Goal: Task Accomplishment & Management: Manage account settings

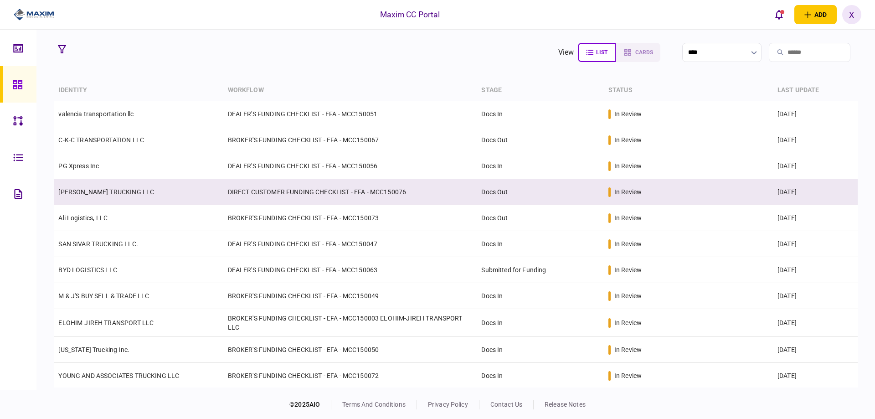
click at [108, 197] on td "[PERSON_NAME] TRUCKING LLC" at bounding box center [138, 192] width 169 height 26
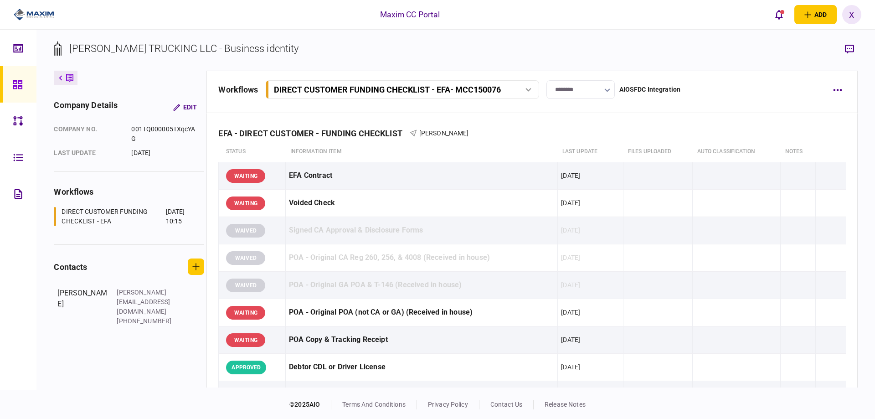
click at [596, 91] on input "********" at bounding box center [580, 89] width 68 height 19
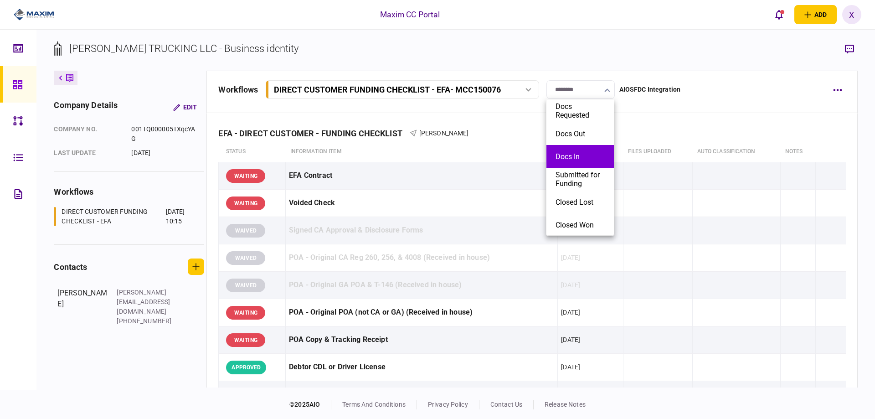
click at [580, 153] on button "Docs In" at bounding box center [579, 156] width 49 height 9
type input "*******"
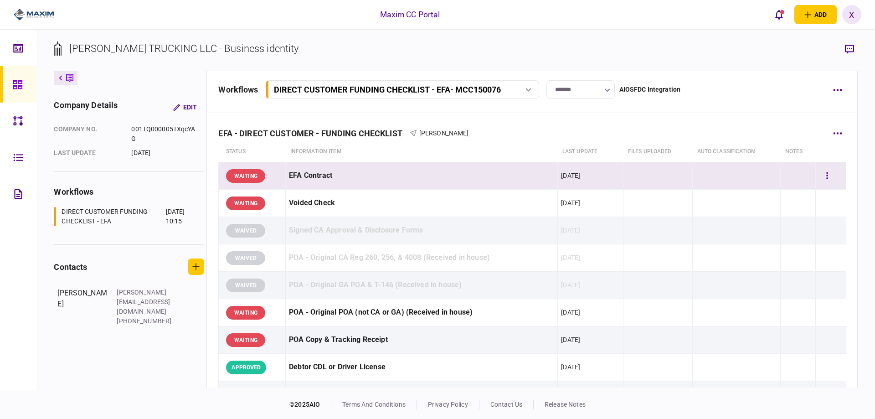
click at [248, 182] on div "WAITING" at bounding box center [245, 176] width 39 height 14
click at [252, 176] on div "WAITING" at bounding box center [245, 176] width 39 height 14
click at [247, 175] on div "WAITING" at bounding box center [245, 176] width 39 height 14
click at [826, 174] on icon "button" at bounding box center [827, 175] width 2 height 9
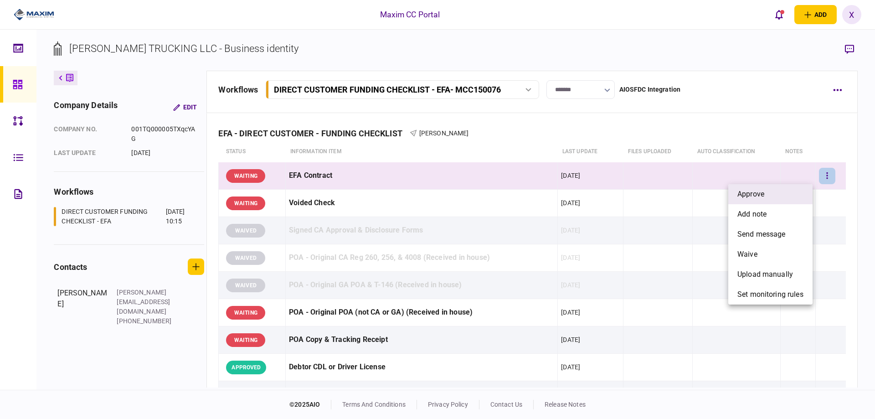
click at [802, 190] on li "approve" at bounding box center [770, 194] width 84 height 20
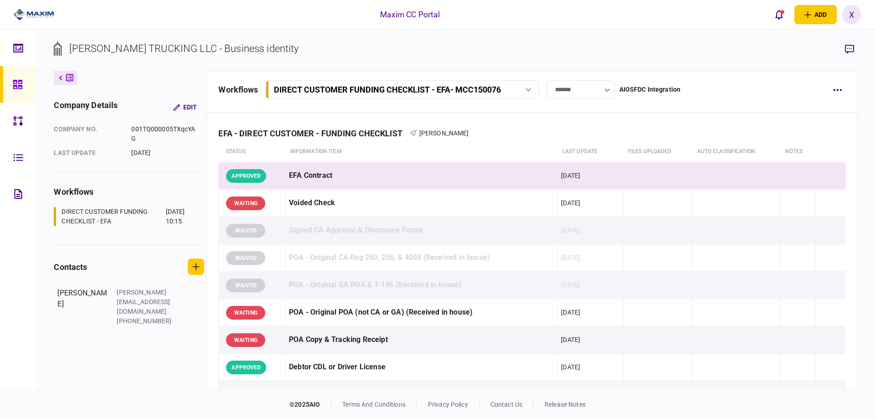
click at [19, 83] on icon at bounding box center [17, 84] width 9 height 9
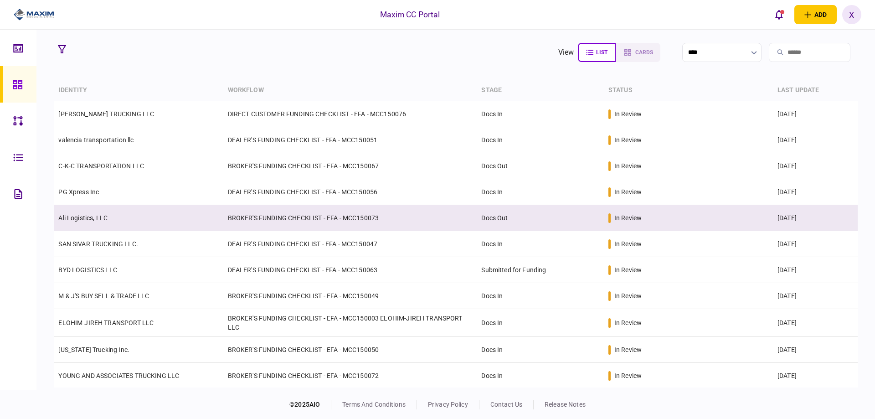
click at [96, 218] on link "Ali Logistics, LLC" at bounding box center [82, 217] width 49 height 7
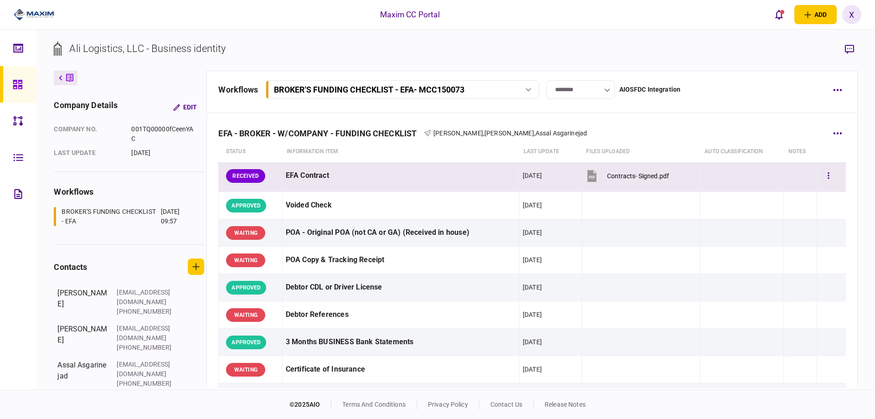
click at [237, 175] on div "RECEIVED" at bounding box center [245, 176] width 39 height 14
click at [611, 176] on div "Contracts- Signed.pdf" at bounding box center [638, 175] width 62 height 7
click at [229, 178] on div "RECEIVED" at bounding box center [245, 176] width 39 height 14
click at [827, 172] on icon "button" at bounding box center [828, 175] width 2 height 9
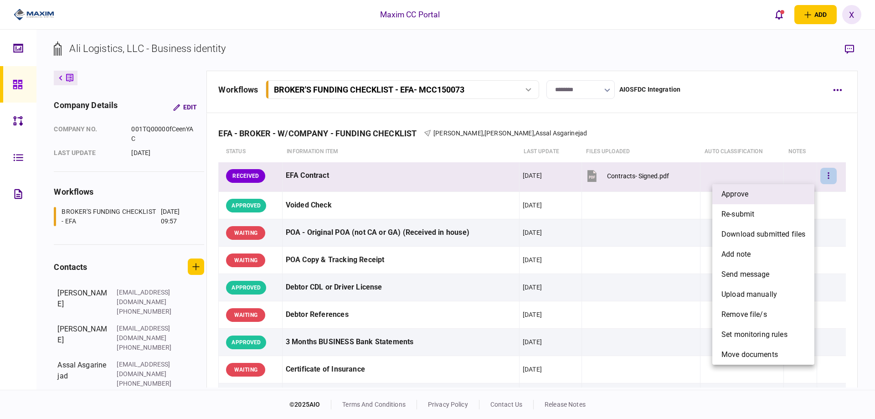
click at [778, 195] on li "approve" at bounding box center [763, 194] width 102 height 20
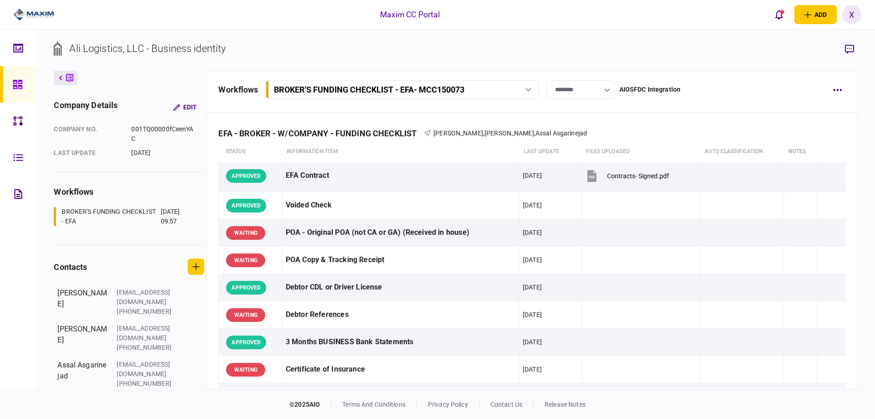
click at [566, 92] on input "********" at bounding box center [580, 89] width 68 height 19
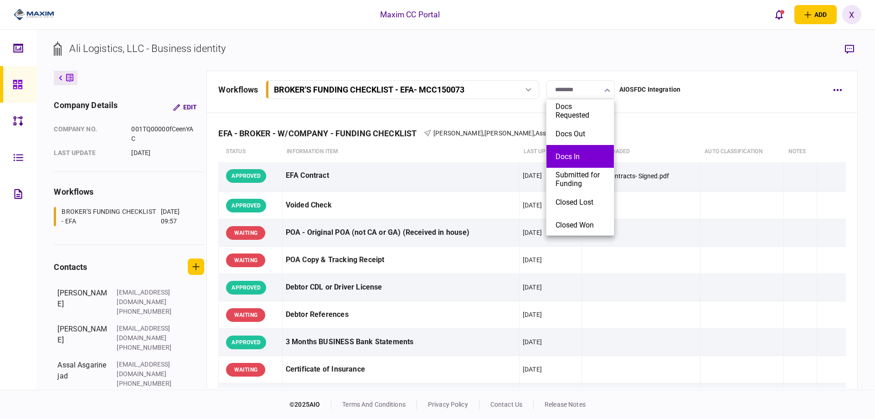
click at [569, 148] on li "Docs In" at bounding box center [579, 156] width 67 height 23
type input "*******"
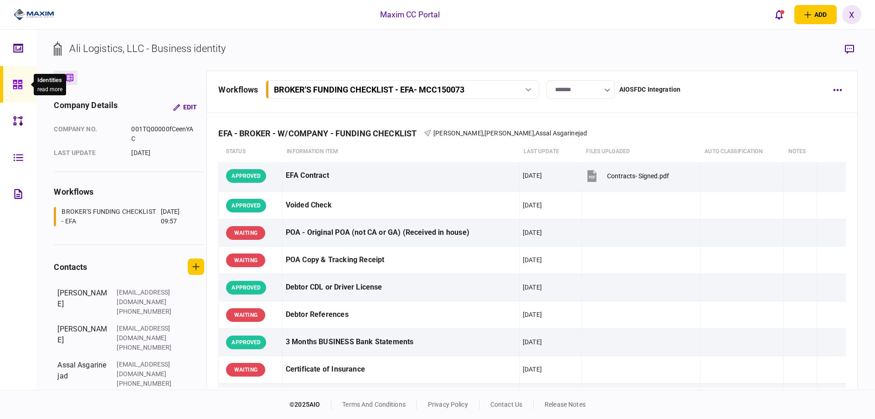
click at [23, 84] on div at bounding box center [20, 84] width 15 height 36
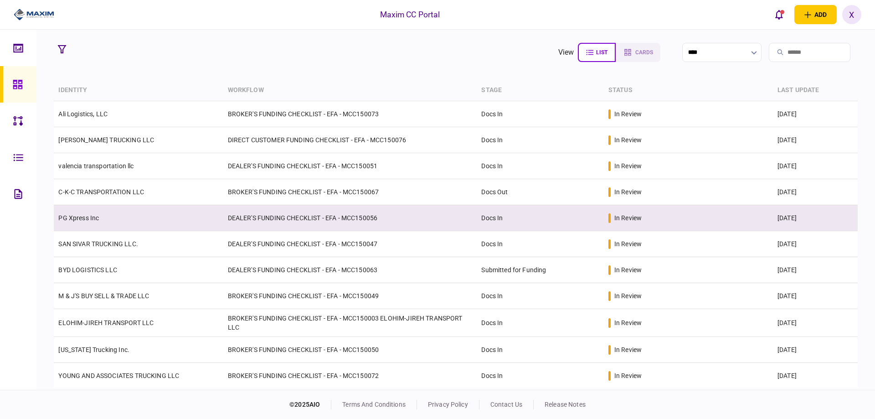
click at [91, 217] on link "PG Xpress Inc" at bounding box center [78, 217] width 41 height 7
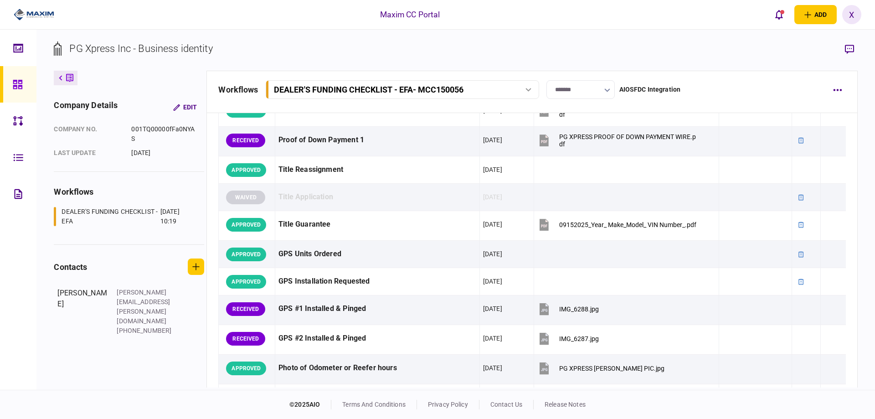
scroll to position [911, 0]
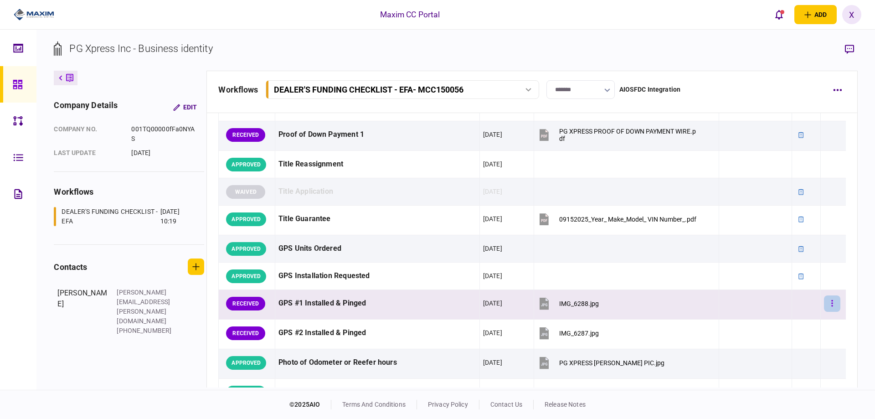
click at [830, 302] on button "button" at bounding box center [832, 303] width 16 height 16
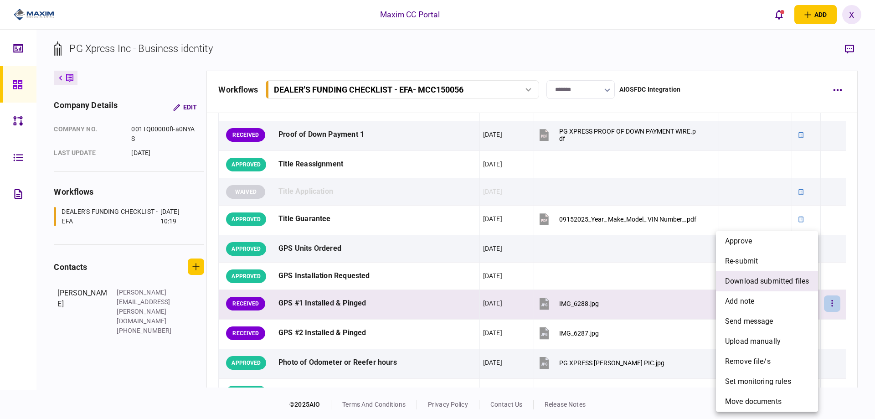
click at [786, 284] on span "download submitted files" at bounding box center [767, 281] width 84 height 11
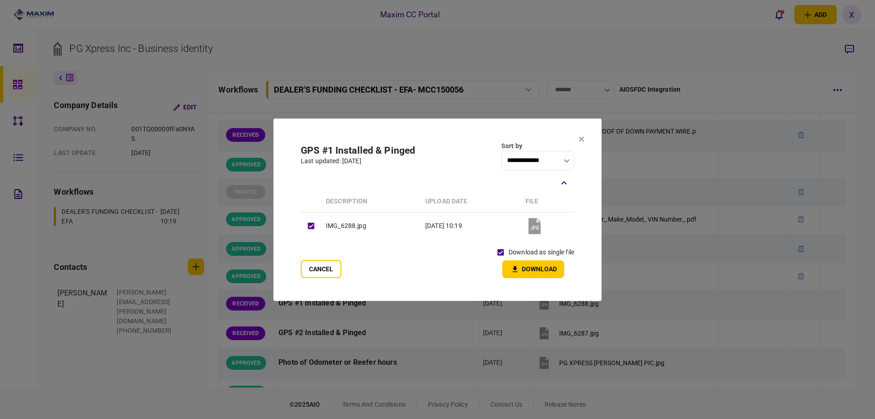
click at [531, 270] on button "Download" at bounding box center [533, 269] width 62 height 18
click at [581, 136] on icon at bounding box center [581, 138] width 5 height 5
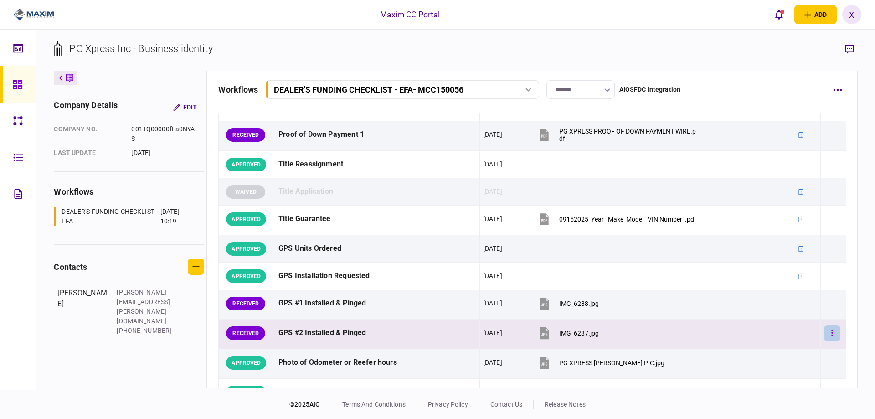
click at [830, 332] on button "button" at bounding box center [832, 333] width 16 height 16
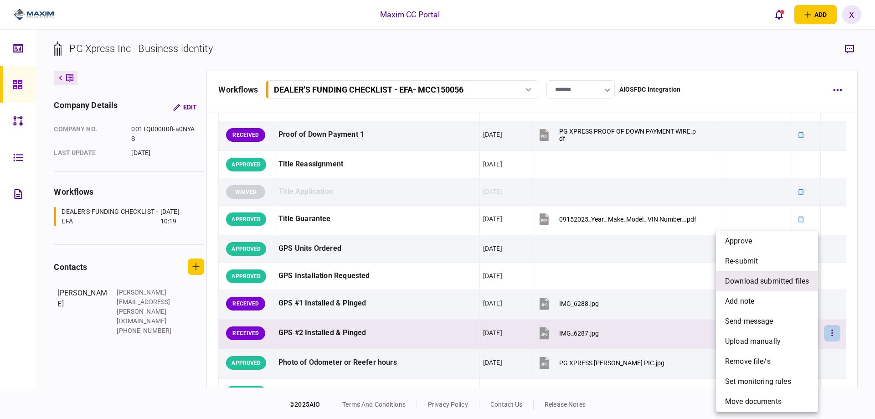
click at [756, 276] on span "download submitted files" at bounding box center [767, 281] width 84 height 11
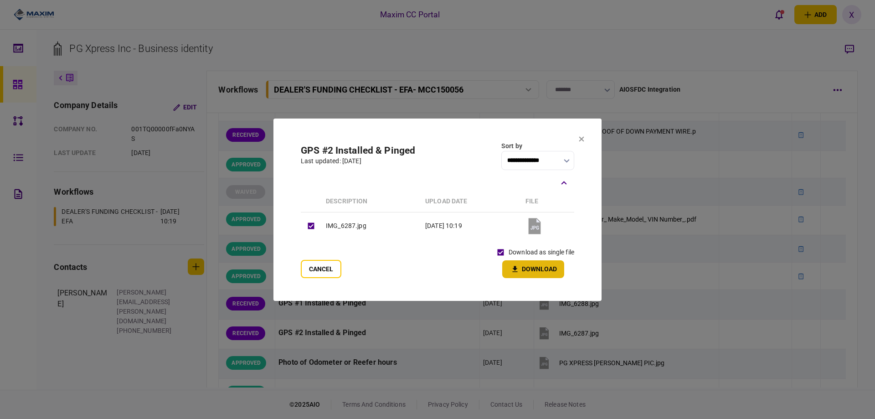
click at [524, 266] on button "Download" at bounding box center [533, 269] width 62 height 18
click at [584, 141] on icon at bounding box center [581, 138] width 5 height 5
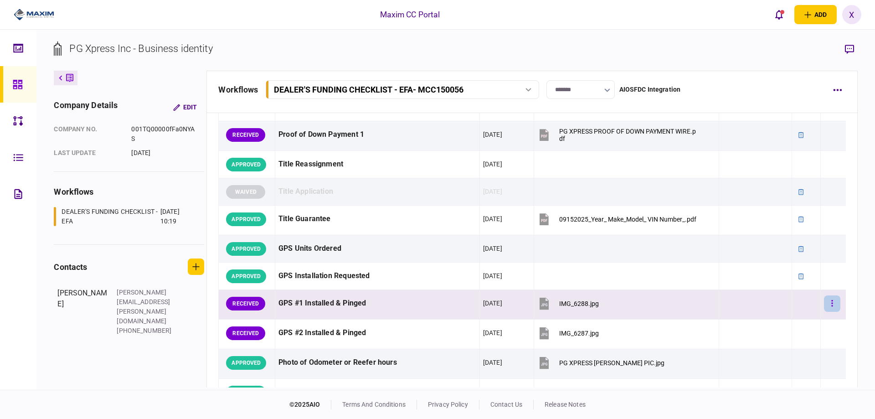
click at [832, 306] on icon "button" at bounding box center [832, 303] width 1 height 6
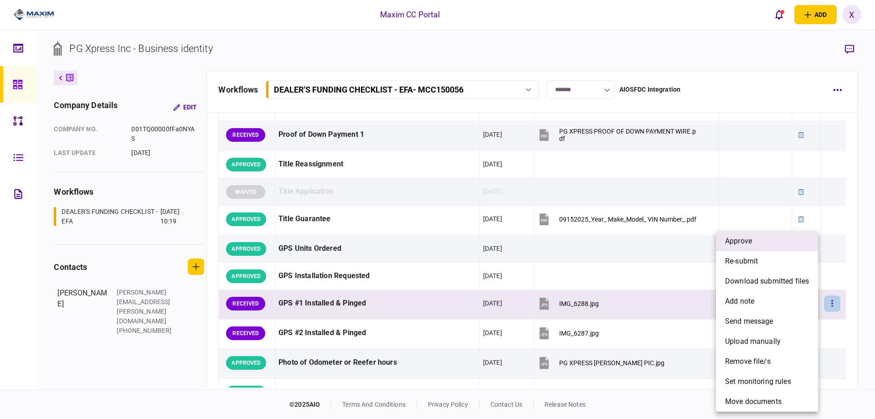
click at [760, 234] on li "approve" at bounding box center [767, 241] width 102 height 20
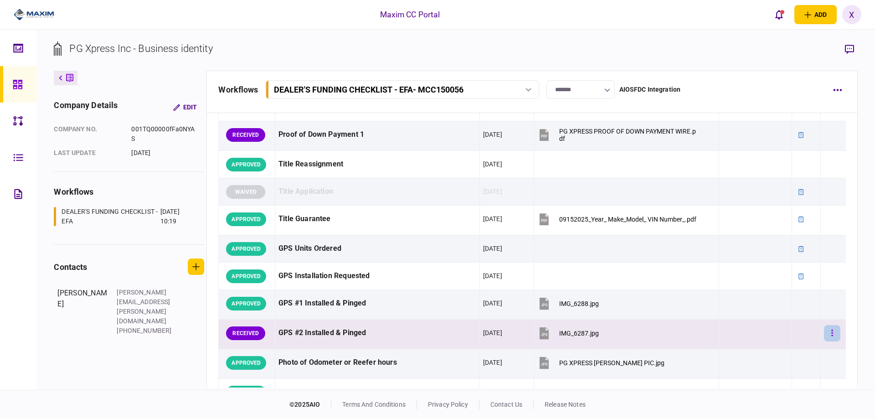
click at [825, 333] on button "button" at bounding box center [832, 333] width 16 height 16
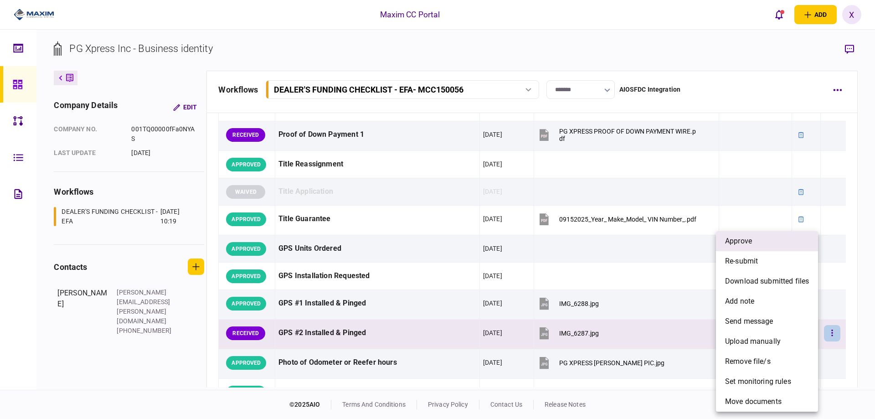
click at [779, 243] on li "approve" at bounding box center [767, 241] width 102 height 20
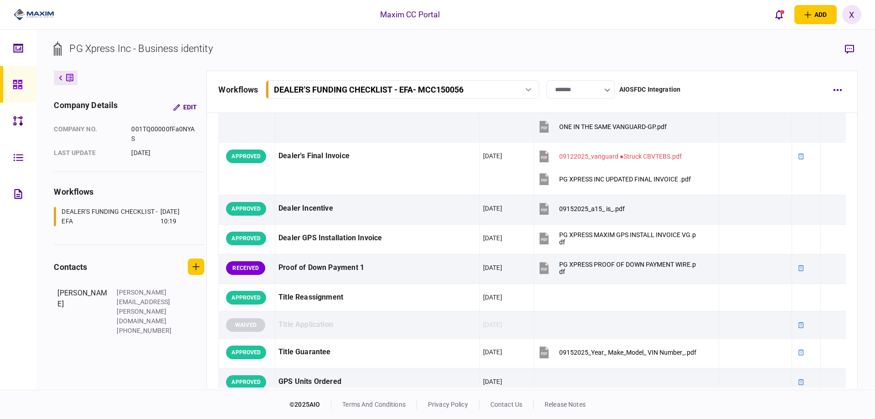
scroll to position [775, 0]
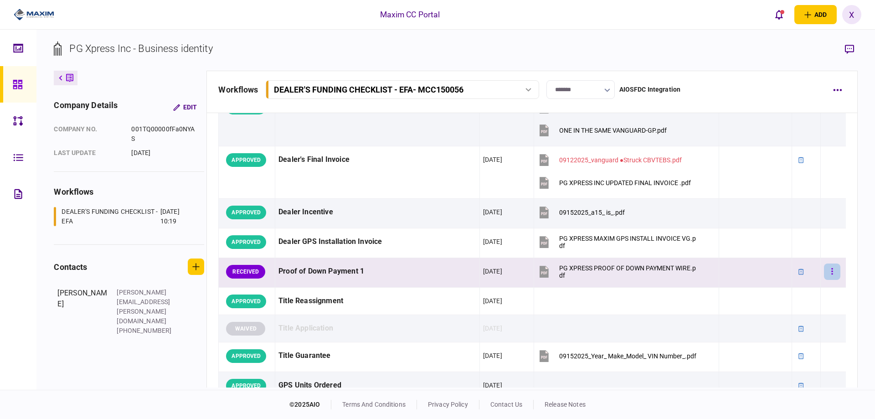
click at [824, 274] on button "button" at bounding box center [832, 271] width 16 height 16
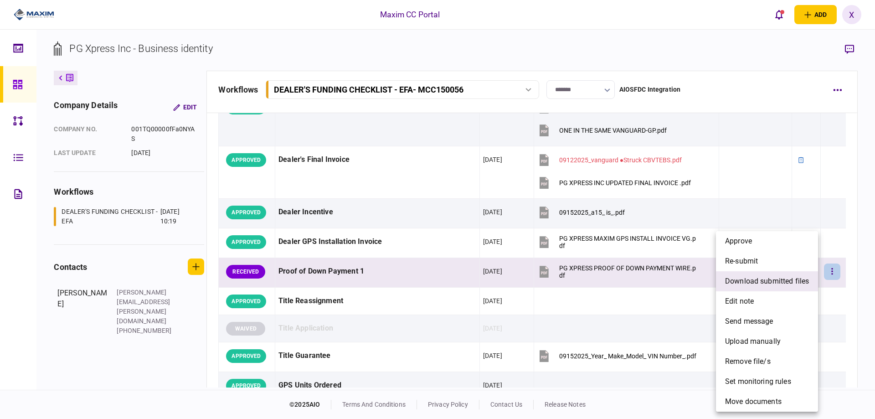
click at [764, 279] on span "download submitted files" at bounding box center [767, 281] width 84 height 11
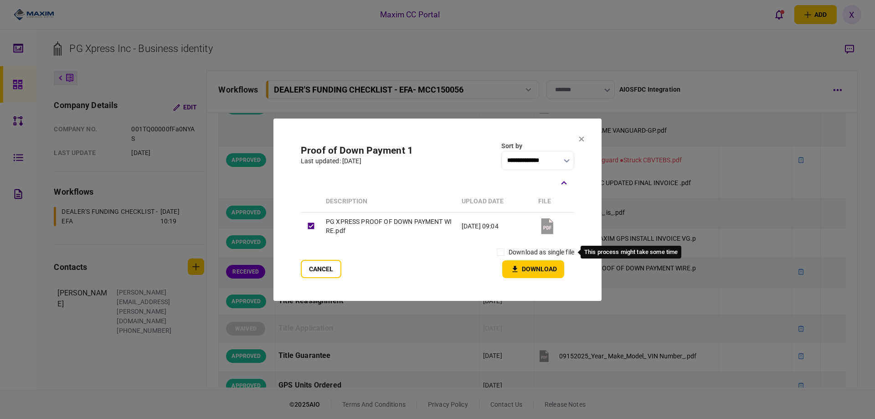
click at [511, 252] on label "download as single file" at bounding box center [541, 252] width 66 height 10
click at [518, 268] on icon "button" at bounding box center [514, 269] width 11 height 9
click at [577, 138] on section "**********" at bounding box center [437, 209] width 328 height 182
click at [579, 144] on section "**********" at bounding box center [437, 209] width 328 height 182
click at [584, 137] on section "**********" at bounding box center [437, 209] width 328 height 182
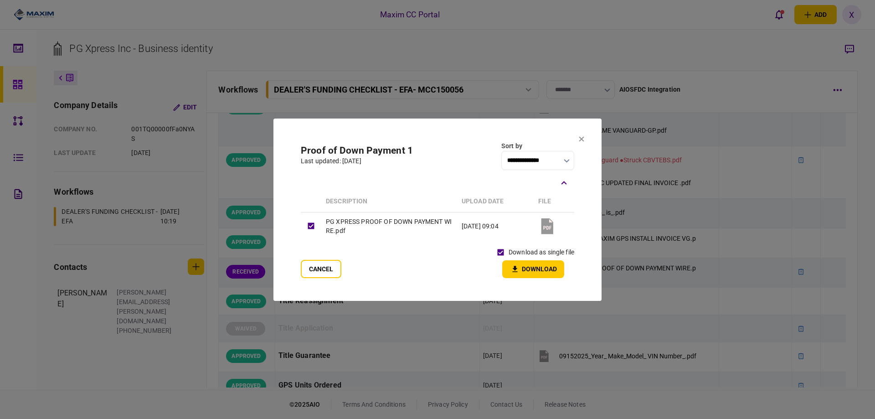
click at [577, 139] on section "**********" at bounding box center [437, 209] width 328 height 182
click at [579, 140] on icon at bounding box center [581, 138] width 5 height 5
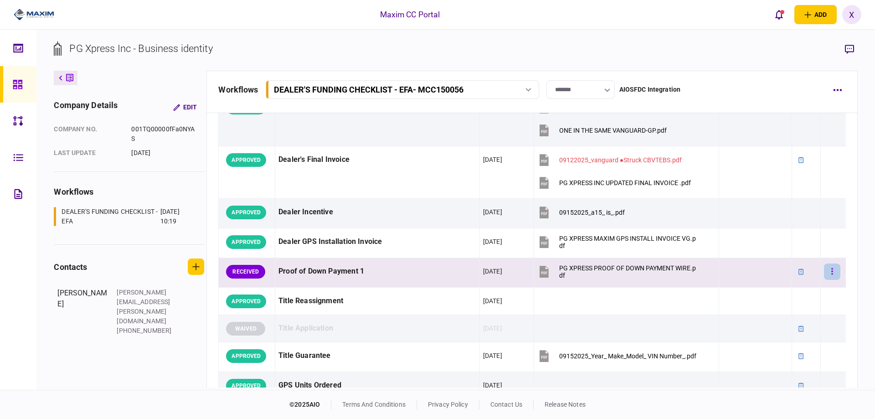
click at [830, 268] on button "button" at bounding box center [832, 271] width 16 height 16
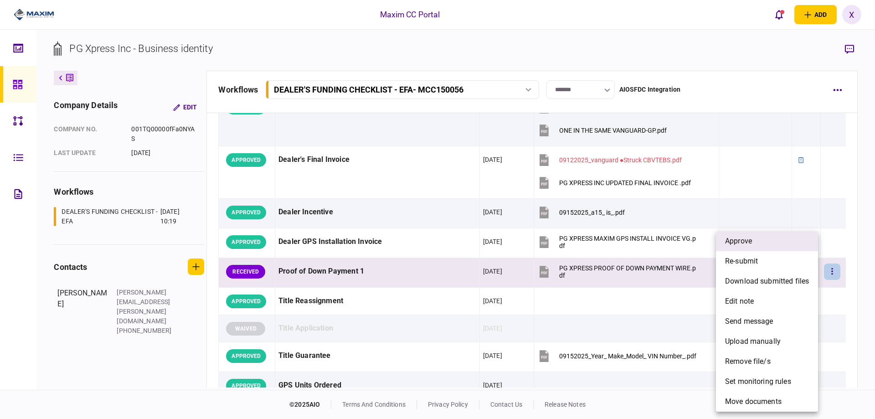
click at [783, 244] on li "approve" at bounding box center [767, 241] width 102 height 20
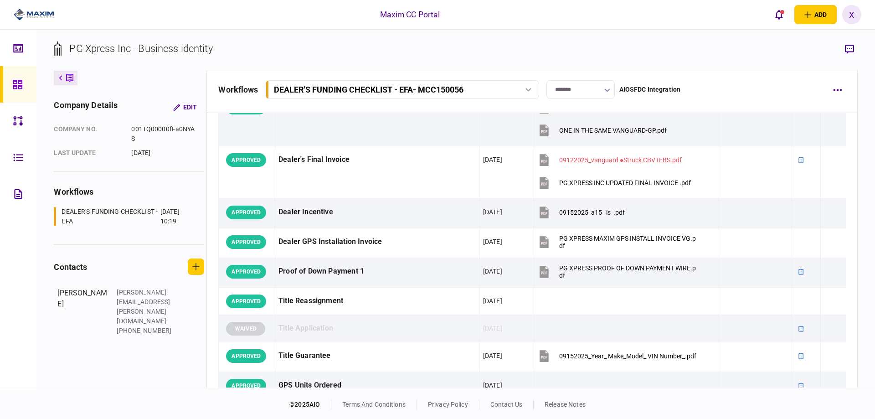
click at [15, 83] on icon at bounding box center [17, 84] width 9 height 9
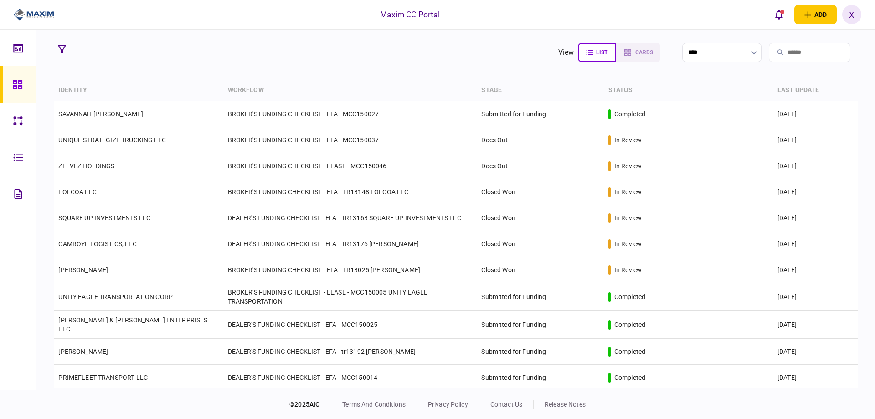
scroll to position [1119, 0]
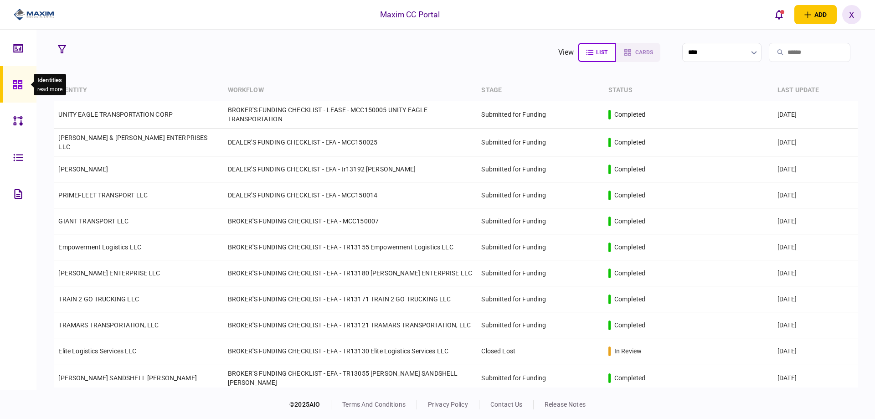
click at [15, 85] on icon at bounding box center [17, 84] width 9 height 9
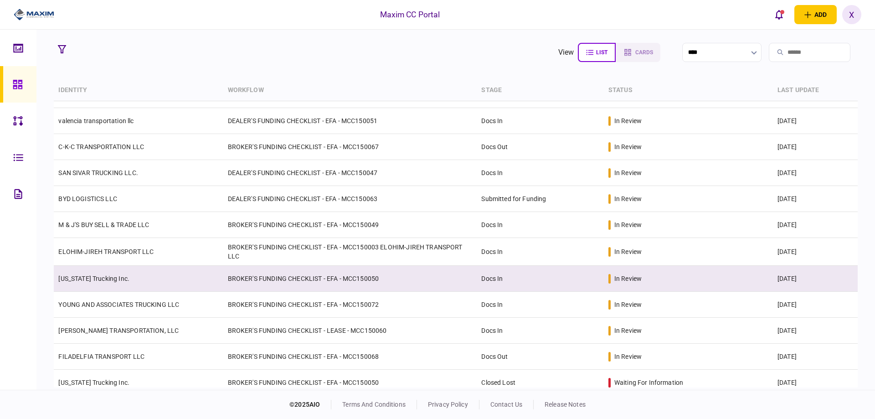
scroll to position [0, 0]
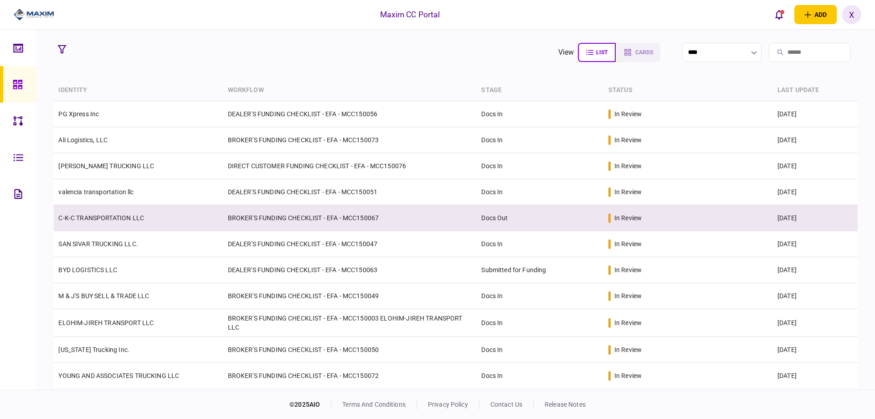
click at [135, 221] on td "C-K-C TRANSPORTATION LLC" at bounding box center [138, 218] width 169 height 26
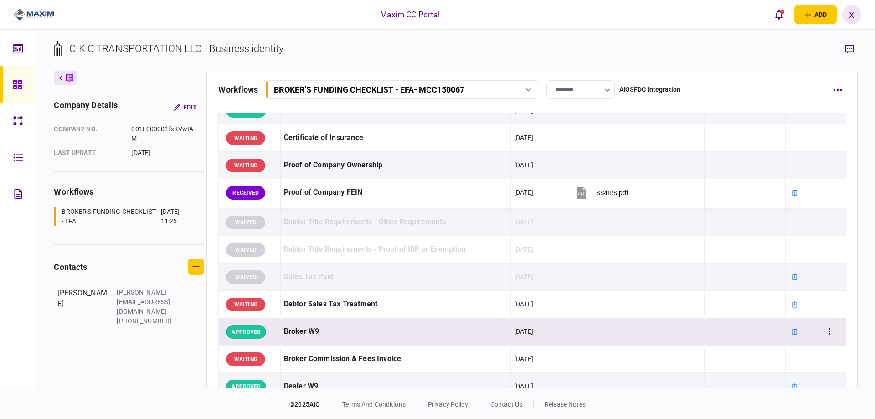
scroll to position [137, 0]
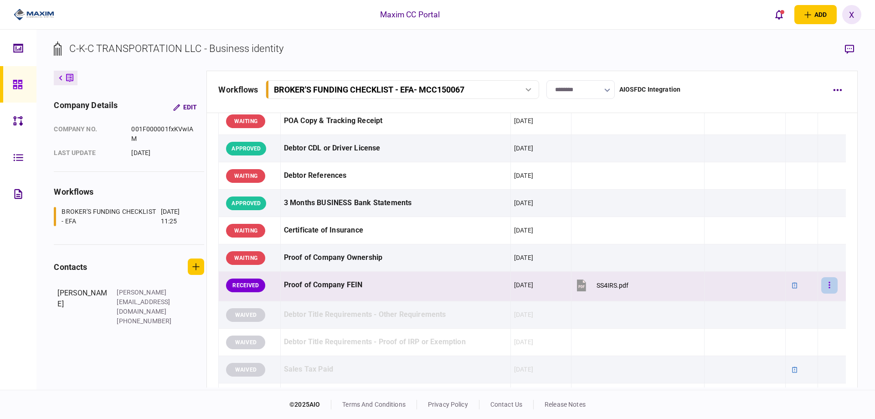
click at [824, 291] on button "button" at bounding box center [829, 285] width 16 height 16
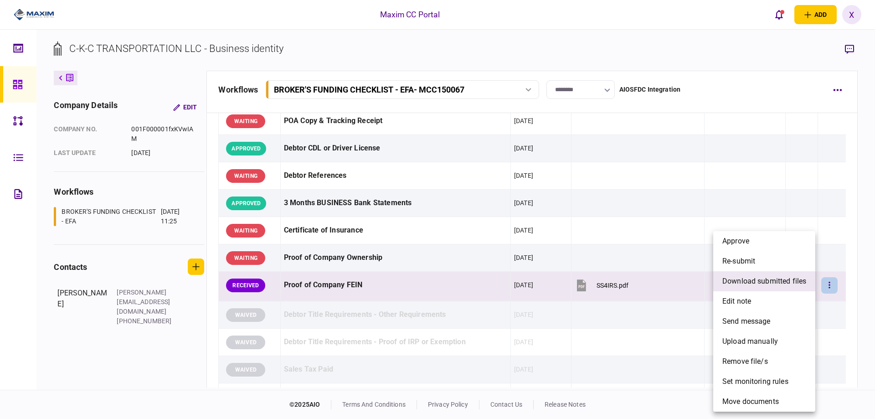
click at [755, 287] on li "download submitted files" at bounding box center [764, 281] width 102 height 20
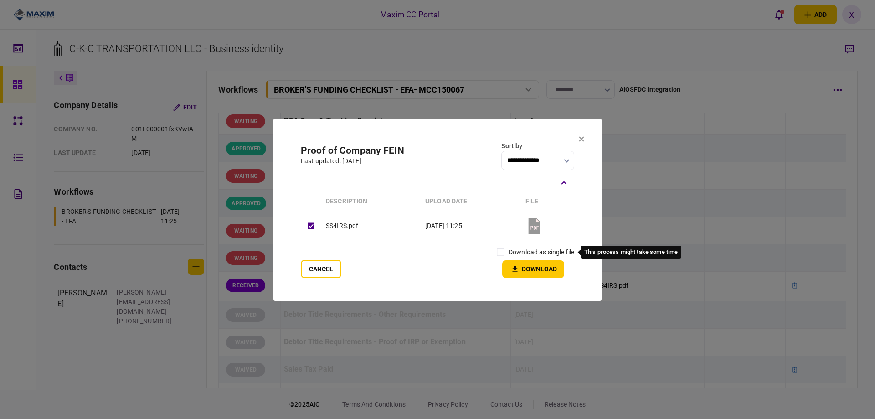
click at [533, 252] on label "download as single file" at bounding box center [541, 252] width 66 height 10
click at [517, 267] on icon "button" at bounding box center [514, 269] width 11 height 9
click at [585, 137] on section "**********" at bounding box center [437, 209] width 328 height 182
click at [581, 137] on icon at bounding box center [581, 138] width 5 height 5
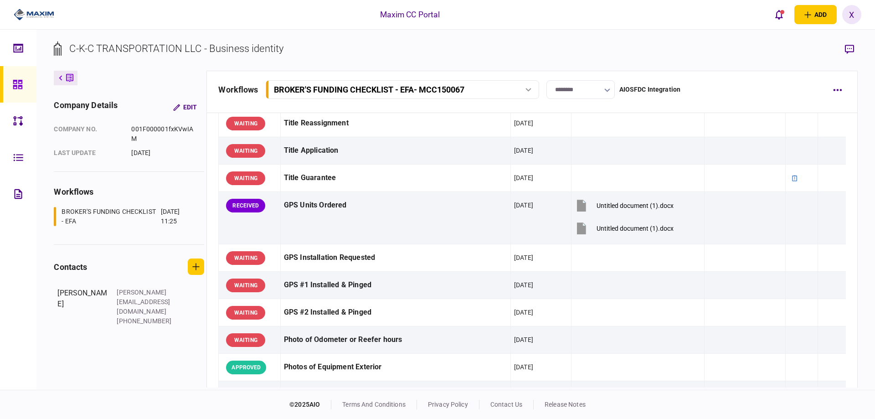
scroll to position [638, 0]
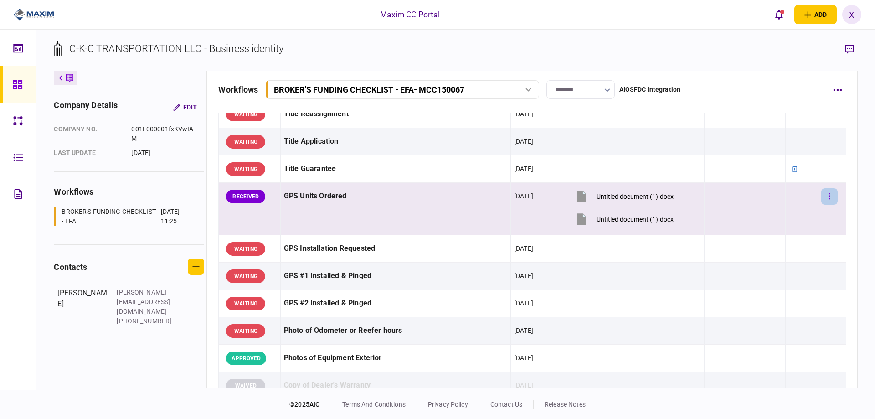
click at [828, 193] on button "button" at bounding box center [829, 196] width 16 height 16
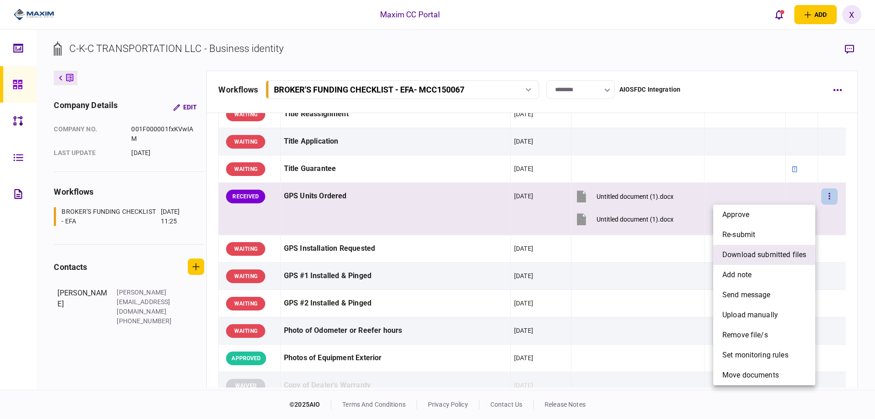
click at [786, 259] on span "download submitted files" at bounding box center [764, 254] width 84 height 11
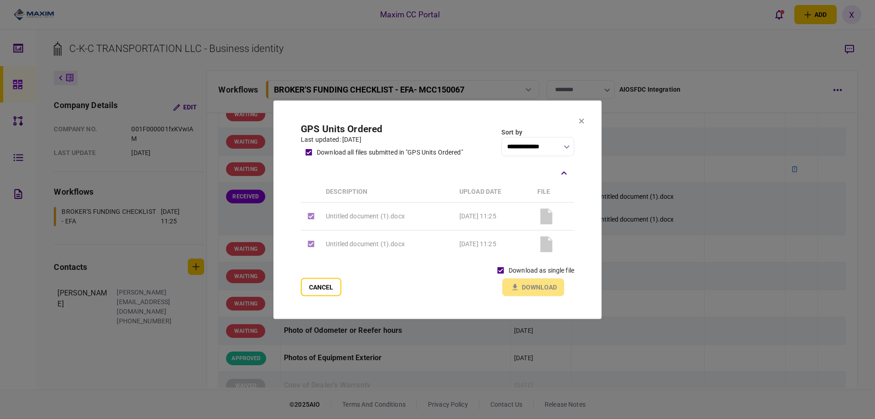
click at [520, 285] on div "download as single file Download" at bounding box center [534, 279] width 82 height 34
click at [362, 245] on td "Untitled document (1).docx" at bounding box center [388, 244] width 134 height 28
click at [528, 286] on div "download as single file Download" at bounding box center [534, 279] width 82 height 34
click at [550, 245] on icon at bounding box center [546, 243] width 12 height 15
click at [355, 216] on td "Untitled document (1).docx" at bounding box center [388, 216] width 134 height 28
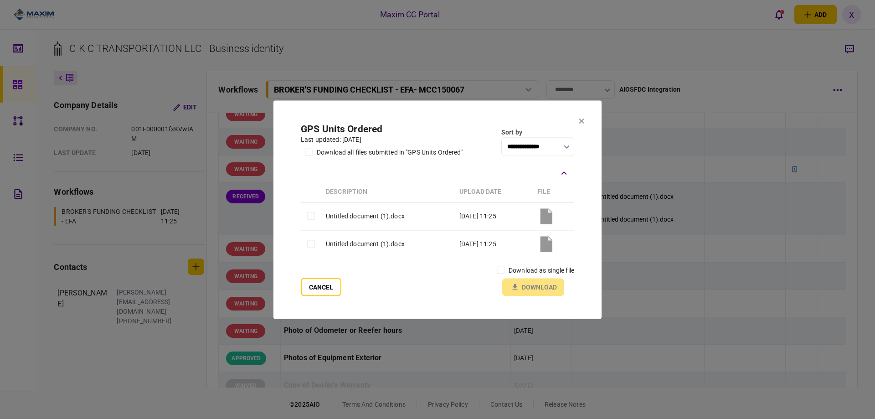
drag, startPoint x: 360, startPoint y: 216, endPoint x: 435, endPoint y: 211, distance: 74.9
click at [366, 216] on td "Untitled document (1).docx" at bounding box center [388, 216] width 134 height 28
click at [548, 213] on icon at bounding box center [546, 215] width 12 height 15
click at [579, 118] on icon at bounding box center [581, 120] width 5 height 5
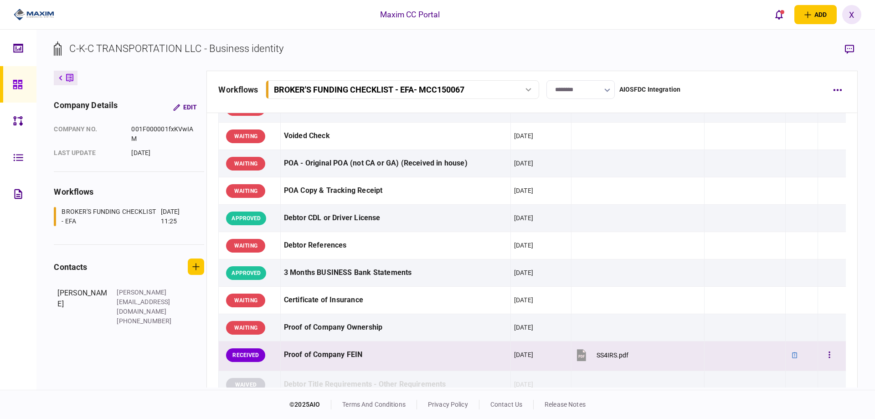
scroll to position [0, 0]
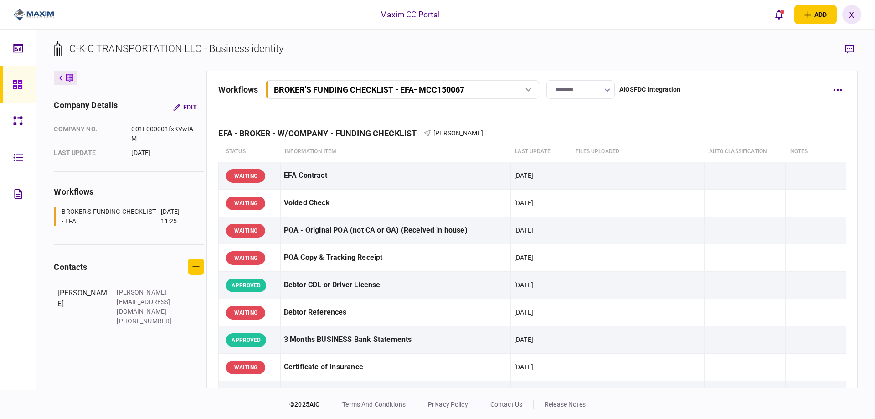
click at [560, 84] on input "********" at bounding box center [580, 89] width 68 height 19
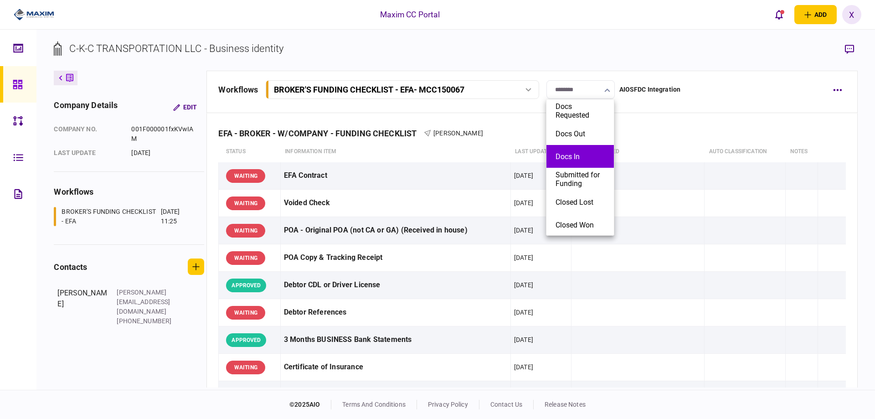
click at [566, 156] on button "Docs In" at bounding box center [579, 156] width 49 height 9
type input "*******"
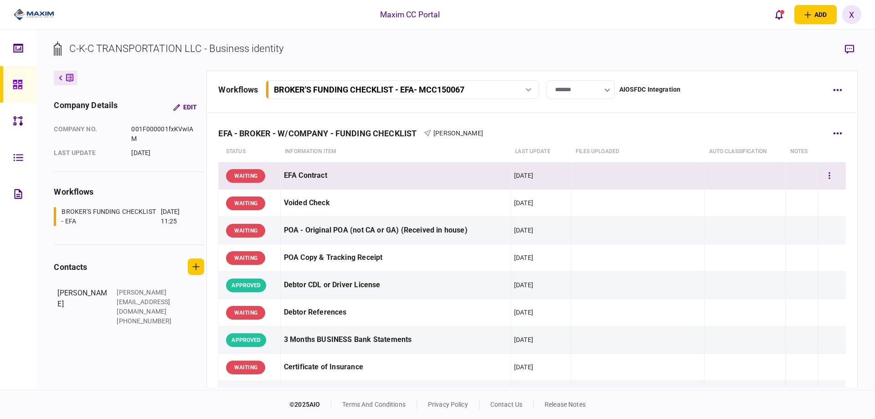
click at [253, 170] on div "WAITING" at bounding box center [245, 176] width 39 height 14
click at [236, 173] on div "WAITING" at bounding box center [245, 176] width 39 height 14
click at [237, 174] on div "WAITING" at bounding box center [245, 176] width 39 height 14
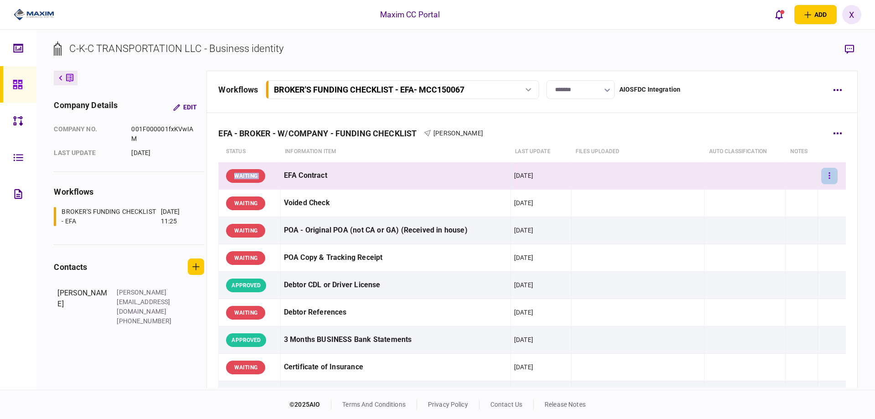
click at [822, 177] on button "button" at bounding box center [829, 176] width 16 height 16
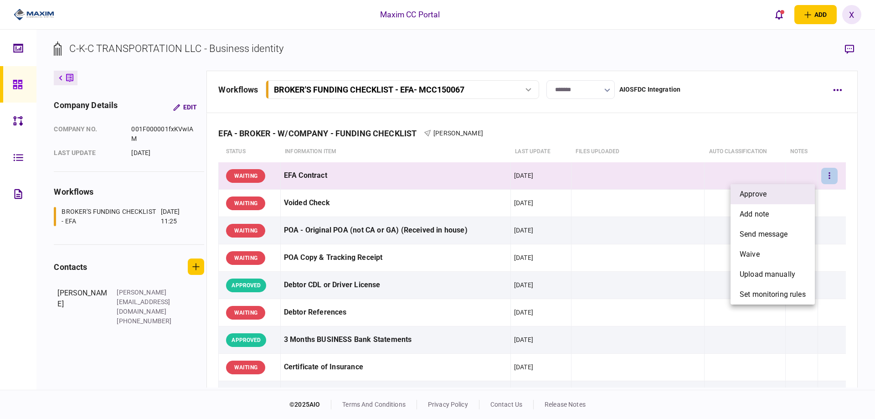
click at [798, 193] on li "approve" at bounding box center [772, 194] width 84 height 20
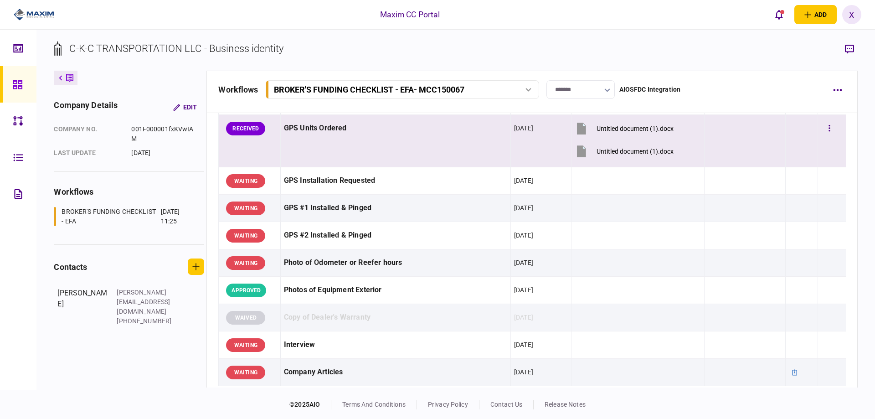
scroll to position [683, 0]
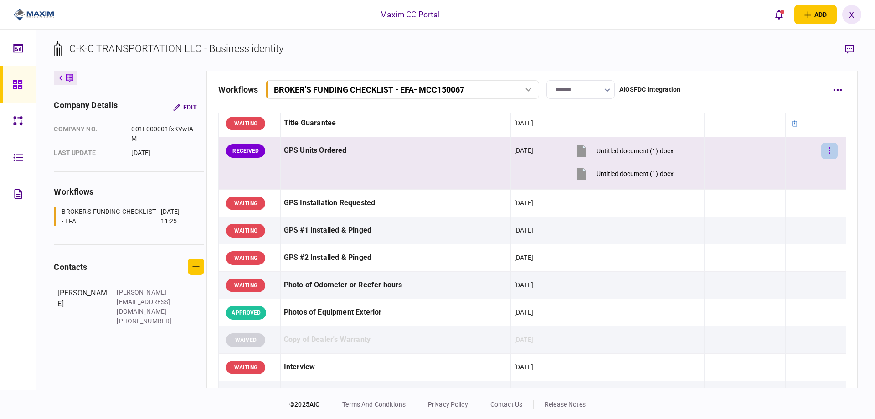
click at [828, 148] on button "button" at bounding box center [829, 151] width 16 height 16
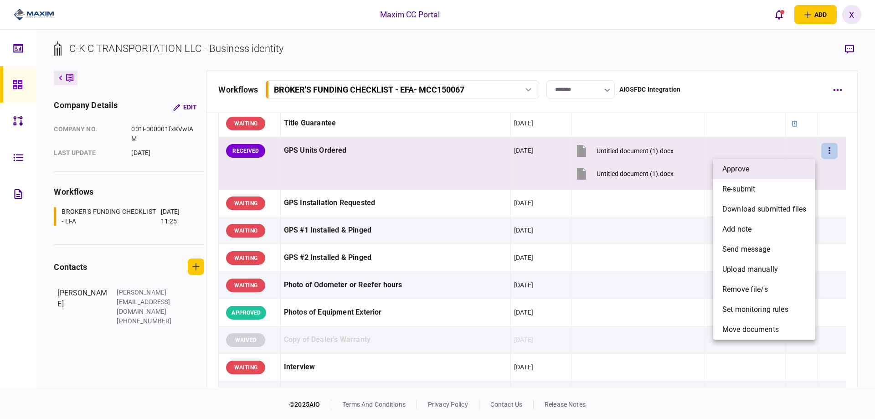
click at [778, 172] on li "approve" at bounding box center [764, 169] width 102 height 20
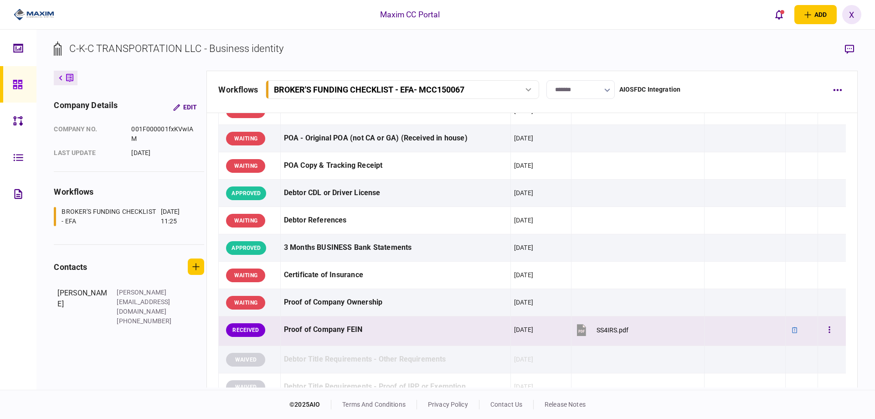
scroll to position [137, 0]
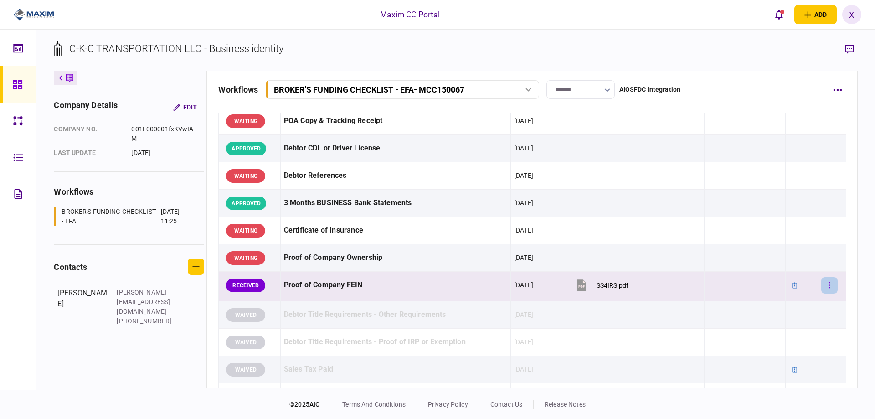
click at [828, 289] on icon "button" at bounding box center [829, 285] width 2 height 9
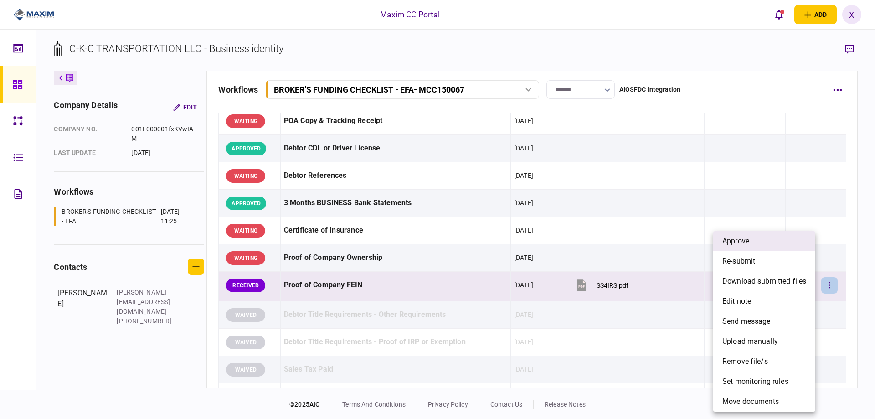
click at [765, 241] on li "approve" at bounding box center [764, 241] width 102 height 20
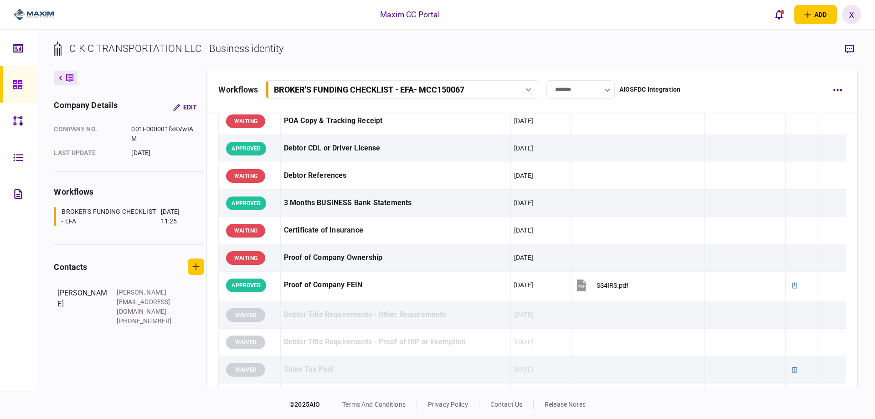
click at [15, 81] on icon at bounding box center [17, 84] width 9 height 9
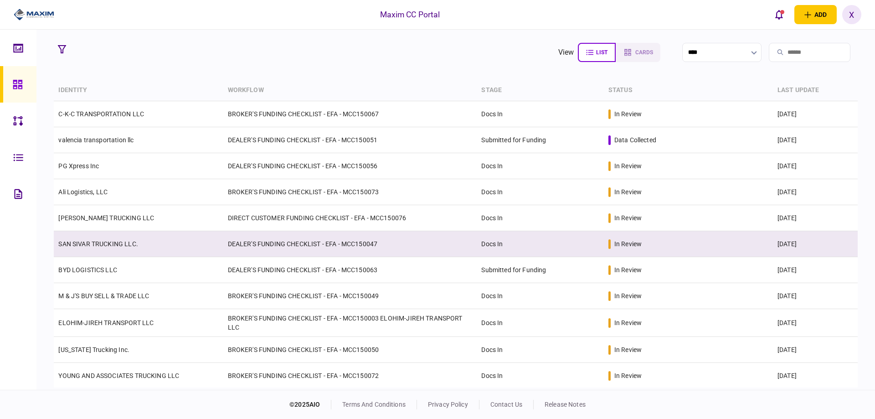
click at [95, 244] on link "SAN SIVAR TRUCKING LLC." at bounding box center [97, 243] width 79 height 7
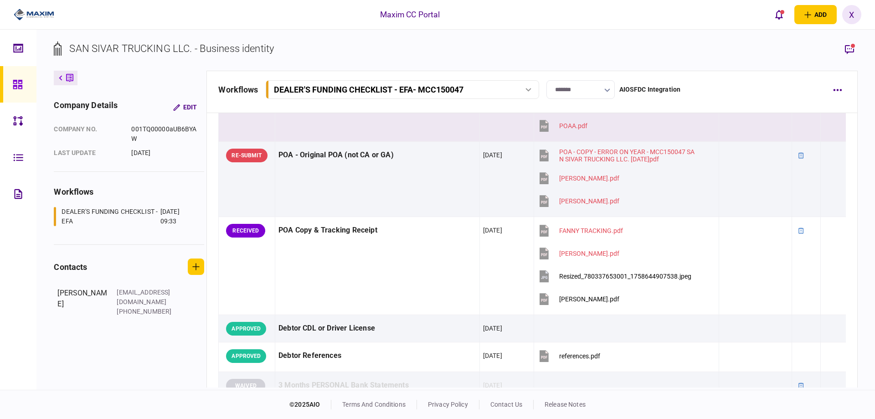
scroll to position [228, 0]
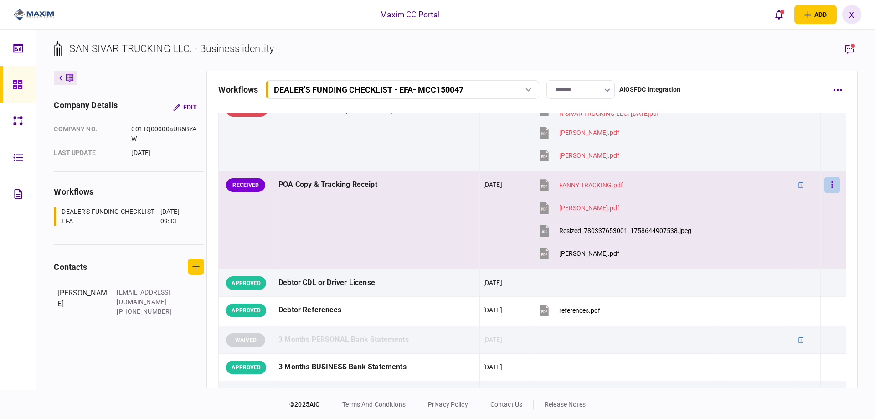
click at [832, 187] on icon "button" at bounding box center [832, 184] width 1 height 6
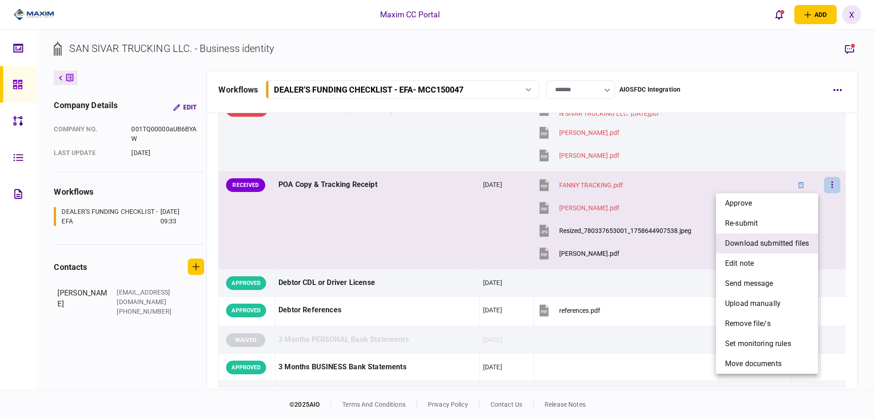
click at [783, 242] on span "download submitted files" at bounding box center [767, 243] width 84 height 11
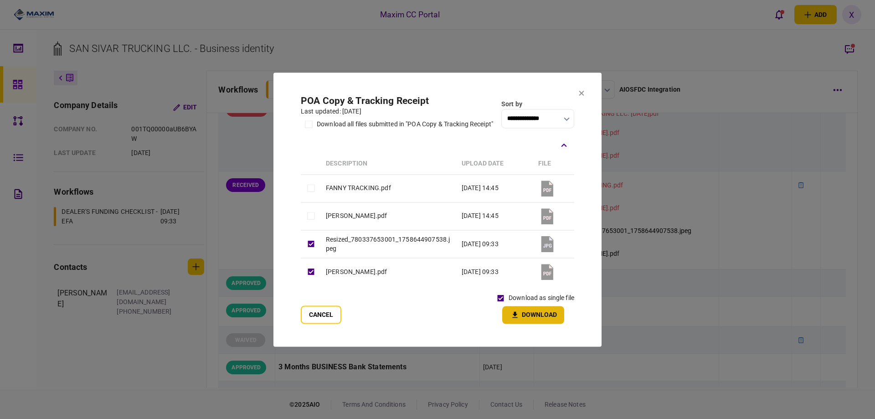
click at [539, 321] on button "Download" at bounding box center [533, 315] width 62 height 18
click at [582, 90] on icon at bounding box center [581, 92] width 5 height 5
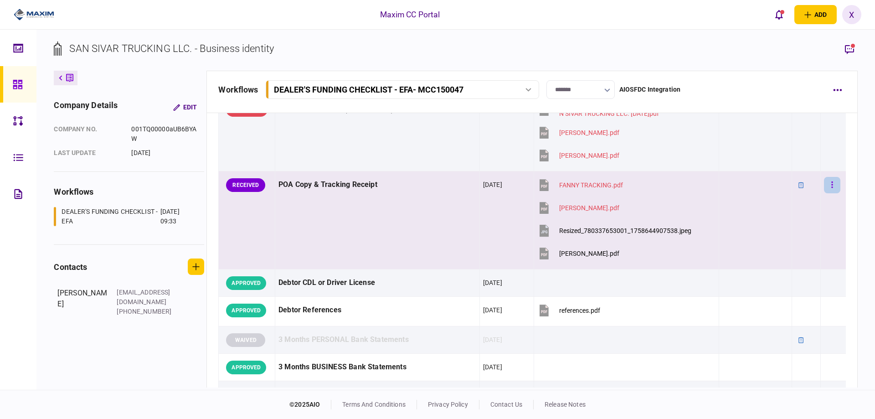
click at [827, 182] on button "button" at bounding box center [832, 185] width 16 height 16
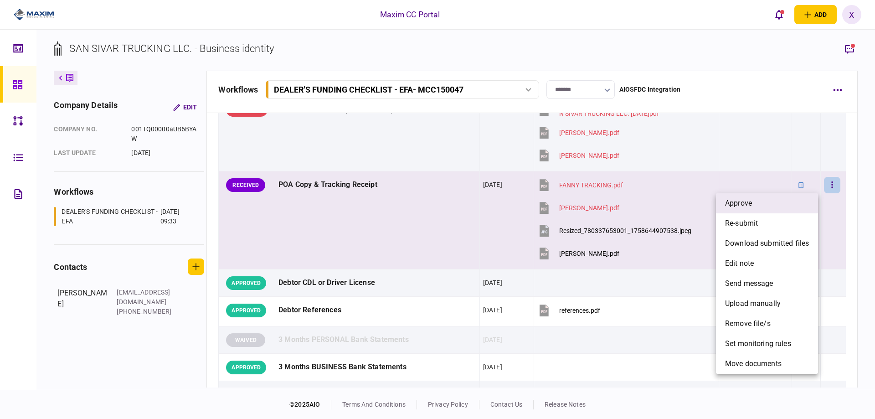
click at [767, 204] on li "approve" at bounding box center [767, 203] width 102 height 20
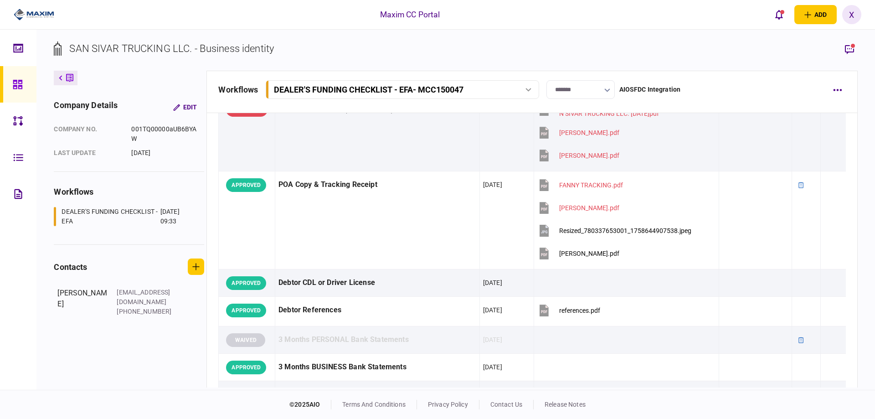
click at [61, 76] on icon at bounding box center [61, 77] width 4 height 5
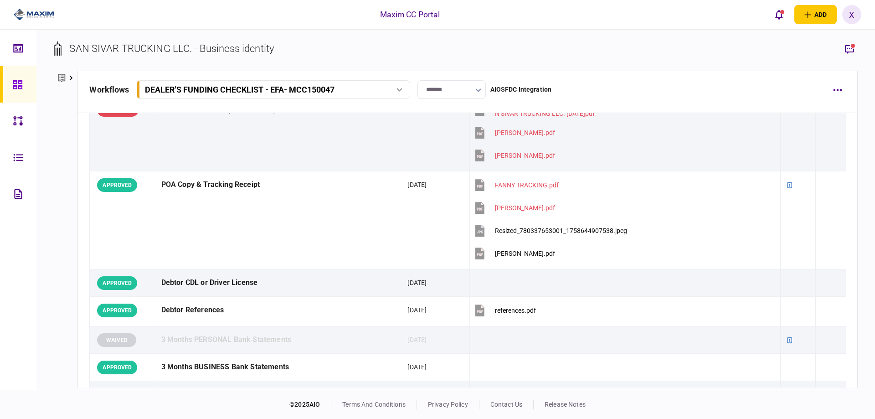
click at [26, 86] on div at bounding box center [20, 84] width 15 height 36
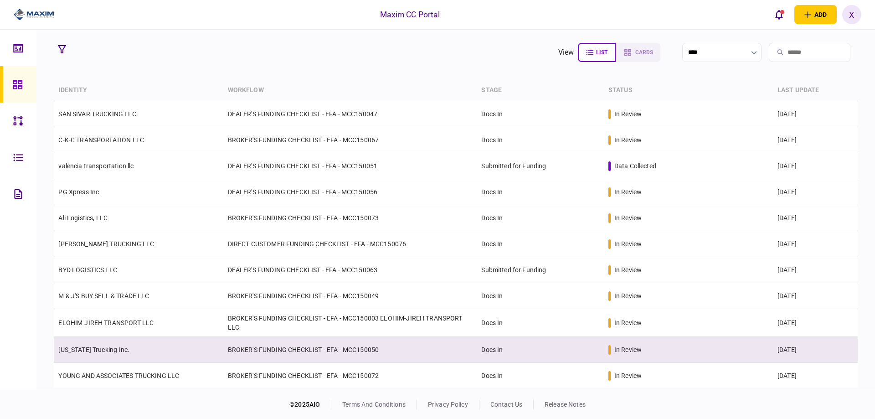
click at [94, 355] on td "[US_STATE] Trucking Inc." at bounding box center [138, 350] width 169 height 26
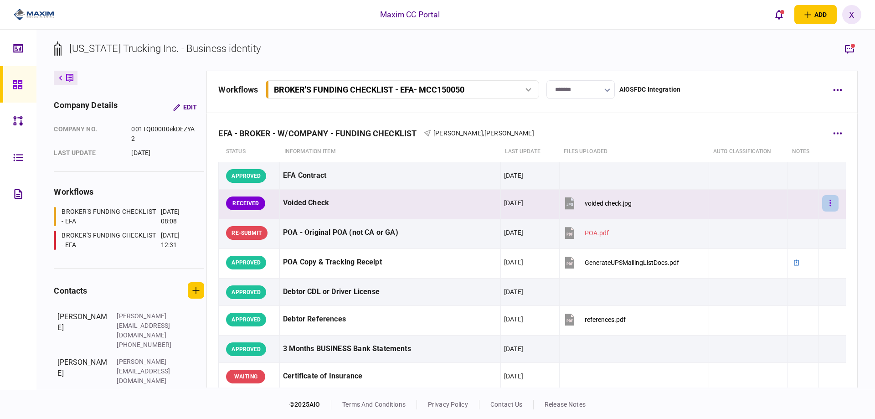
click at [829, 205] on button "button" at bounding box center [830, 203] width 16 height 16
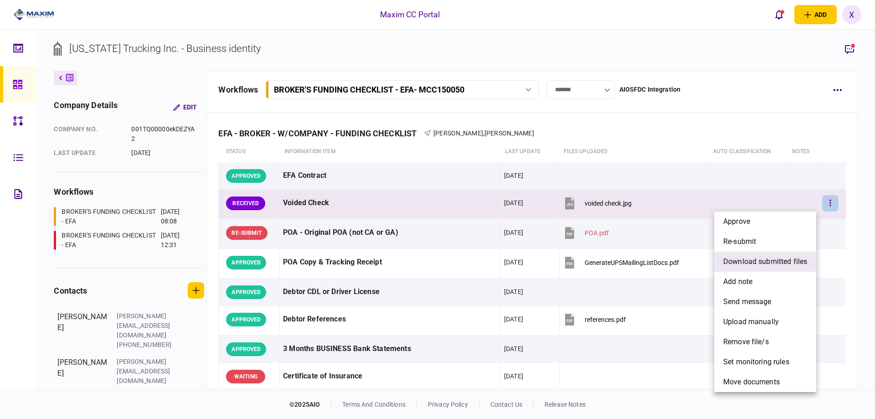
click at [768, 264] on span "download submitted files" at bounding box center [765, 261] width 84 height 11
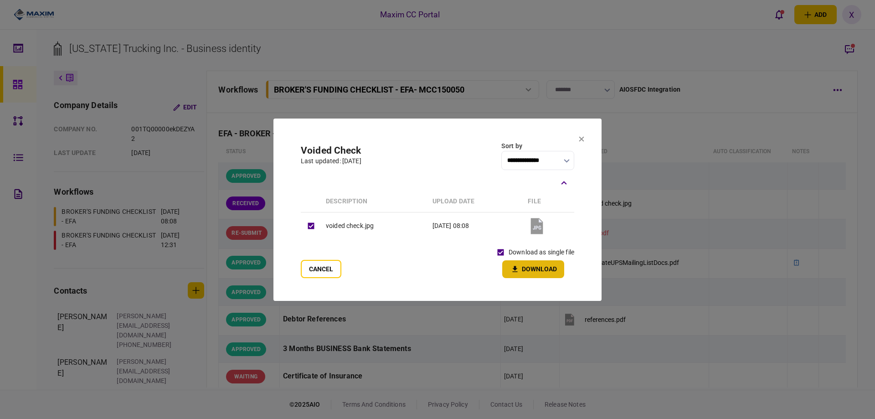
click at [535, 269] on button "Download" at bounding box center [533, 269] width 62 height 18
click at [579, 139] on icon at bounding box center [581, 138] width 5 height 5
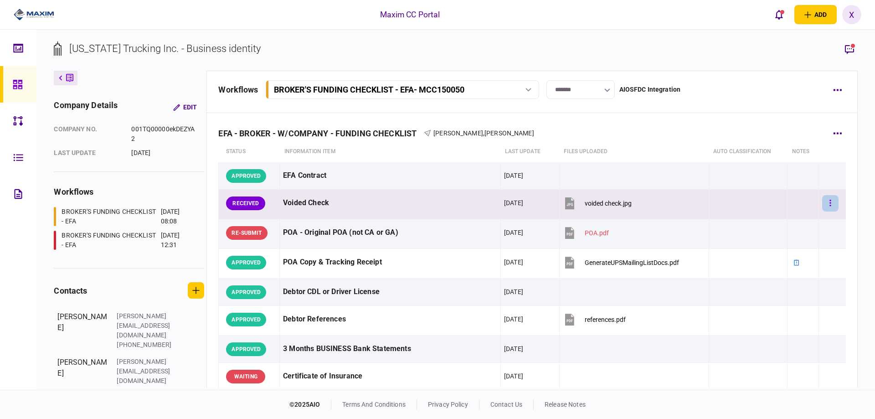
click at [829, 204] on icon "button" at bounding box center [830, 203] width 2 height 9
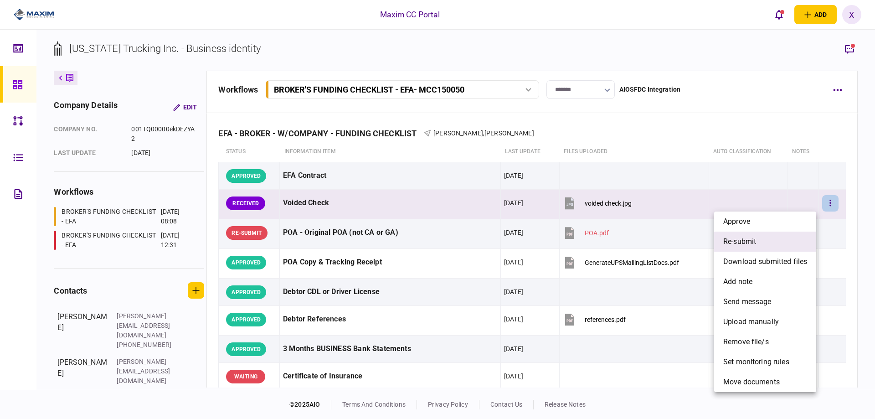
click at [776, 241] on li "re-submit" at bounding box center [765, 241] width 102 height 20
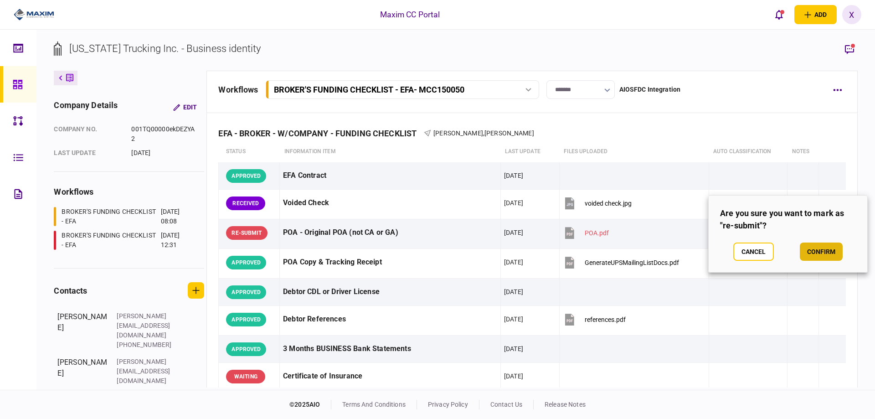
click at [834, 256] on button "confirm" at bounding box center [821, 251] width 43 height 18
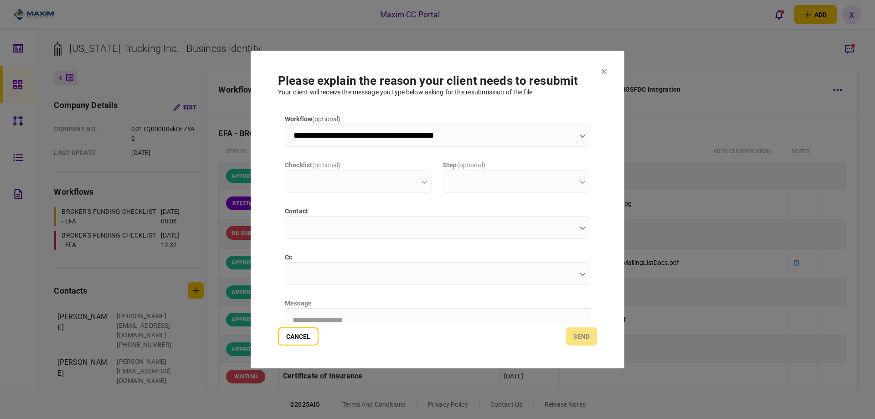
type input "**********"
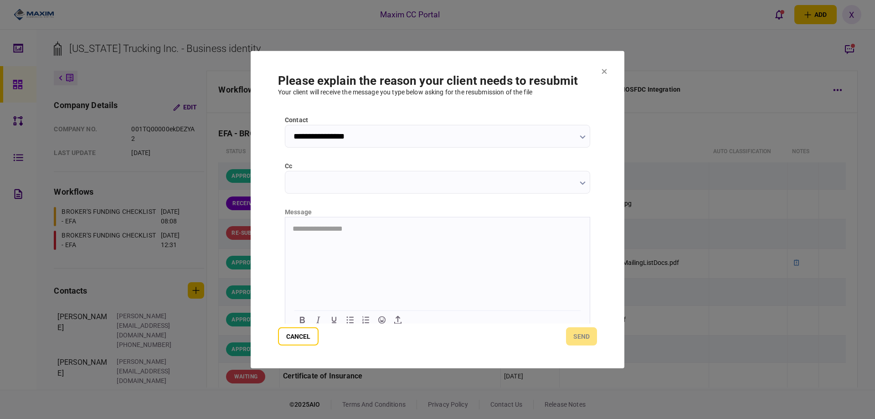
scroll to position [98, 0]
click at [315, 232] on html at bounding box center [437, 221] width 304 height 22
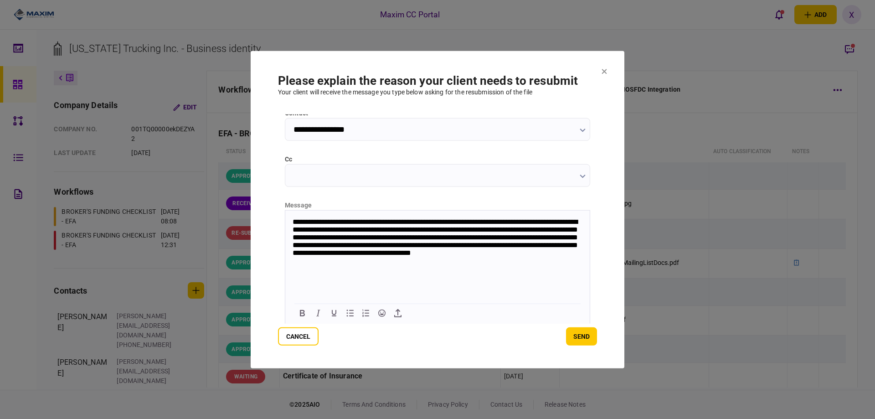
click at [352, 252] on p "**********" at bounding box center [437, 241] width 288 height 49
click at [576, 338] on button "send" at bounding box center [581, 336] width 31 height 18
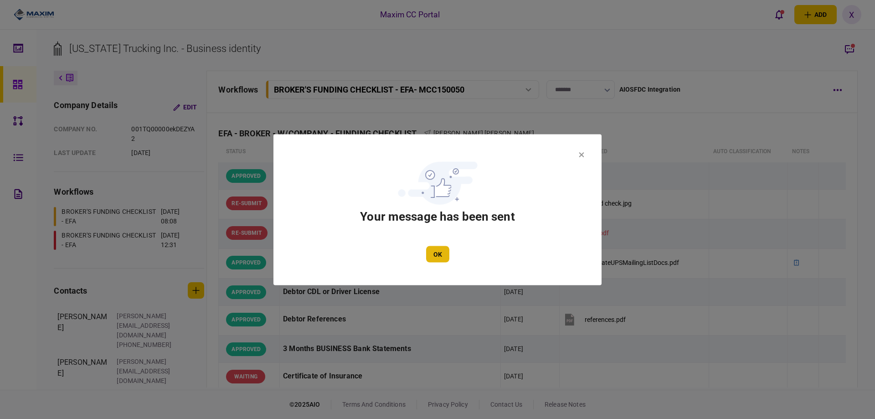
click at [440, 254] on button "OK" at bounding box center [437, 254] width 23 height 16
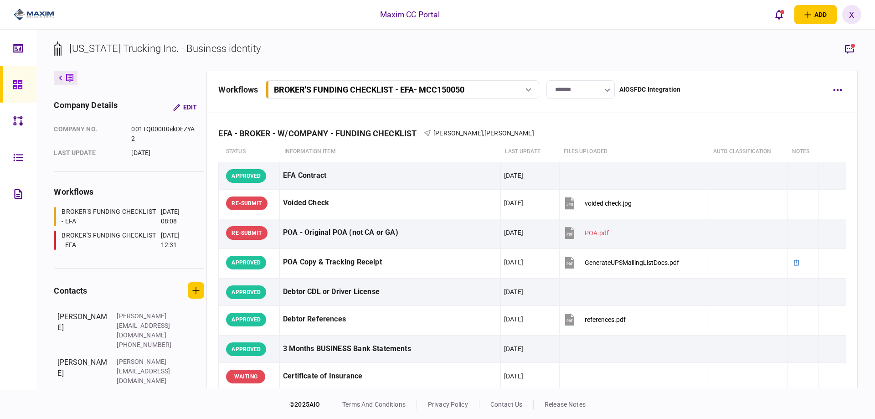
click at [65, 79] on button at bounding box center [66, 78] width 24 height 15
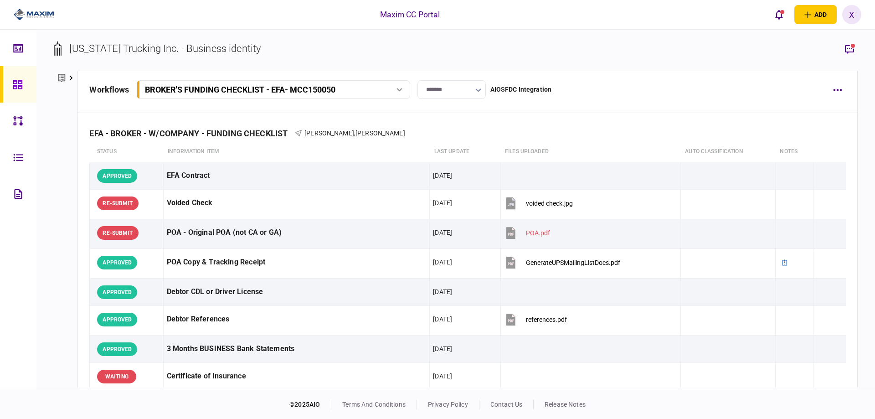
click at [11, 83] on link at bounding box center [18, 84] width 36 height 36
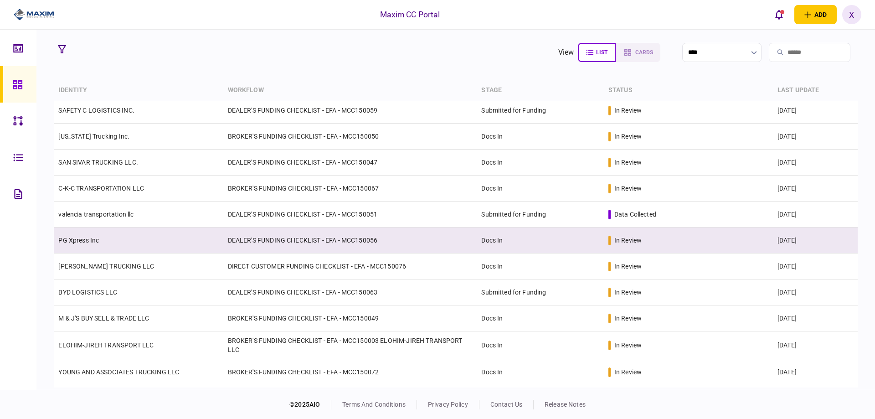
scroll to position [46, 0]
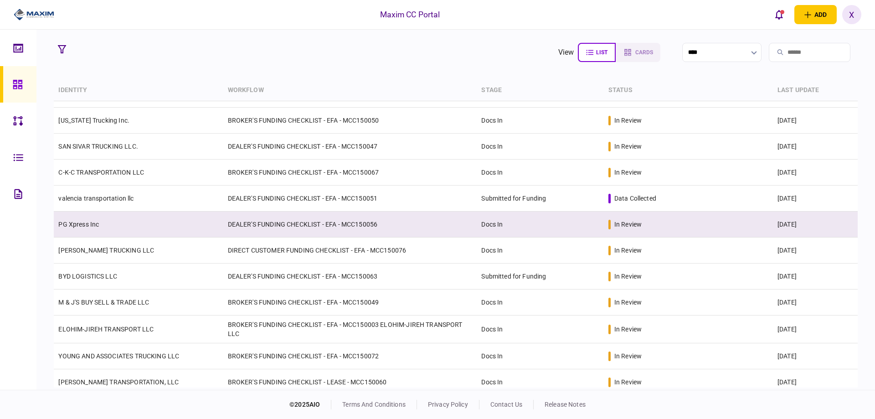
click at [91, 221] on link "PG Xpress Inc" at bounding box center [78, 224] width 41 height 7
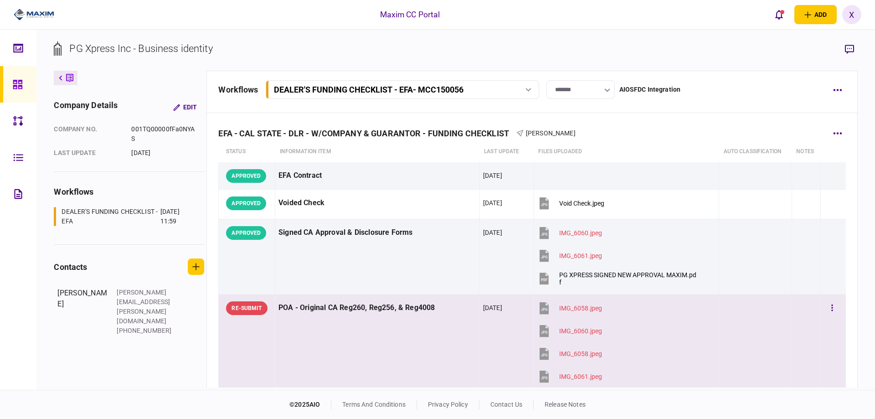
scroll to position [91, 0]
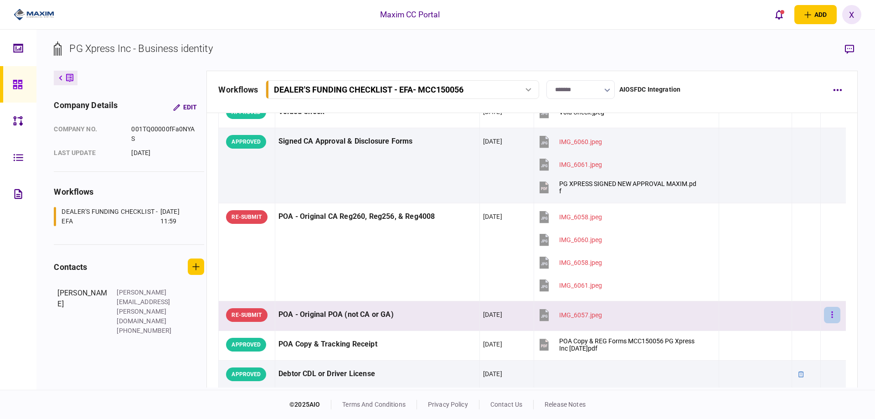
click at [824, 313] on button "button" at bounding box center [832, 315] width 16 height 16
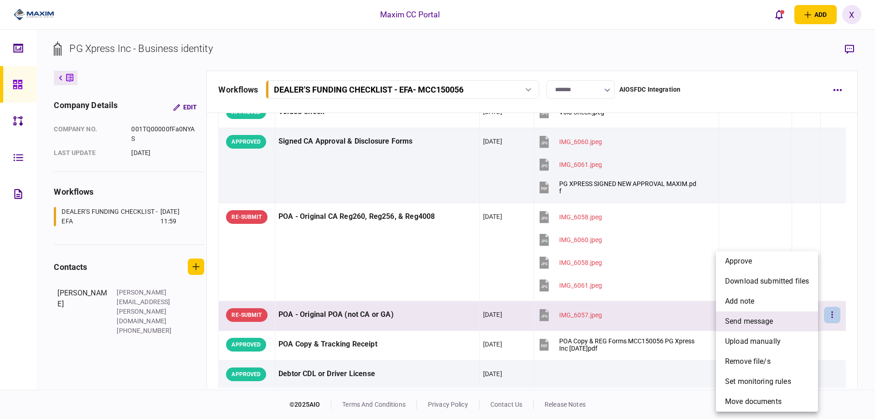
click at [794, 315] on li "send message" at bounding box center [767, 321] width 102 height 20
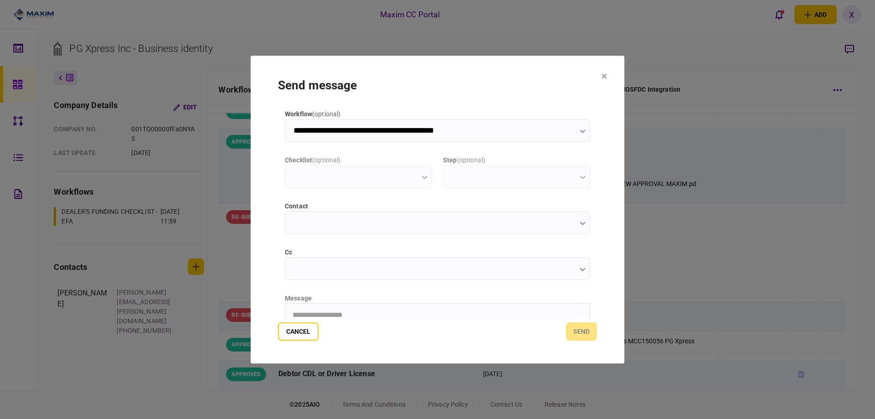
scroll to position [0, 0]
type input "**********"
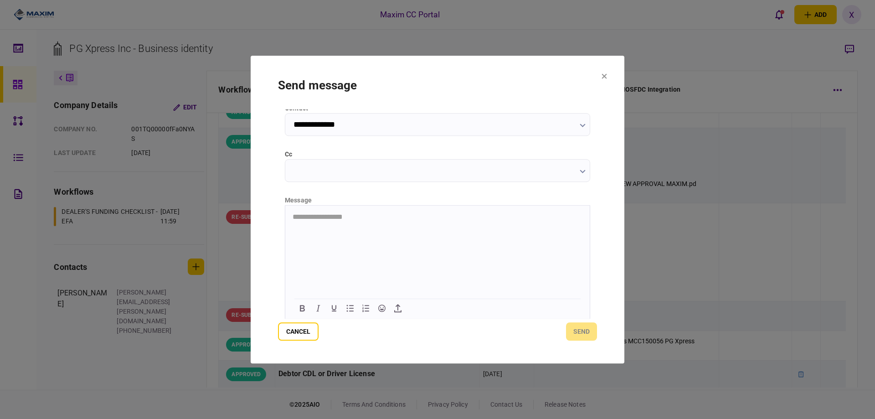
click at [326, 228] on html "**********" at bounding box center [437, 216] width 304 height 23
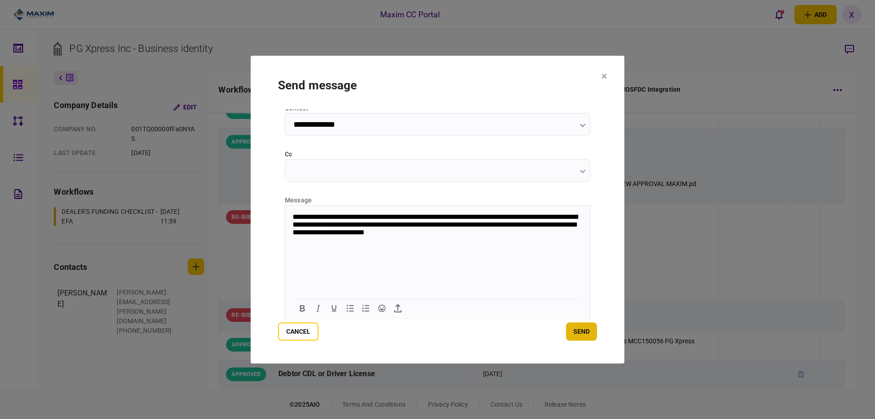
click at [573, 329] on button "send" at bounding box center [581, 331] width 31 height 18
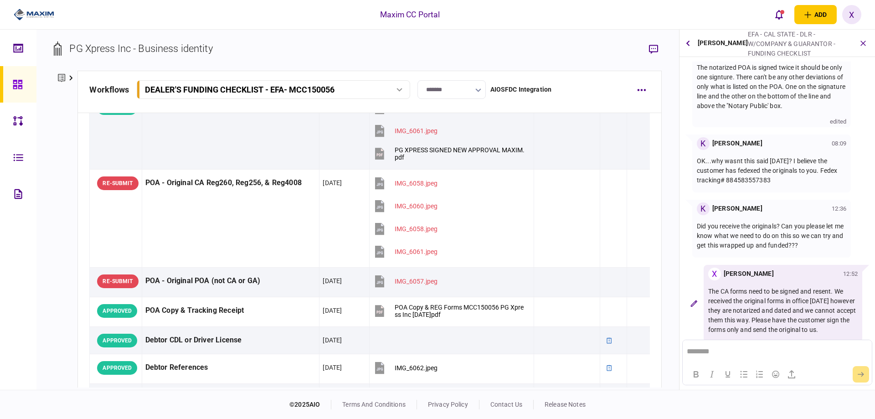
scroll to position [137, 0]
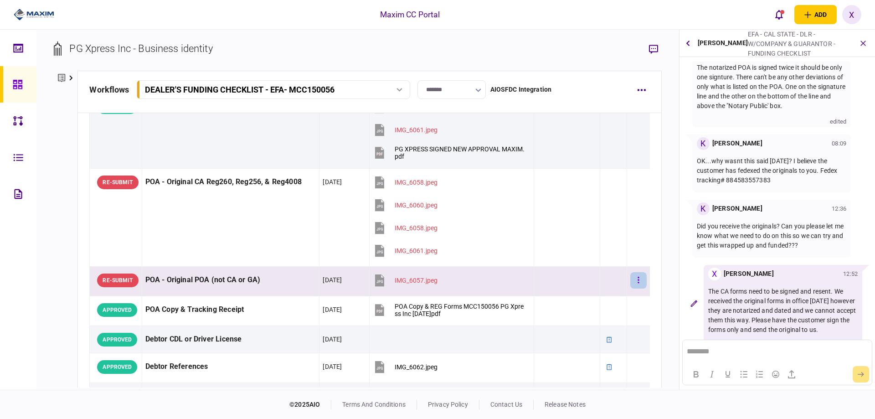
click at [637, 280] on icon "button" at bounding box center [637, 280] width 1 height 6
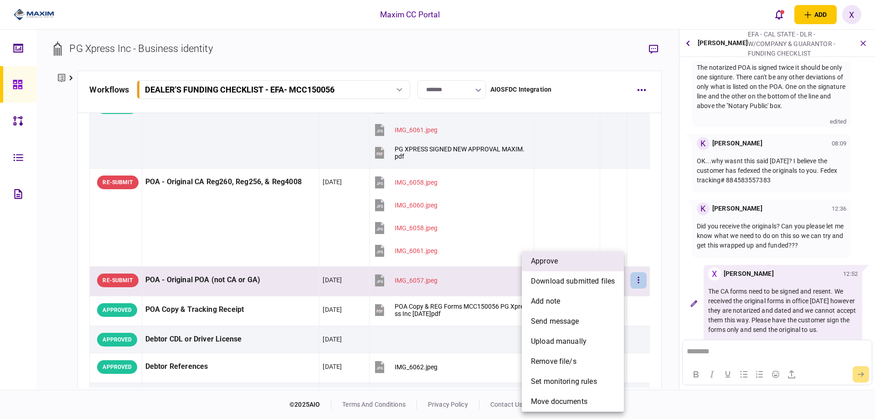
click at [585, 265] on li "approve" at bounding box center [573, 261] width 102 height 20
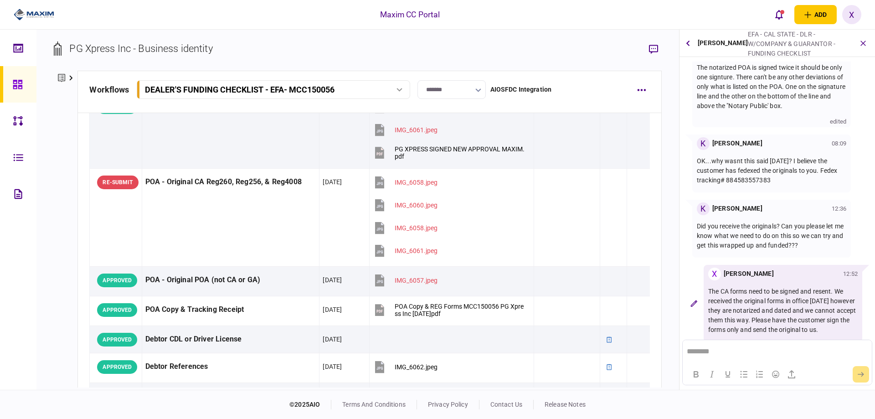
click at [854, 15] on div "X" at bounding box center [851, 14] width 19 height 19
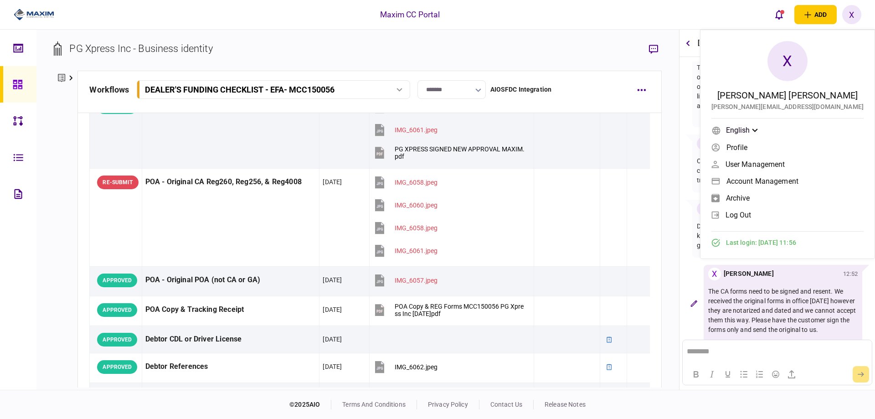
click at [858, 15] on div "X" at bounding box center [851, 14] width 19 height 19
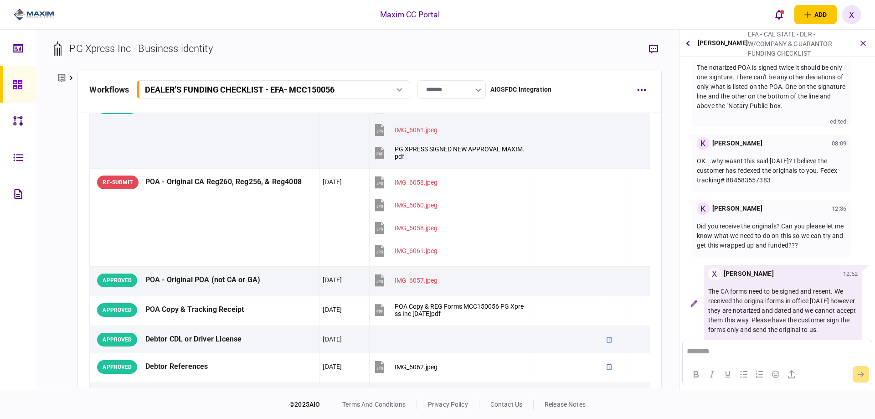
click at [868, 41] on button "button" at bounding box center [863, 43] width 16 height 16
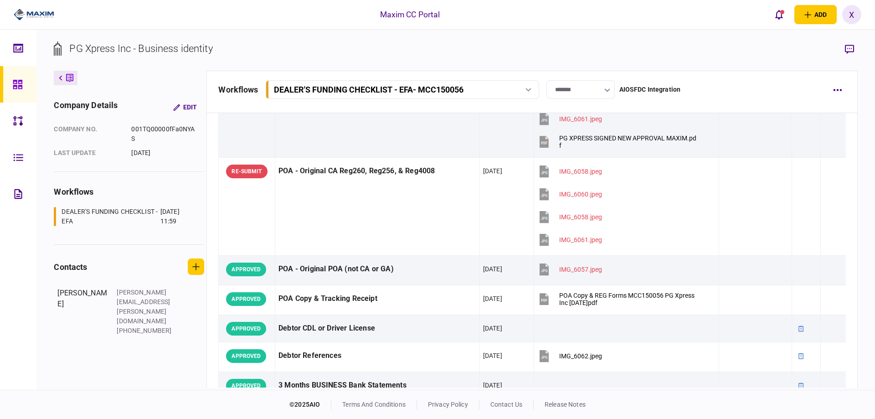
scroll to position [126, 0]
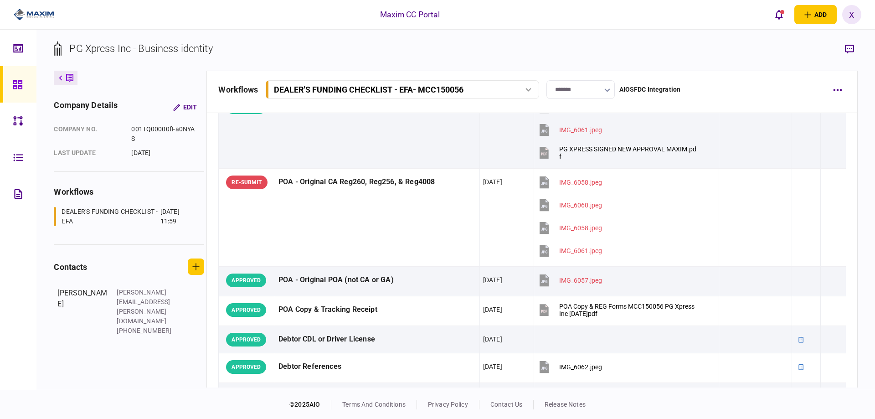
click at [11, 86] on link at bounding box center [18, 84] width 36 height 36
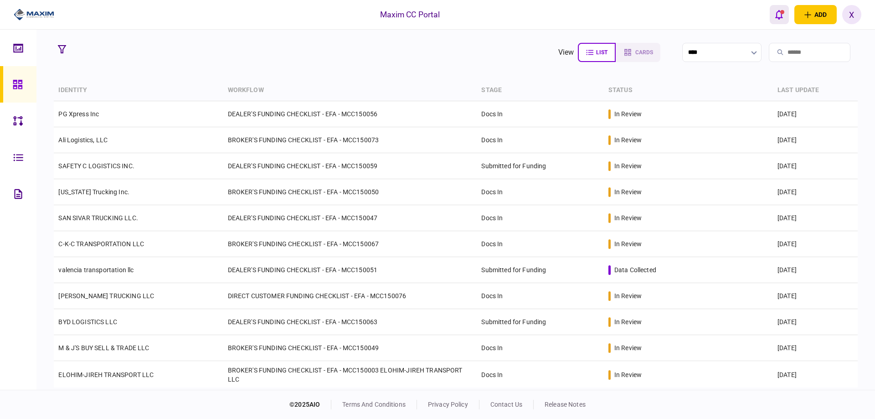
click at [775, 9] on button "open notifications list" at bounding box center [779, 14] width 19 height 19
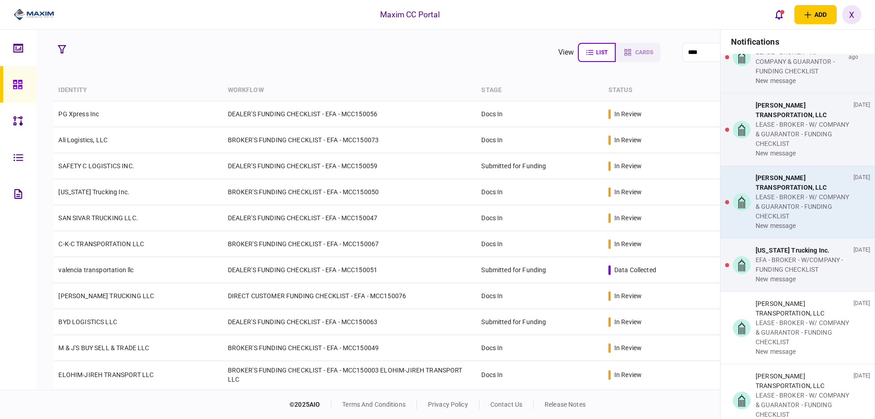
scroll to position [547, 0]
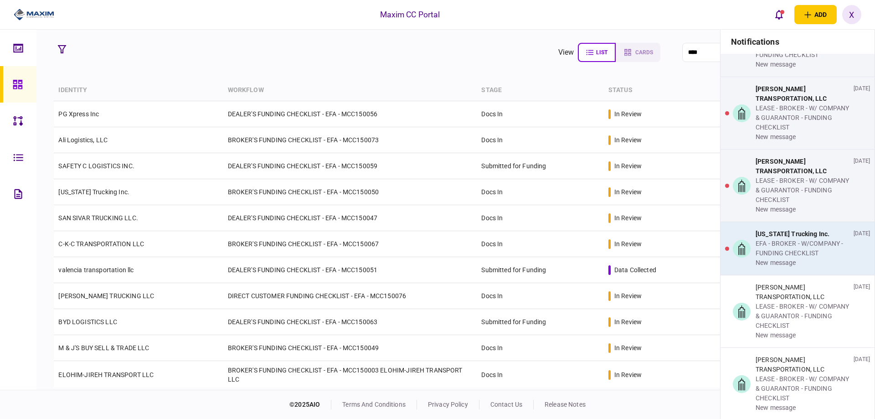
click at [793, 248] on div "EFA - BROKER - W/COMPANY - FUNDING CHECKLIST" at bounding box center [802, 248] width 94 height 19
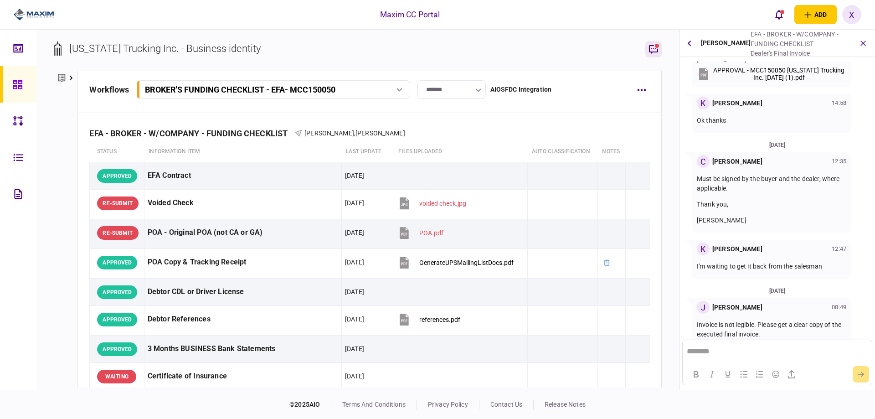
scroll to position [574, 0]
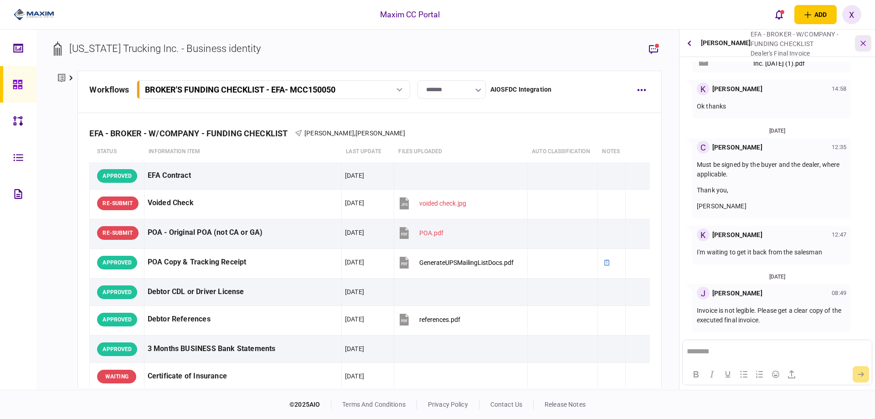
click at [860, 40] on button "button" at bounding box center [863, 43] width 16 height 16
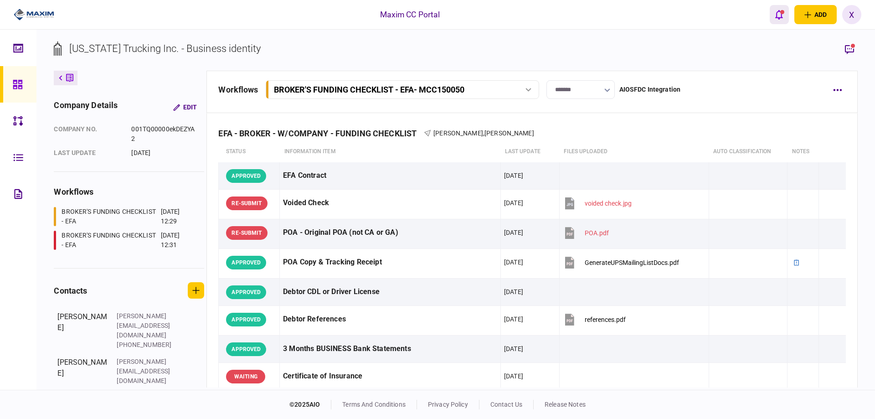
click at [781, 11] on div "open notifications list" at bounding box center [782, 12] width 4 height 4
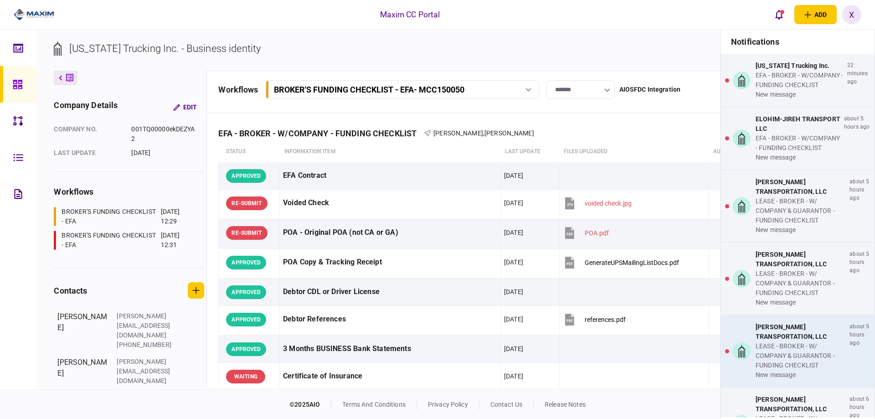
click at [784, 338] on div "[PERSON_NAME] TRANSPORTATION, LLC" at bounding box center [800, 331] width 90 height 19
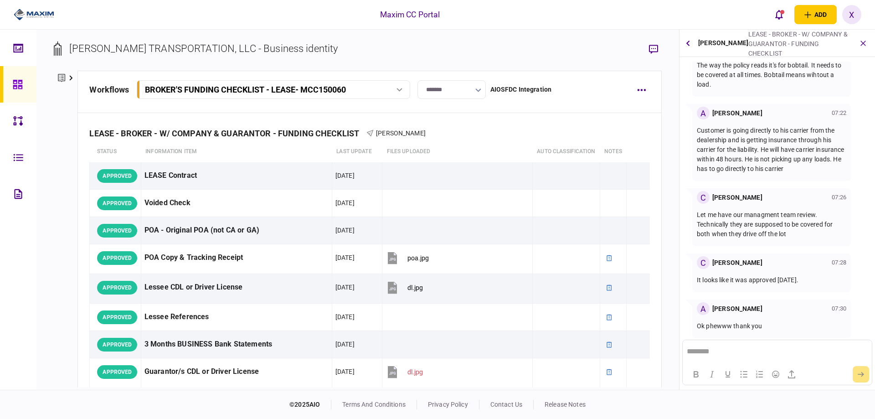
scroll to position [490, 0]
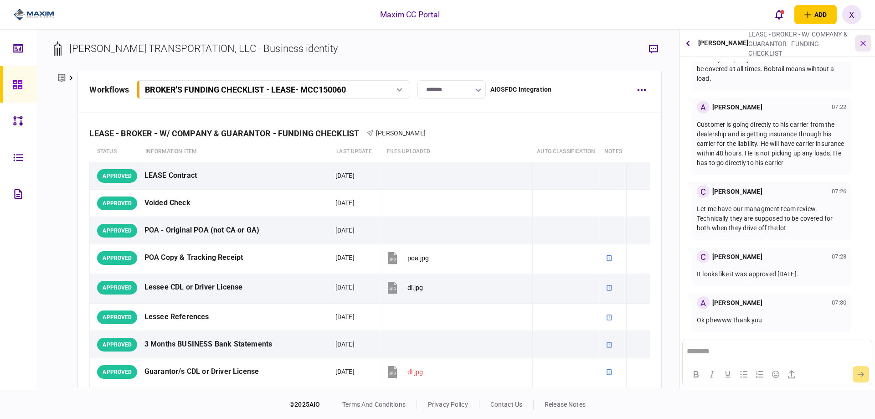
click at [857, 36] on button "button" at bounding box center [863, 43] width 16 height 16
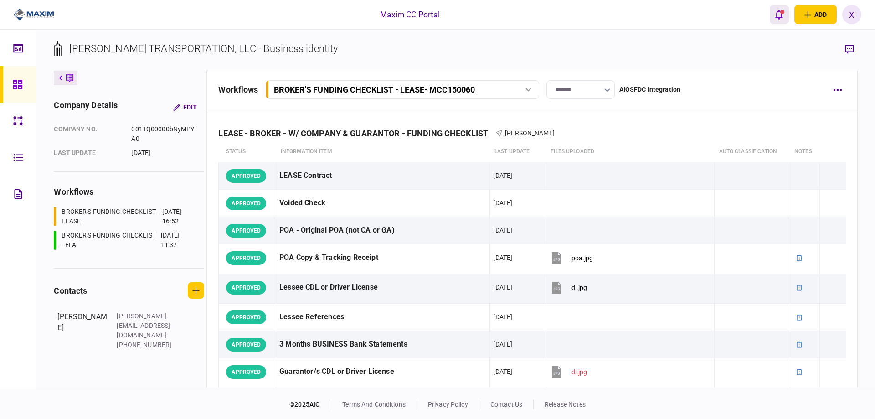
click at [782, 17] on icon "open notifications list" at bounding box center [779, 15] width 8 height 10
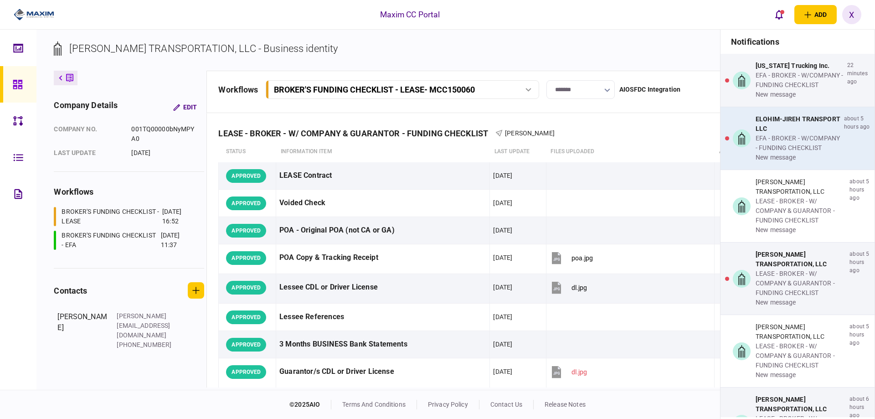
click at [783, 141] on div "EFA - BROKER - W/COMPANY - FUNDING CHECKLIST" at bounding box center [797, 143] width 85 height 19
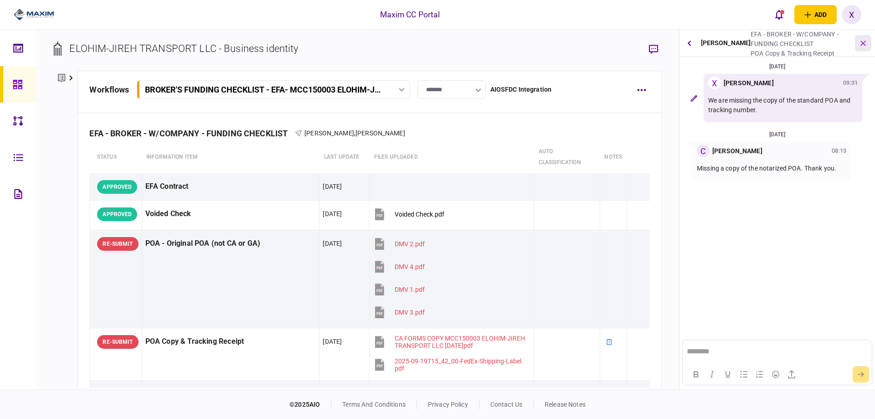
click at [861, 44] on icon "button" at bounding box center [863, 43] width 10 height 10
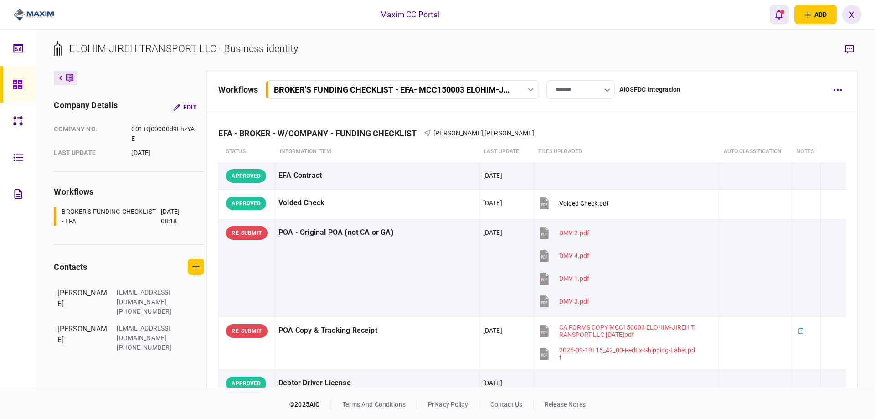
click at [786, 17] on button "open notifications list" at bounding box center [779, 14] width 19 height 19
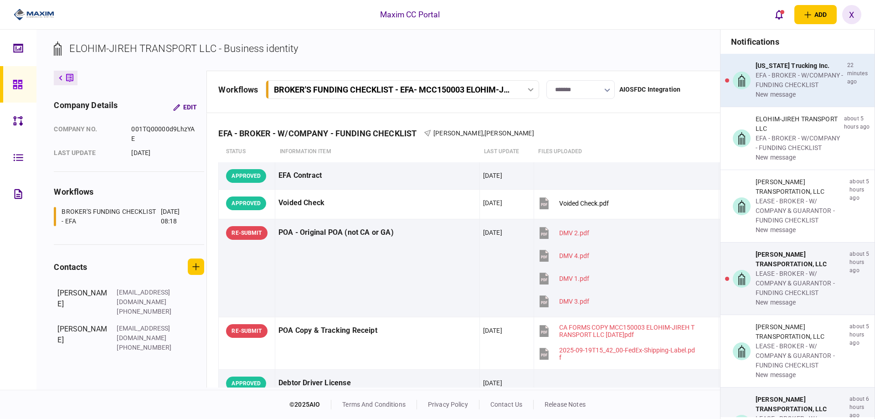
click at [796, 72] on div "EFA - BROKER - W/COMPANY - FUNDING CHECKLIST" at bounding box center [799, 80] width 88 height 19
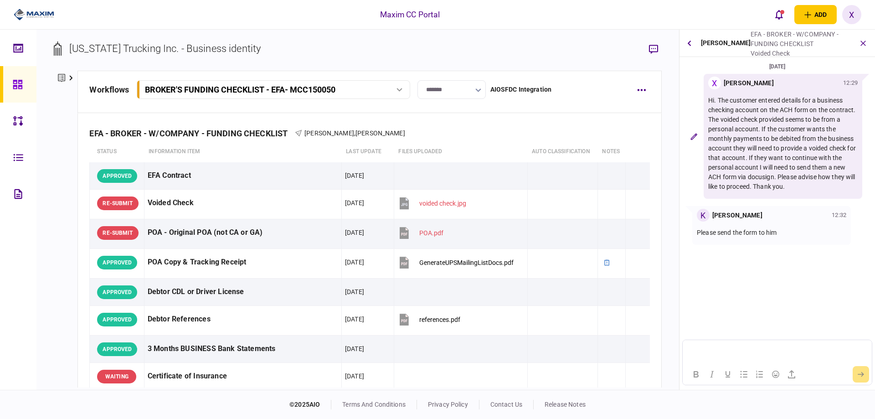
click at [714, 355] on html at bounding box center [777, 351] width 189 height 22
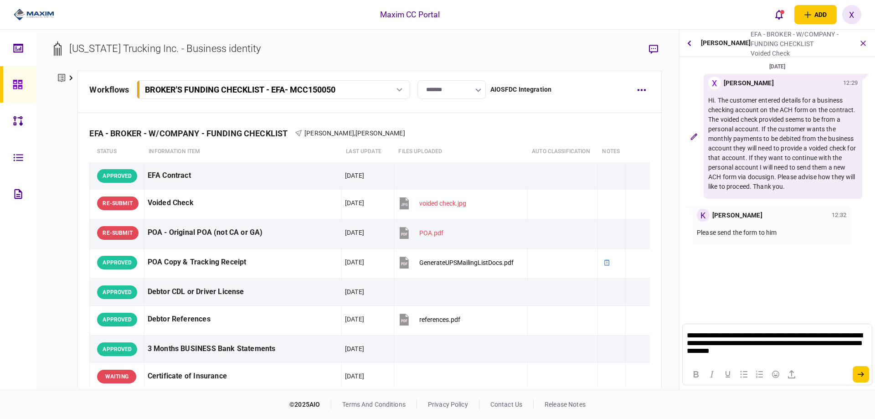
click at [704, 335] on p "**********" at bounding box center [777, 343] width 180 height 25
click at [860, 371] on icon "submit" at bounding box center [861, 373] width 6 height 5
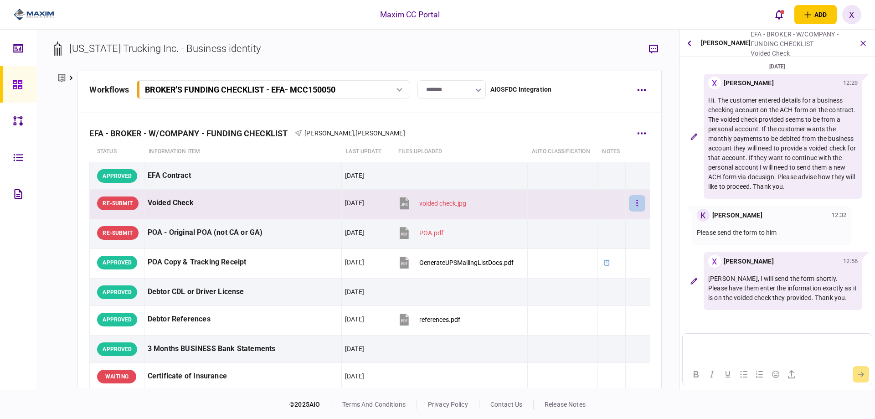
click at [637, 208] on button "button" at bounding box center [637, 203] width 16 height 16
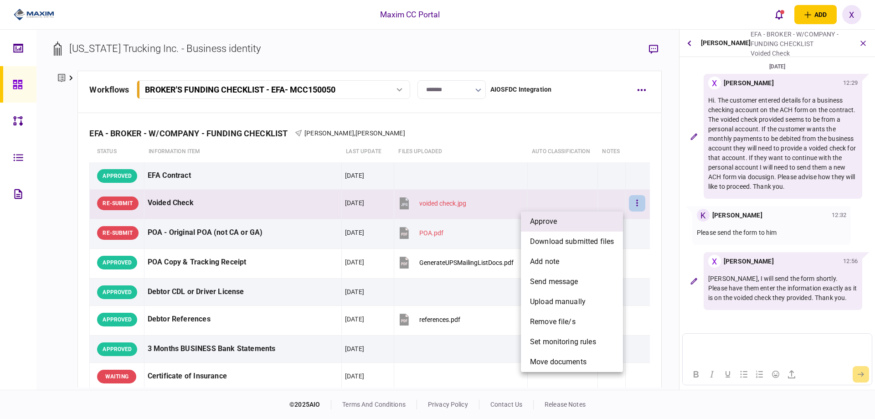
click at [581, 217] on li "approve" at bounding box center [572, 221] width 102 height 20
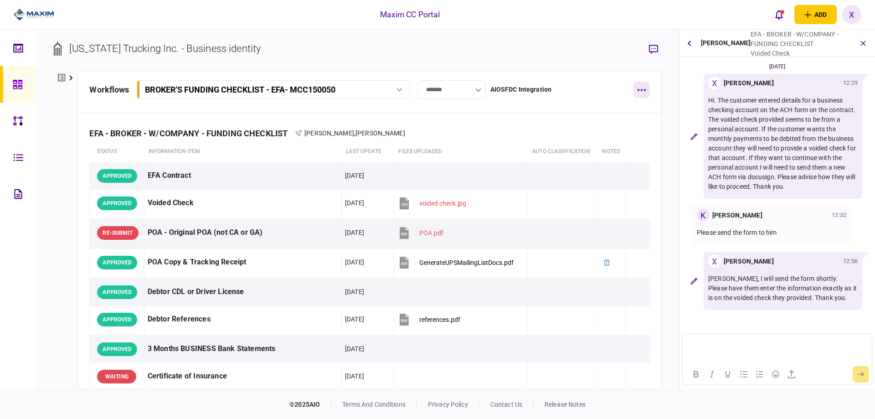
click at [639, 94] on button "button" at bounding box center [641, 90] width 16 height 16
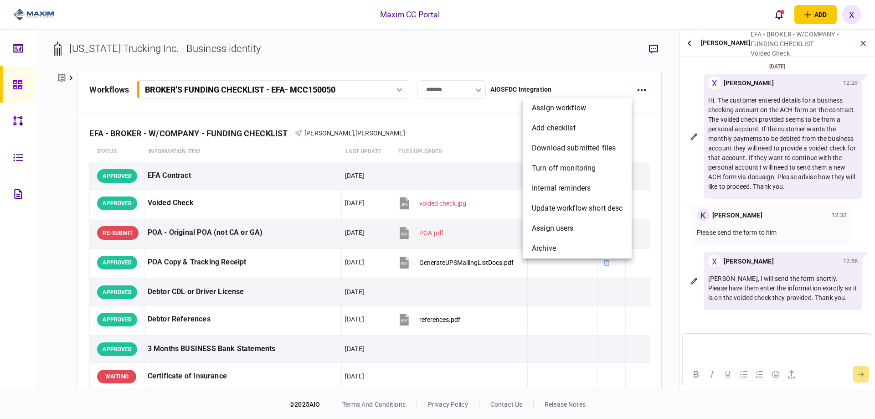
click at [383, 120] on div at bounding box center [437, 209] width 875 height 419
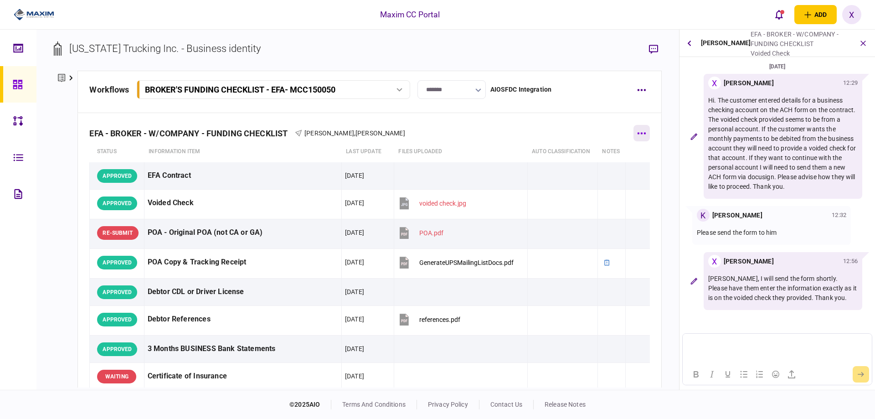
click at [633, 130] on button "button" at bounding box center [641, 133] width 16 height 16
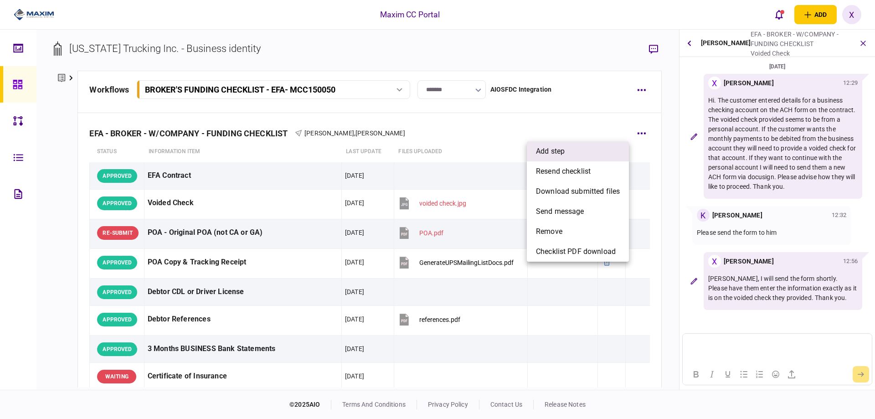
click at [600, 154] on li "add step" at bounding box center [578, 151] width 102 height 20
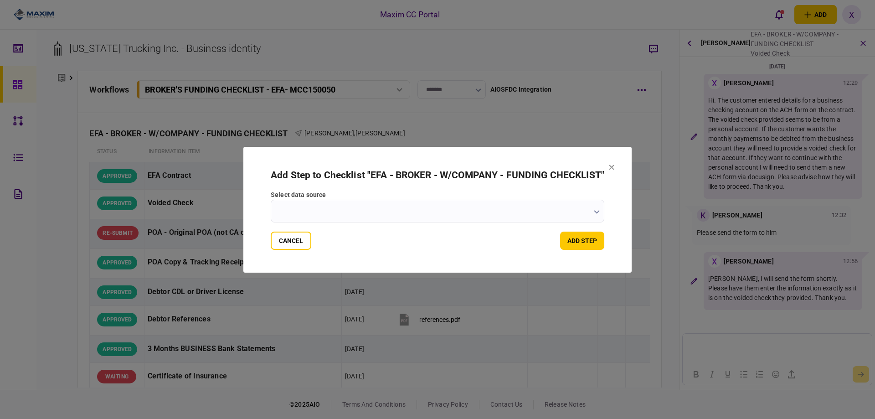
click at [360, 222] on form "Add Step to Checklist " EFA - BROKER - W/COMPANY - FUNDING CHECKLIST " select d…" at bounding box center [438, 209] width 334 height 80
click at [367, 220] on input "select data source" at bounding box center [438, 211] width 334 height 23
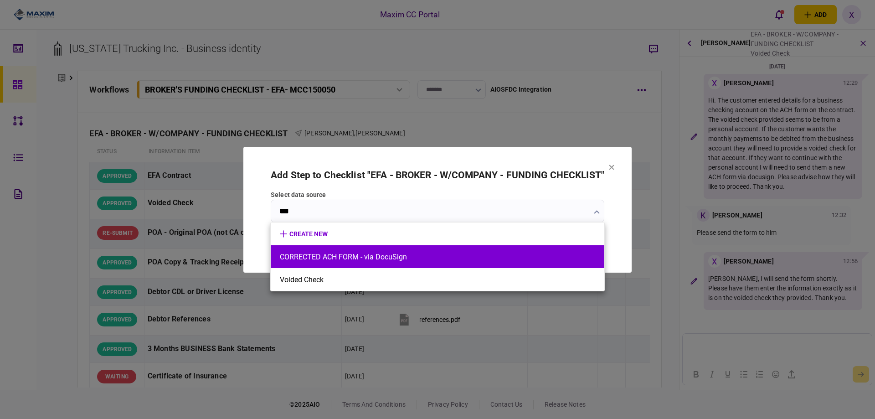
click at [357, 251] on li "CORRECTED ACH FORM - via DocuSign" at bounding box center [438, 256] width 334 height 23
type input "**********"
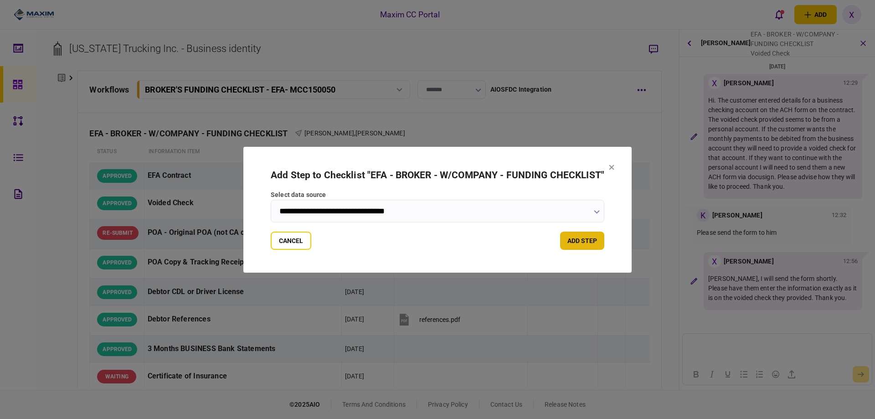
click at [592, 240] on button "add step" at bounding box center [582, 240] width 44 height 18
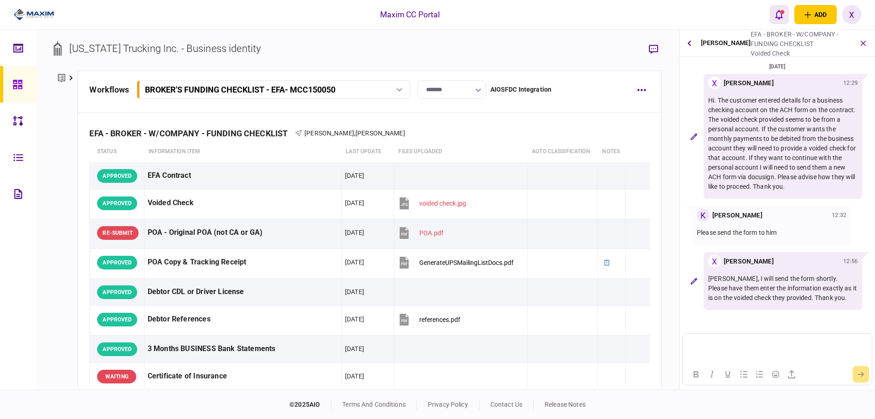
click at [776, 20] on button "open notifications list" at bounding box center [779, 14] width 19 height 19
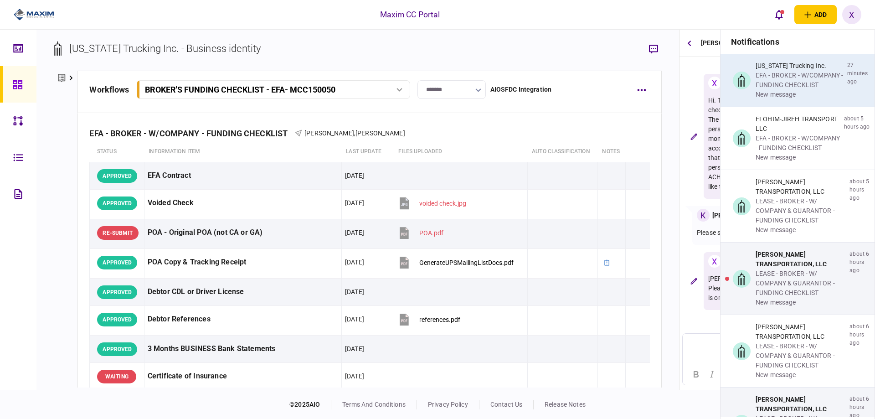
click at [795, 71] on div "EFA - BROKER - W/COMPANY - FUNDING CHECKLIST" at bounding box center [799, 80] width 88 height 19
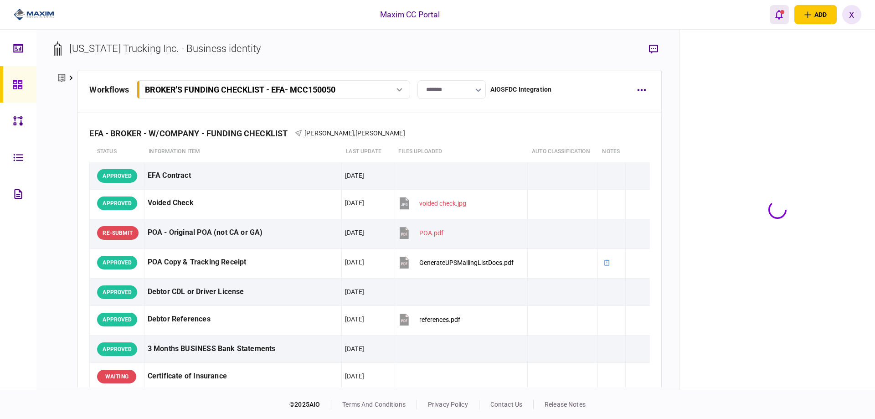
click at [779, 14] on icon "open notifications list" at bounding box center [779, 15] width 8 height 10
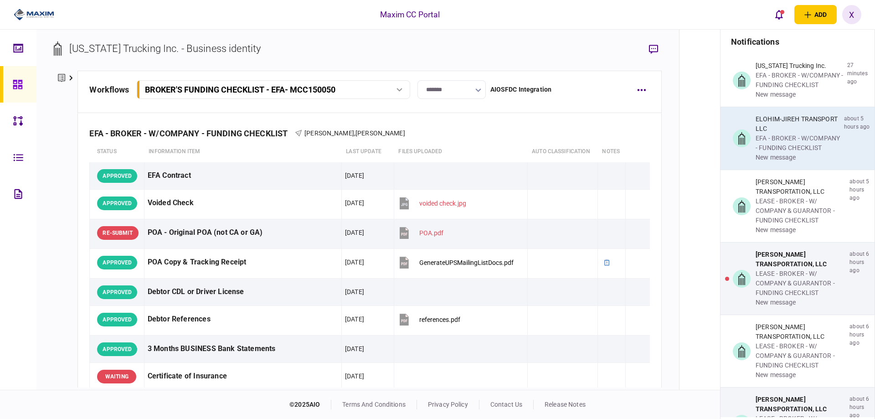
click at [777, 142] on div "EFA - BROKER - W/COMPANY - FUNDING CHECKLIST" at bounding box center [797, 143] width 85 height 19
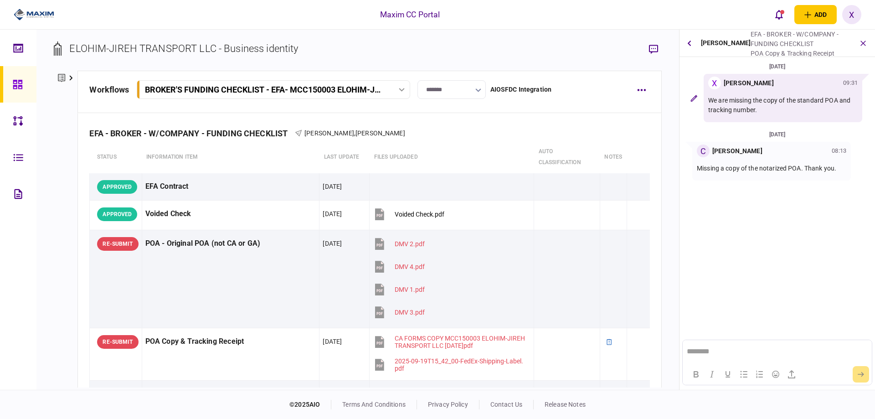
click at [38, 11] on img at bounding box center [34, 15] width 41 height 14
click at [775, 19] on icon "open notifications list" at bounding box center [779, 15] width 8 height 10
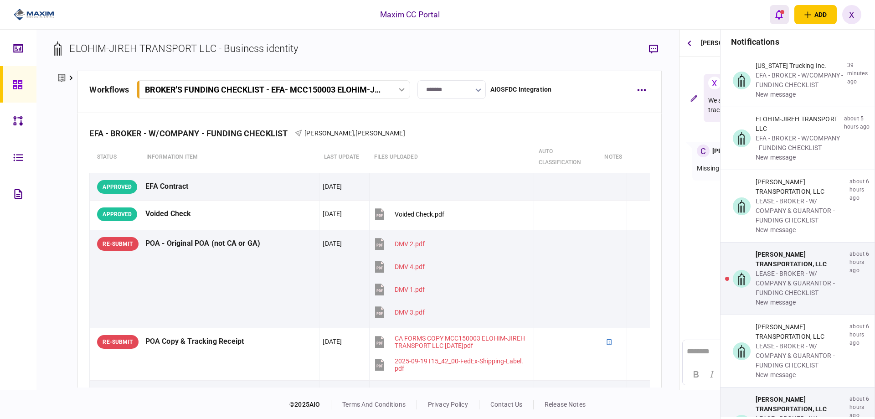
click at [772, 12] on button "open notifications list" at bounding box center [779, 14] width 19 height 19
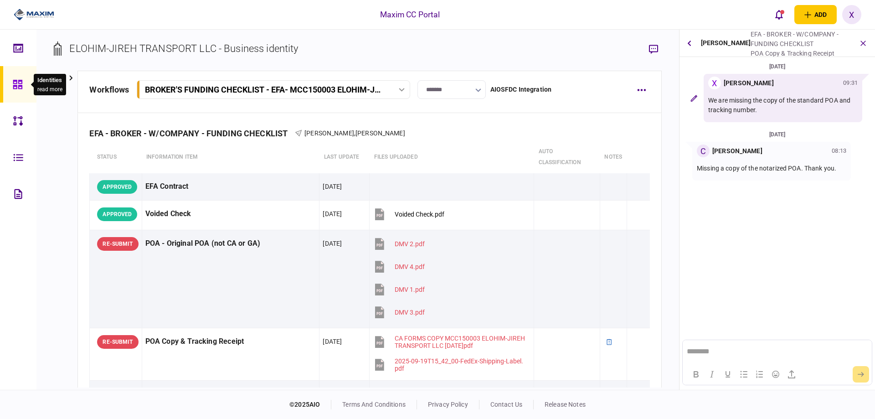
click at [13, 85] on icon at bounding box center [17, 84] width 9 height 9
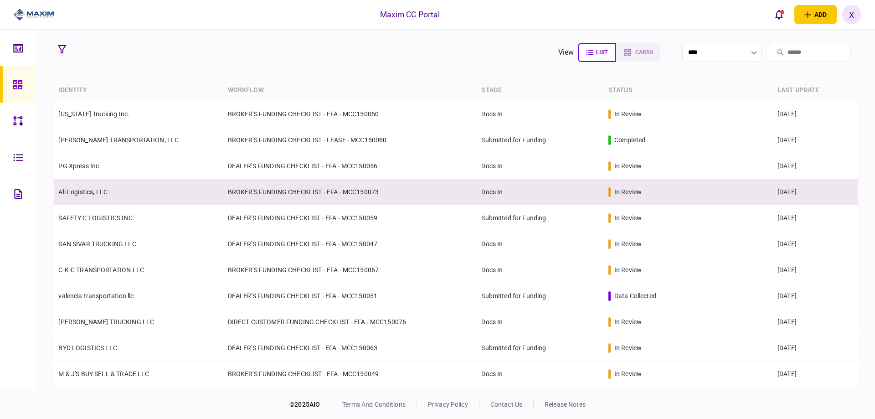
click at [67, 192] on link "Ali Logistics, LLC" at bounding box center [82, 191] width 49 height 7
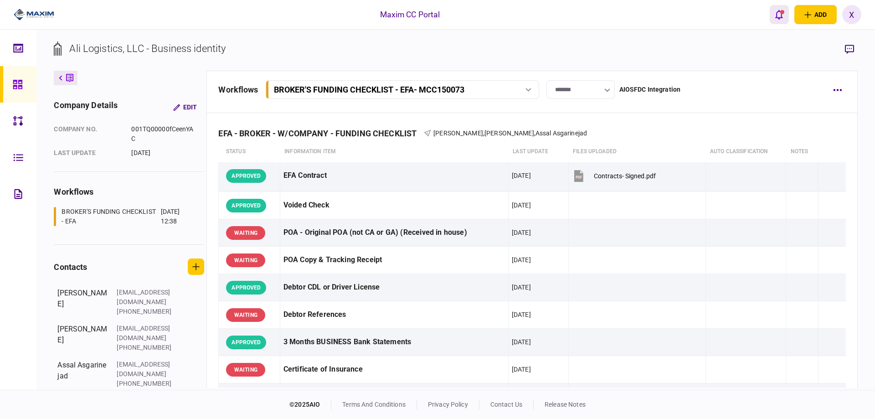
click at [781, 15] on icon "open notifications list" at bounding box center [779, 15] width 8 height 10
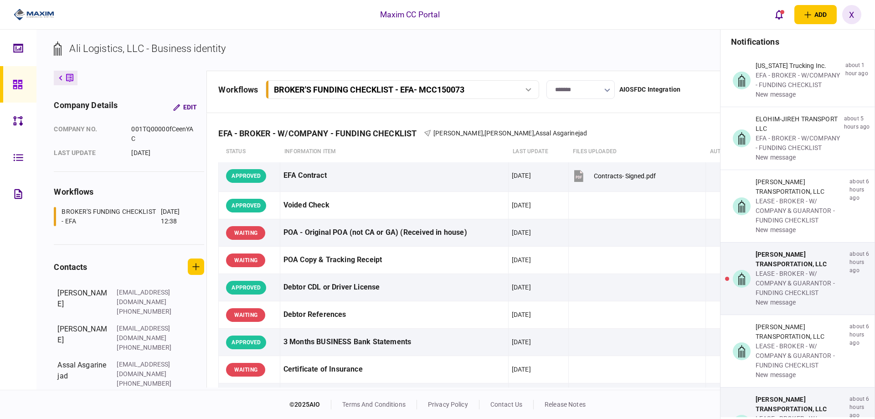
click at [25, 86] on div at bounding box center [20, 84] width 15 height 36
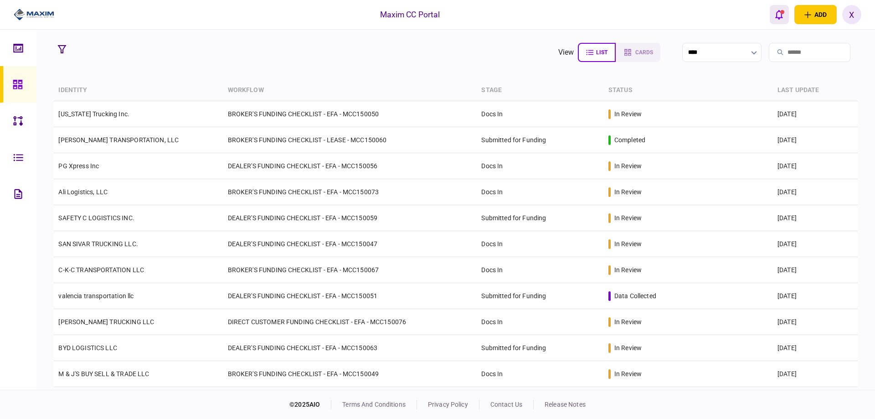
click at [787, 12] on button "open notifications list" at bounding box center [779, 14] width 19 height 19
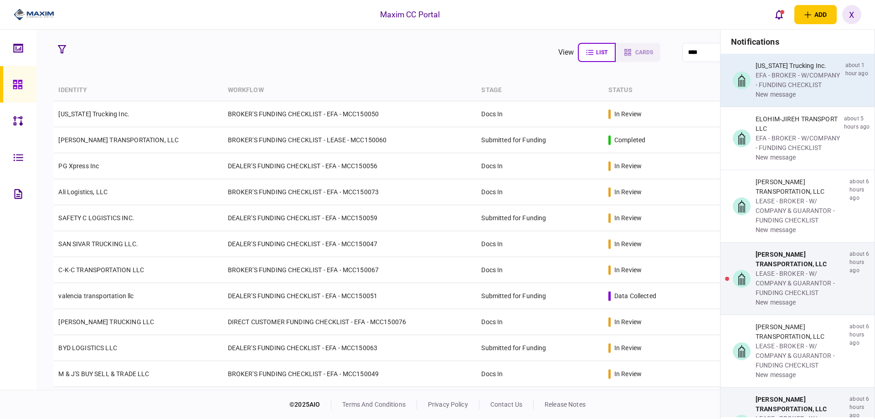
click at [775, 78] on div "EFA - BROKER - W/COMPANY - FUNDING CHECKLIST" at bounding box center [798, 80] width 86 height 19
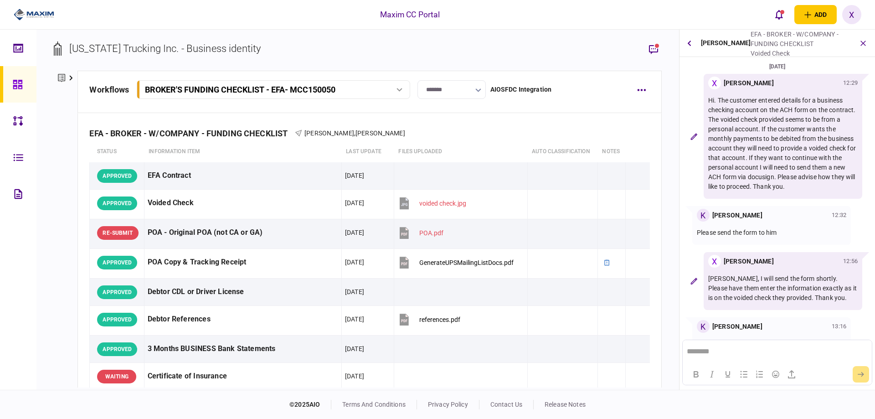
scroll to position [24, 0]
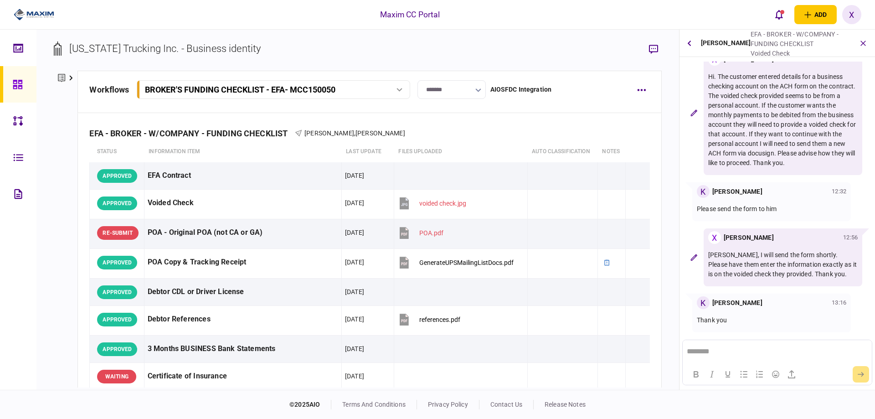
click at [21, 86] on icon at bounding box center [17, 84] width 9 height 9
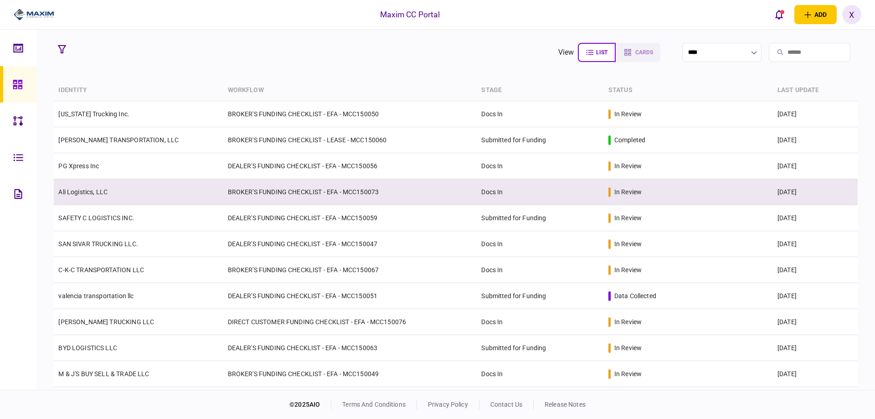
click at [93, 186] on td "Ali Logistics, LLC" at bounding box center [138, 192] width 169 height 26
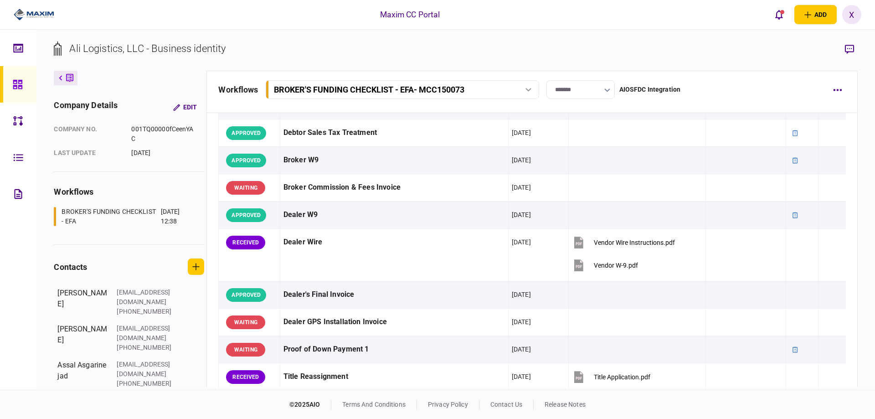
scroll to position [410, 0]
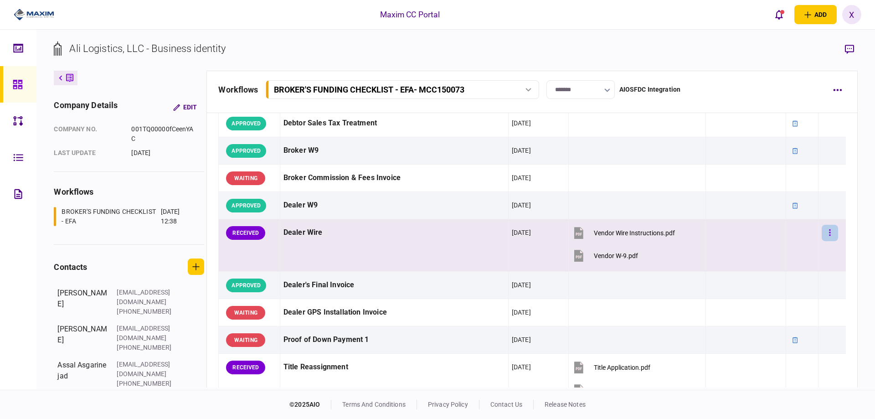
click at [828, 229] on button "button" at bounding box center [830, 233] width 16 height 16
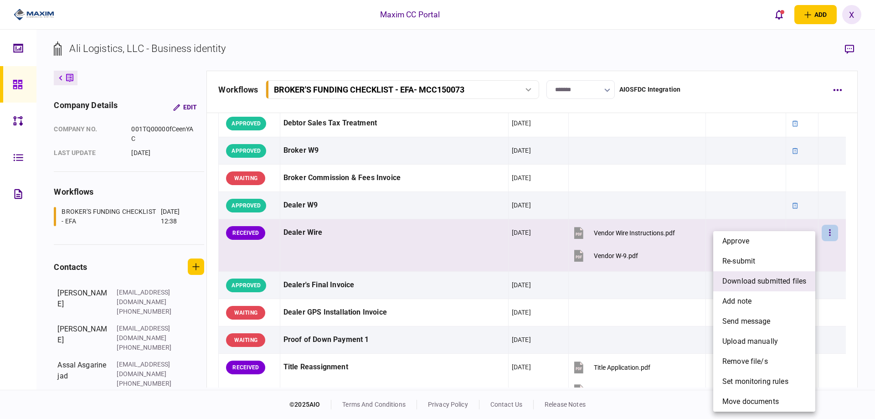
click at [773, 288] on li "download submitted files" at bounding box center [764, 281] width 102 height 20
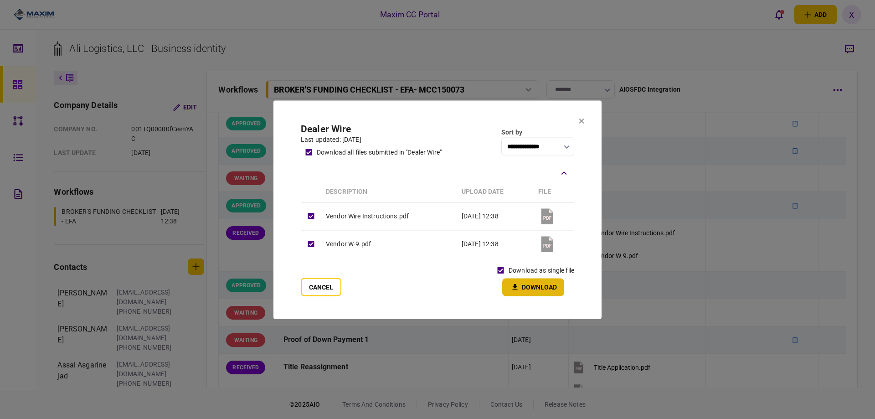
click at [523, 283] on button "Download" at bounding box center [533, 287] width 62 height 18
click at [580, 118] on icon at bounding box center [581, 120] width 5 height 5
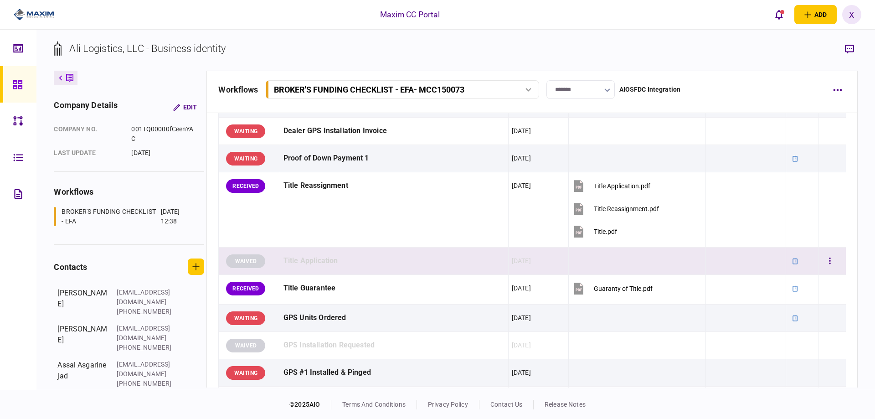
scroll to position [592, 0]
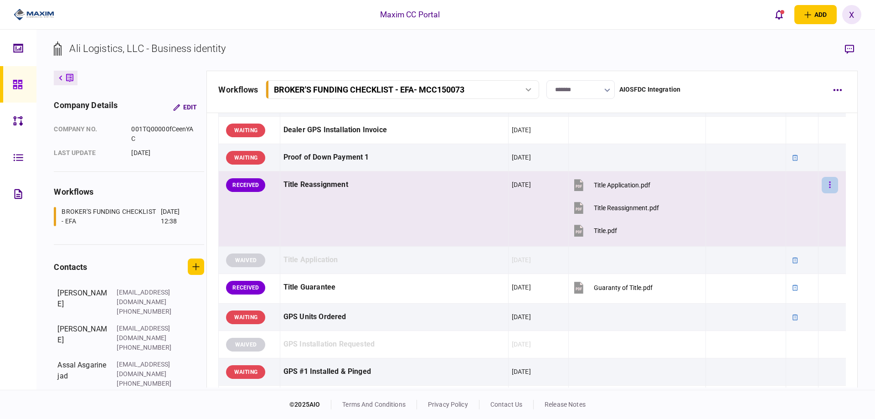
click at [827, 183] on button "button" at bounding box center [830, 185] width 16 height 16
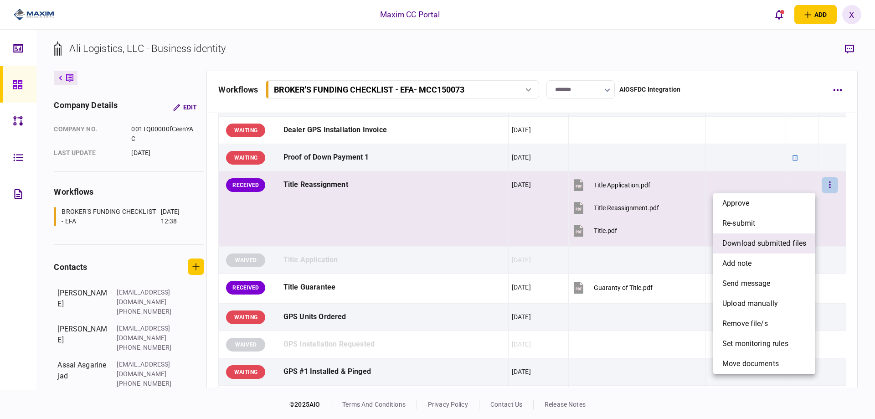
click at [755, 245] on span "download submitted files" at bounding box center [764, 243] width 84 height 11
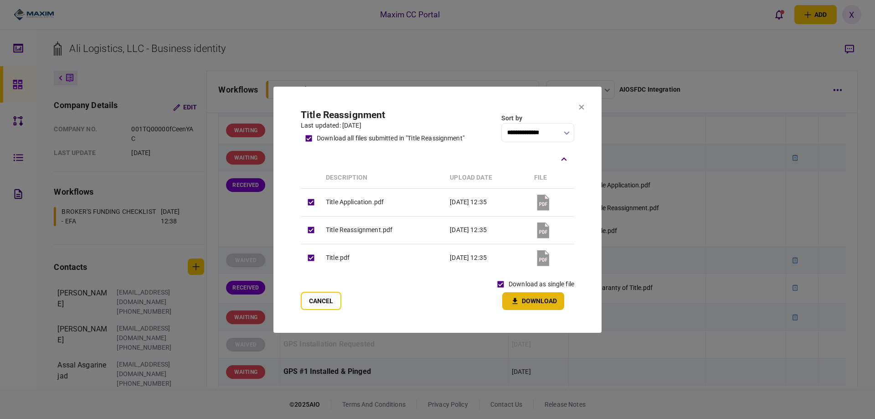
click at [532, 303] on button "Download" at bounding box center [533, 301] width 62 height 18
click at [580, 108] on icon at bounding box center [581, 106] width 5 height 5
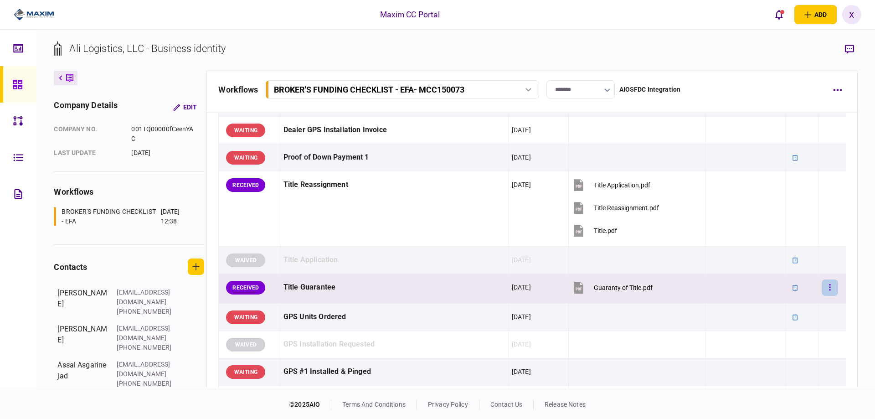
click at [822, 292] on button "button" at bounding box center [830, 287] width 16 height 16
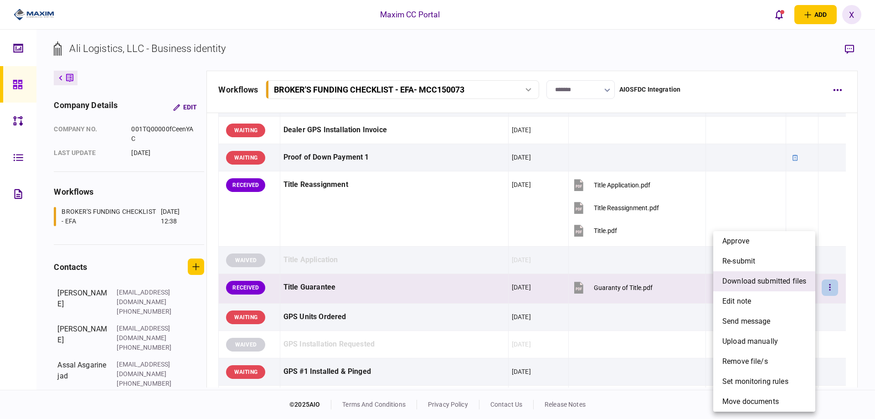
click at [770, 281] on span "download submitted files" at bounding box center [764, 281] width 84 height 11
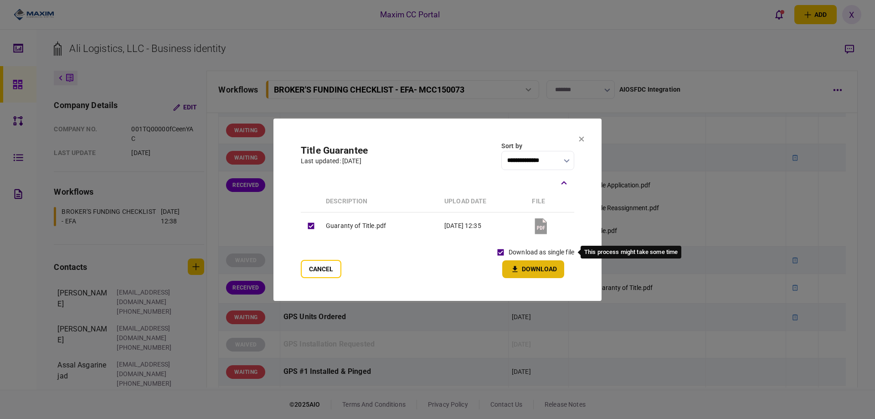
click at [519, 262] on button "Download" at bounding box center [533, 269] width 62 height 18
click at [580, 140] on icon at bounding box center [581, 138] width 5 height 5
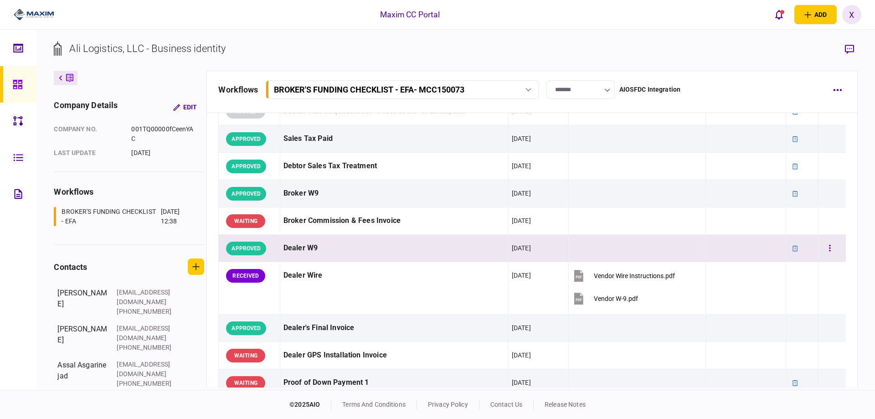
scroll to position [410, 0]
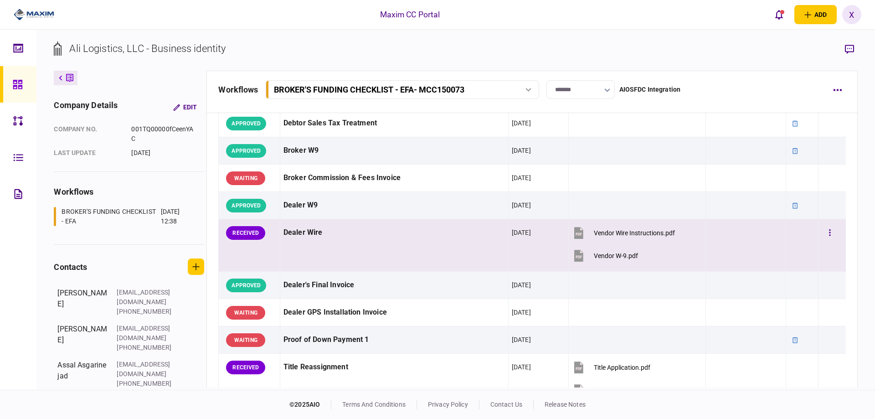
click at [818, 231] on td at bounding box center [832, 245] width 28 height 52
click at [822, 233] on button "button" at bounding box center [830, 233] width 16 height 16
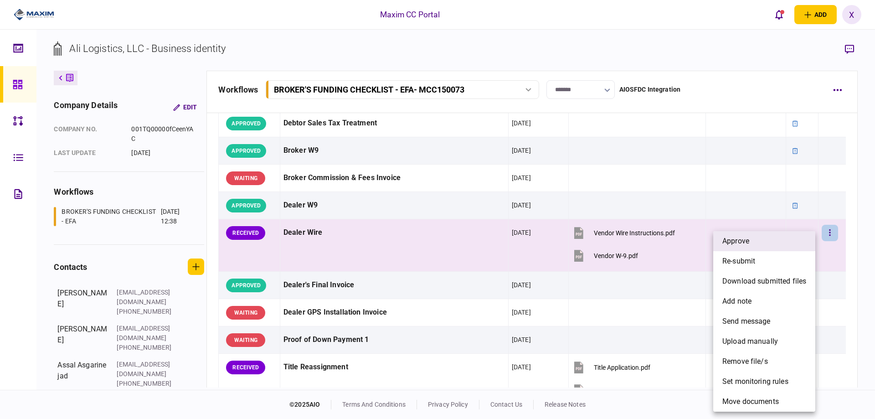
click at [791, 243] on li "approve" at bounding box center [764, 241] width 102 height 20
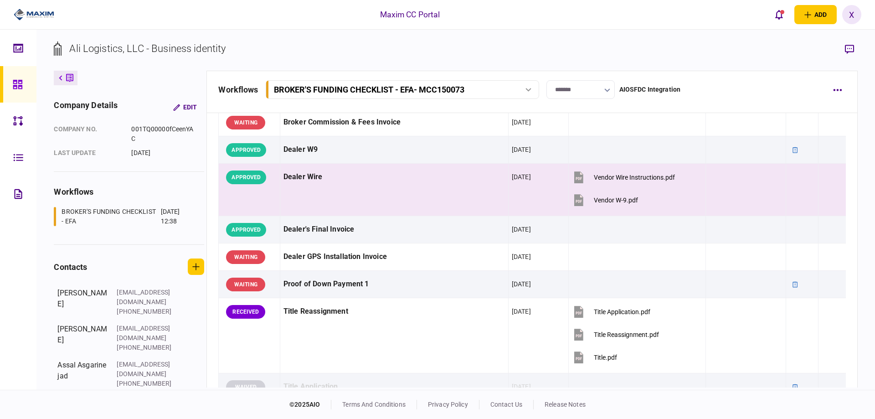
scroll to position [547, 0]
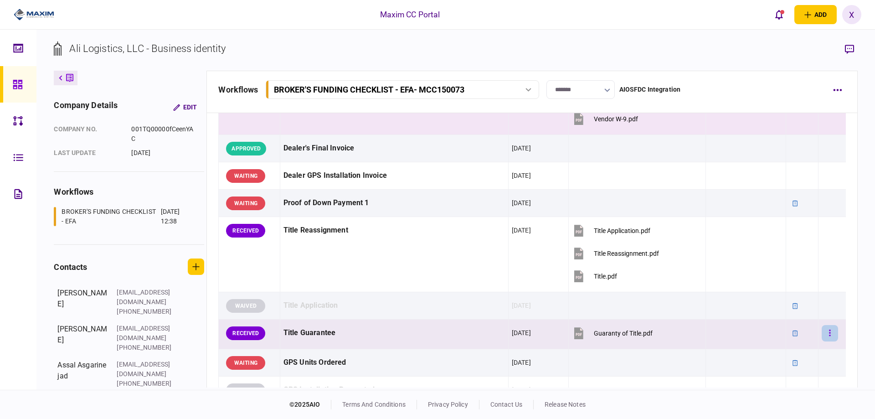
click at [829, 333] on icon "button" at bounding box center [829, 332] width 1 height 6
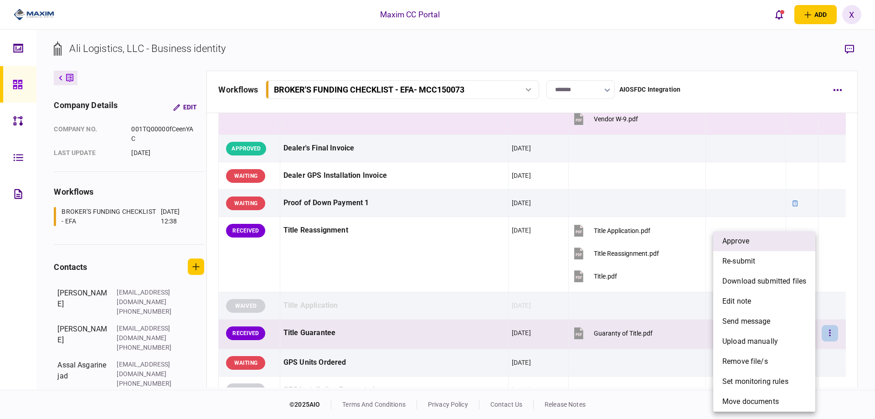
click at [760, 245] on li "approve" at bounding box center [764, 241] width 102 height 20
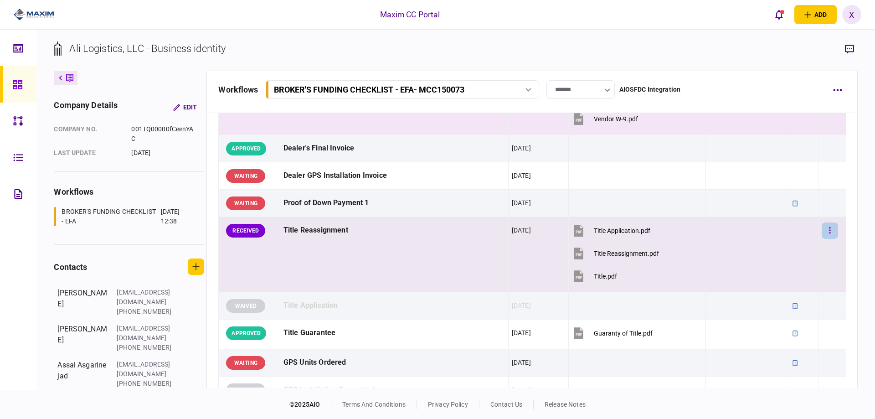
click at [822, 228] on button "button" at bounding box center [830, 230] width 16 height 16
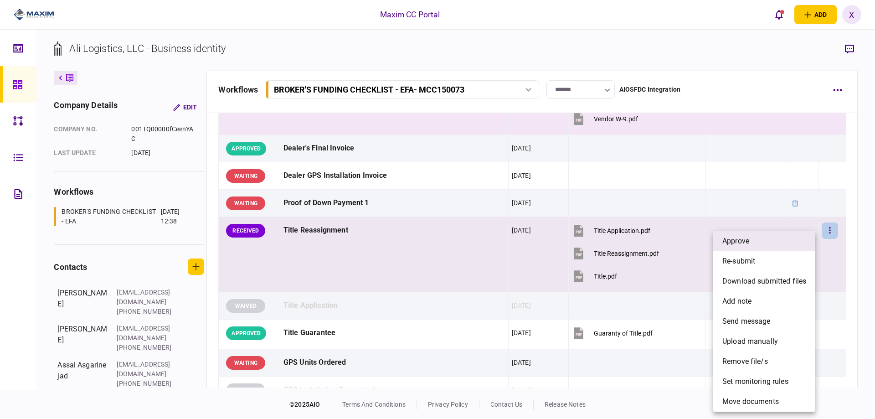
click at [791, 238] on li "approve" at bounding box center [764, 241] width 102 height 20
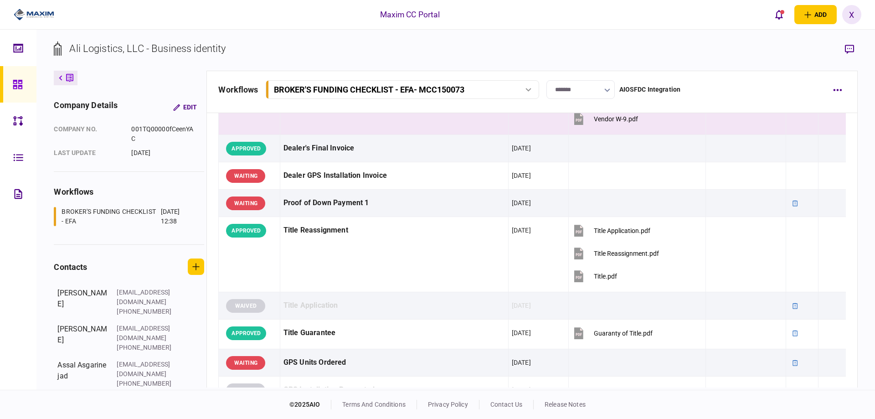
click at [15, 82] on icon at bounding box center [18, 84] width 10 height 10
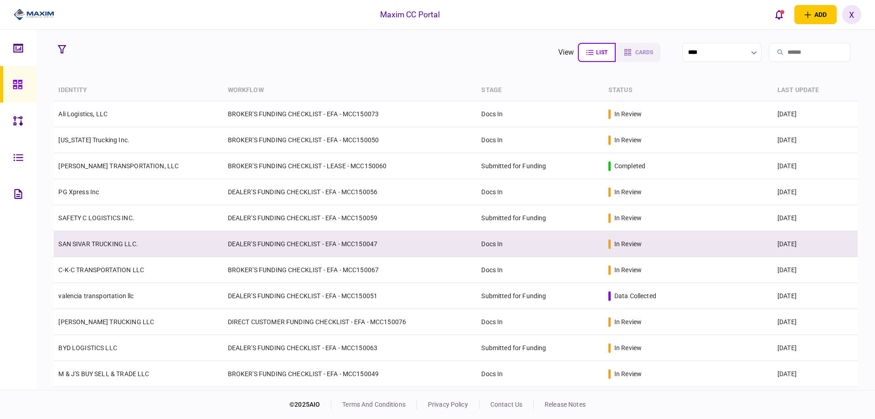
click at [85, 240] on link "SAN SIVAR TRUCKING LLC." at bounding box center [97, 243] width 79 height 7
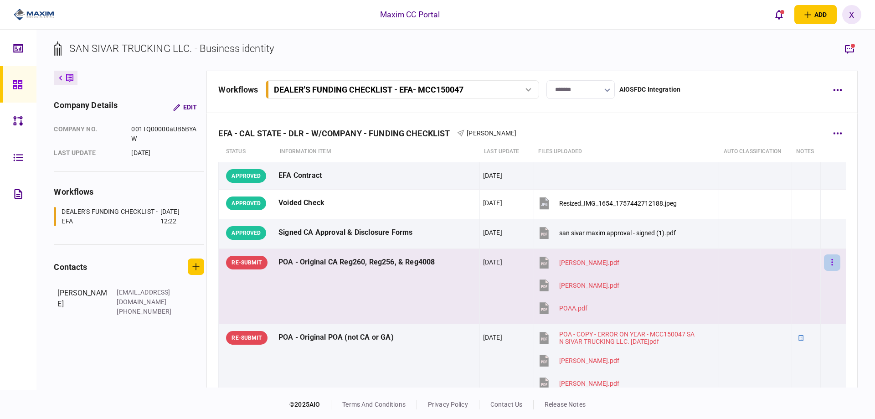
click at [824, 260] on button "button" at bounding box center [832, 262] width 16 height 16
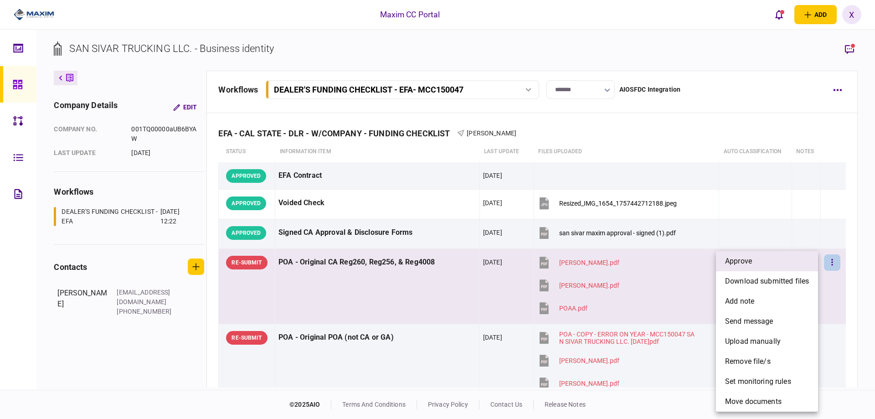
click at [778, 262] on li "approve" at bounding box center [767, 261] width 102 height 20
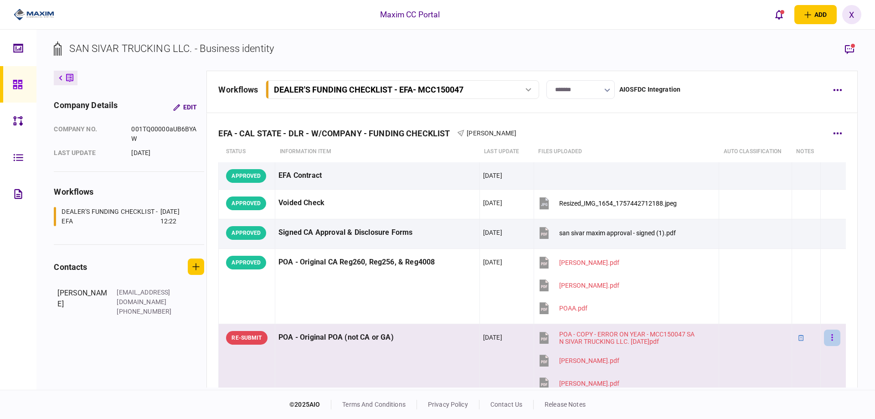
click at [824, 339] on button "button" at bounding box center [832, 337] width 16 height 16
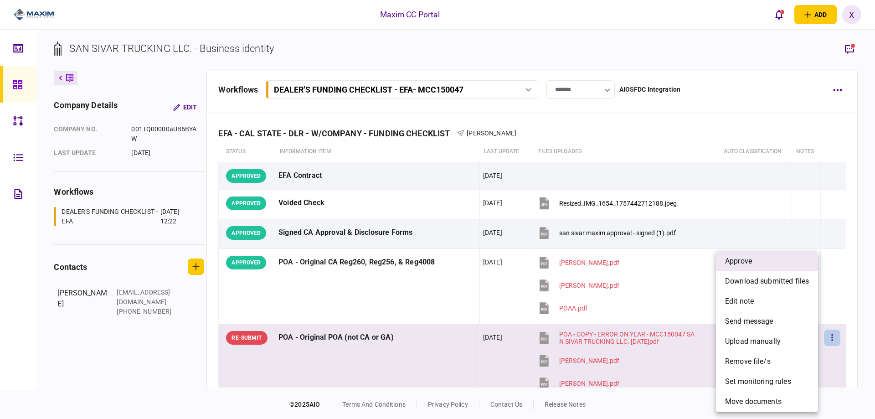
click at [772, 264] on li "approve" at bounding box center [767, 261] width 102 height 20
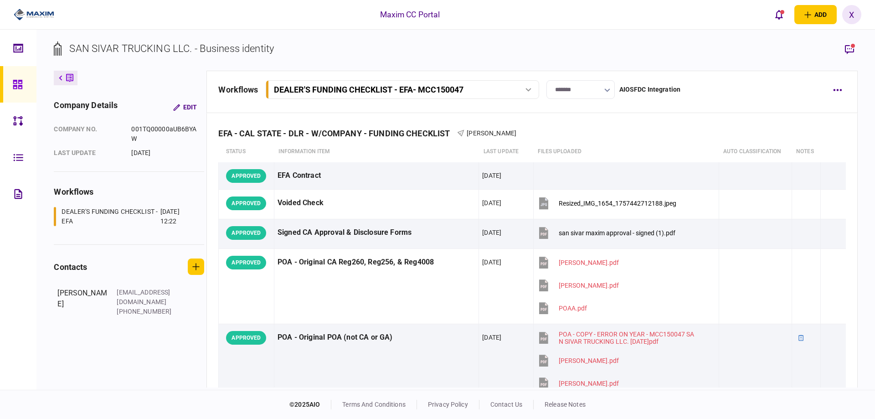
click at [65, 74] on button at bounding box center [66, 78] width 24 height 15
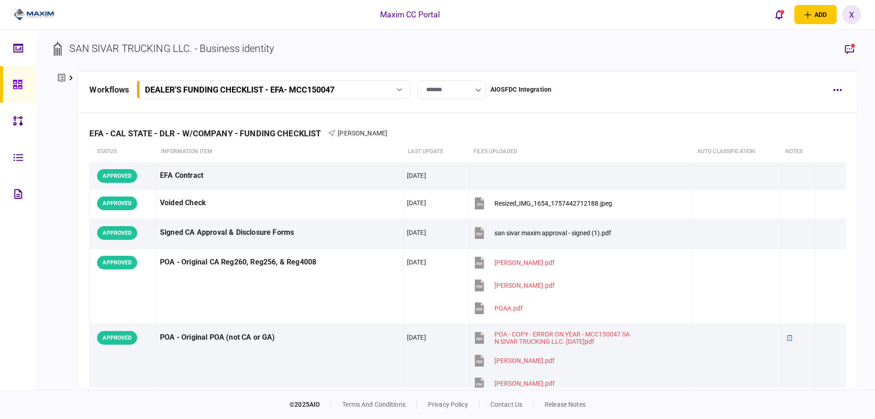
click at [1, 91] on link at bounding box center [18, 84] width 36 height 36
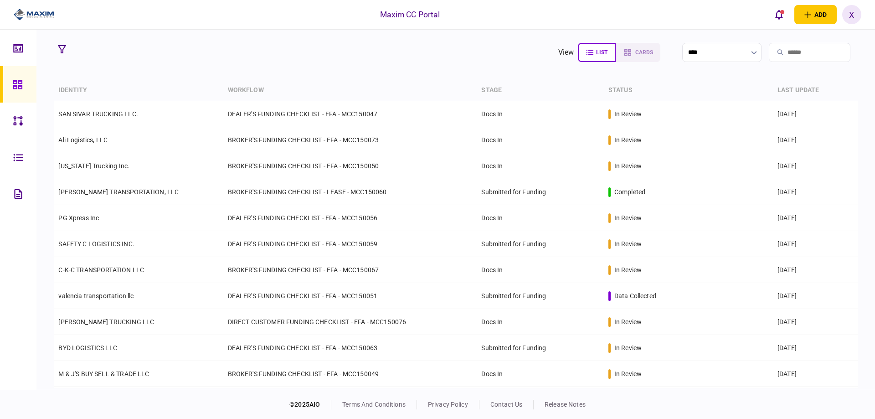
click at [10, 86] on link at bounding box center [18, 84] width 36 height 36
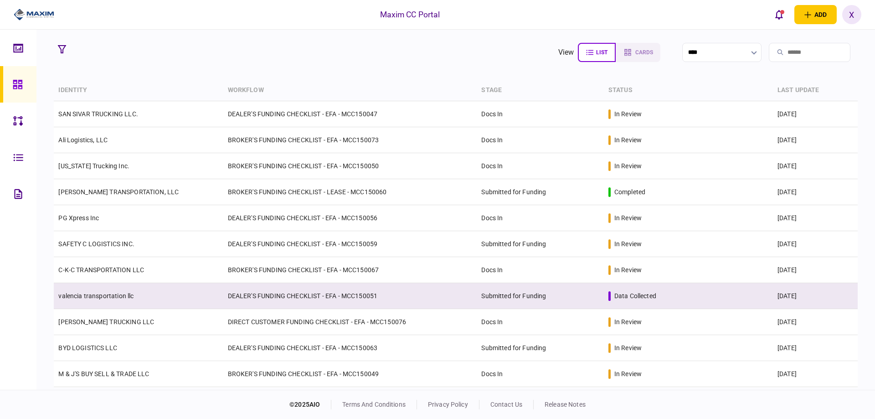
click at [102, 296] on link "valencia transportation llc" at bounding box center [95, 295] width 75 height 7
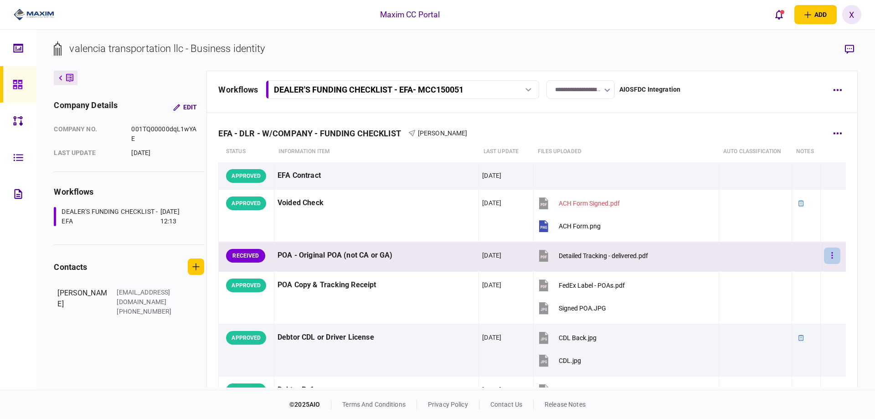
click at [827, 253] on button "button" at bounding box center [832, 255] width 16 height 16
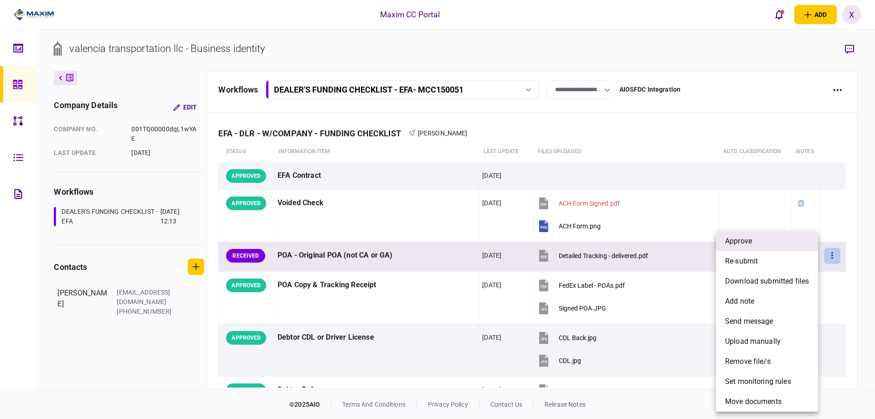
click at [801, 242] on li "approve" at bounding box center [767, 241] width 102 height 20
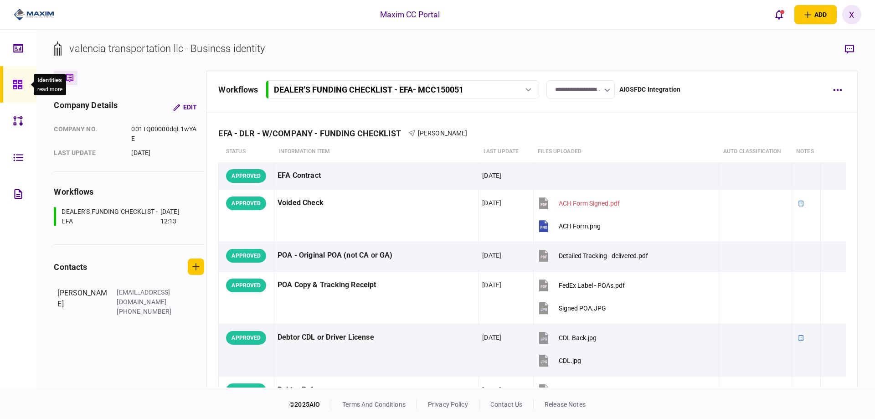
click at [21, 89] on icon at bounding box center [18, 84] width 10 height 10
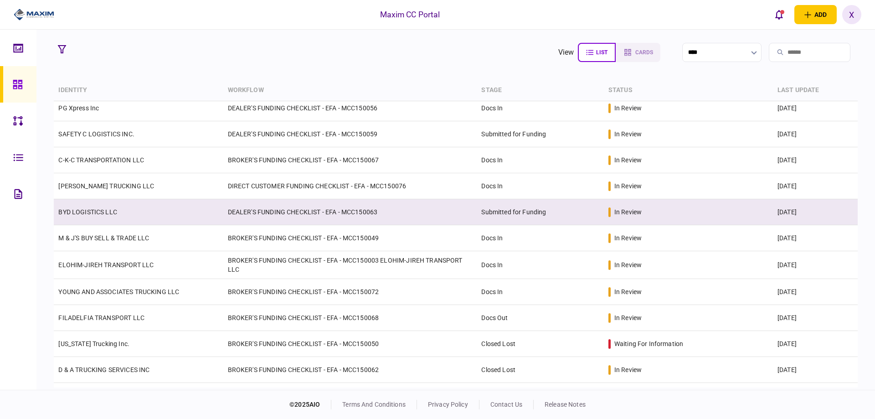
scroll to position [137, 0]
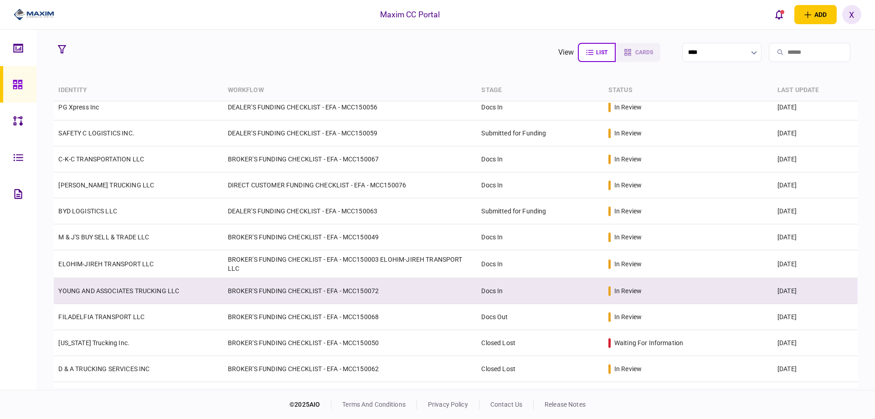
click at [112, 286] on td "YOUNG AND ASSOCIATES TRUCKING LLC" at bounding box center [138, 291] width 169 height 26
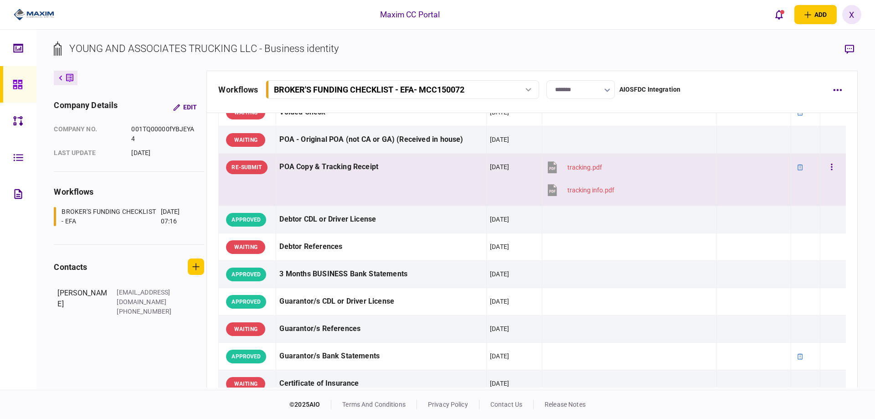
scroll to position [91, 0]
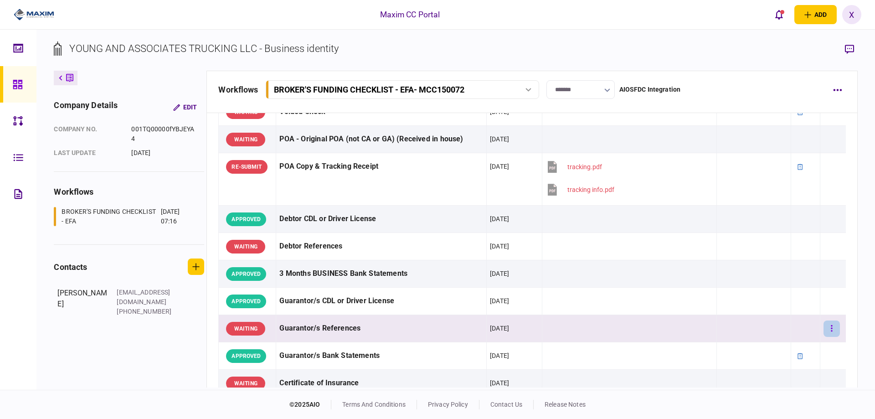
click at [831, 324] on icon "button" at bounding box center [832, 328] width 2 height 9
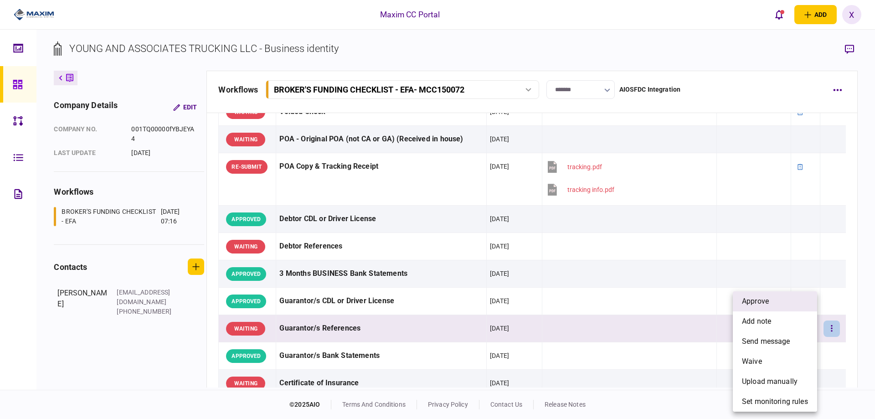
click at [793, 304] on li "approve" at bounding box center [775, 301] width 84 height 20
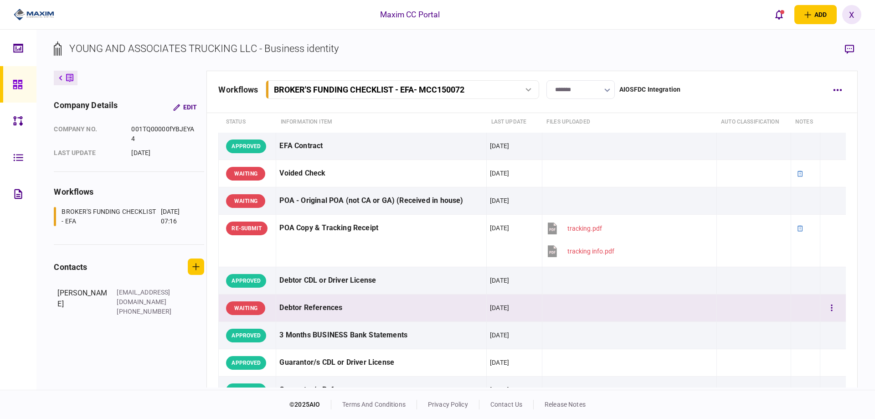
scroll to position [46, 0]
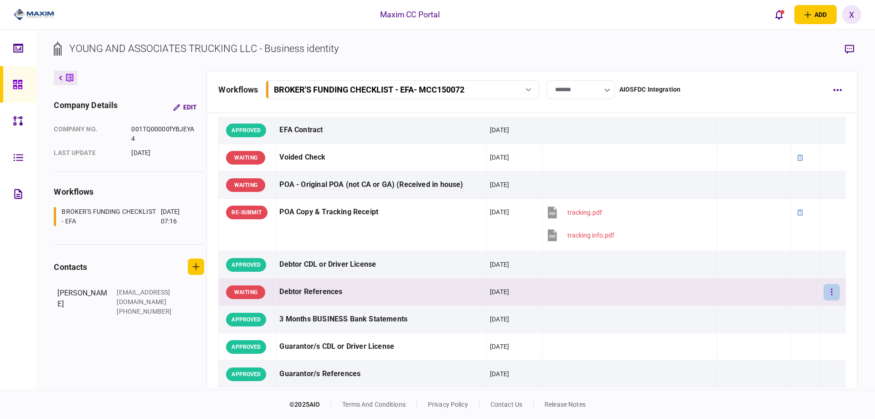
click at [828, 288] on button "button" at bounding box center [831, 292] width 16 height 16
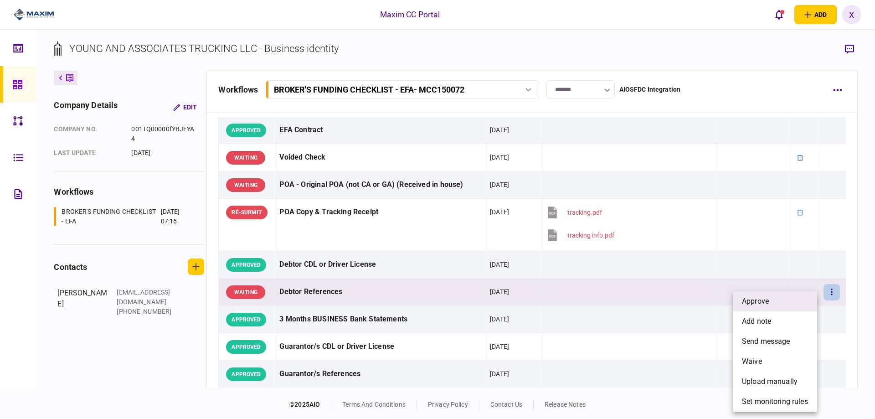
click at [785, 295] on li "approve" at bounding box center [775, 301] width 84 height 20
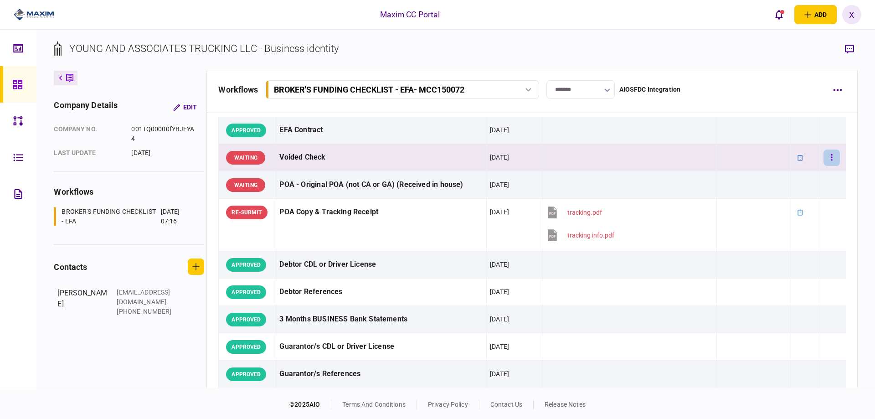
click at [823, 155] on button "button" at bounding box center [831, 157] width 16 height 16
click at [779, 169] on li "approve" at bounding box center [775, 176] width 84 height 20
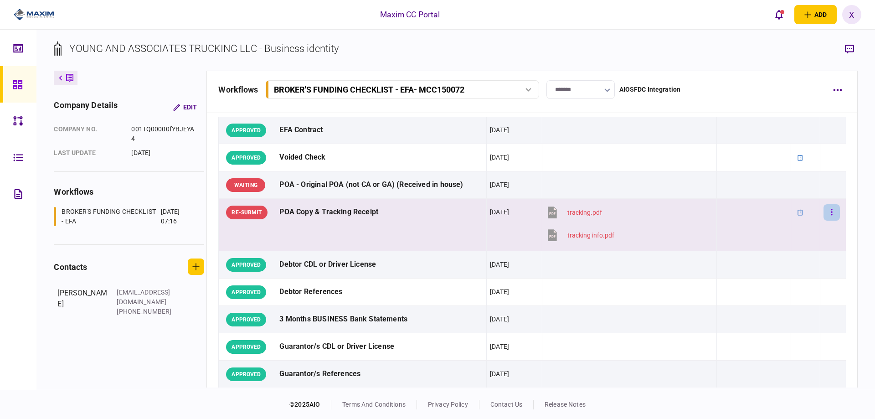
click at [827, 215] on button "button" at bounding box center [831, 212] width 16 height 16
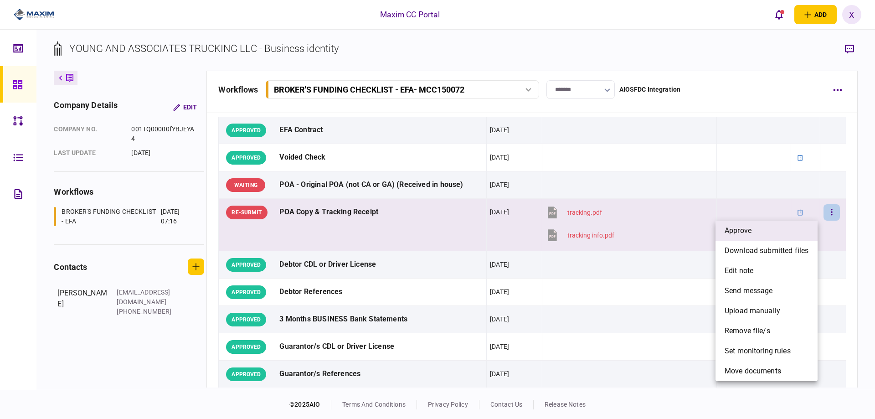
click at [789, 226] on li "approve" at bounding box center [766, 231] width 102 height 20
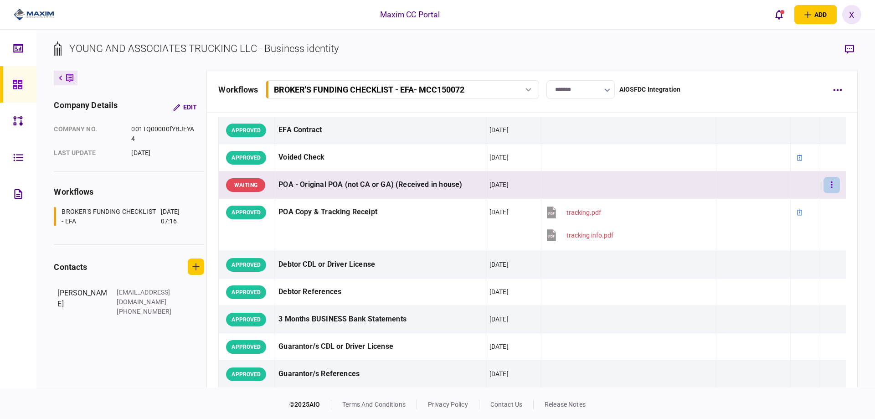
click at [828, 178] on button "button" at bounding box center [831, 185] width 16 height 16
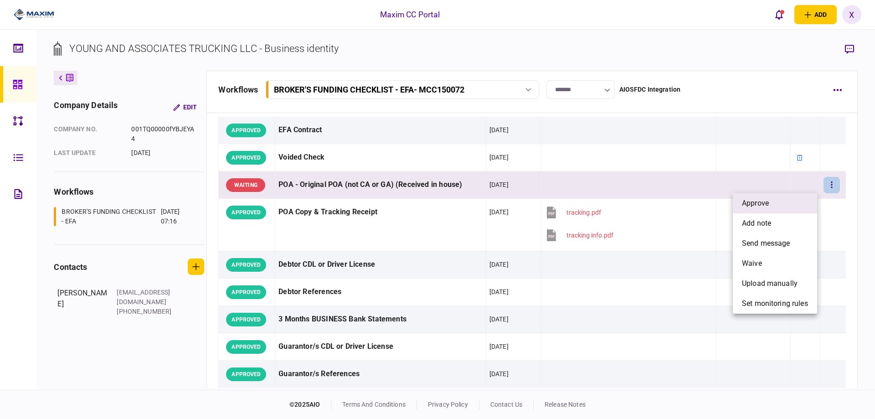
click at [771, 204] on li "approve" at bounding box center [775, 203] width 84 height 20
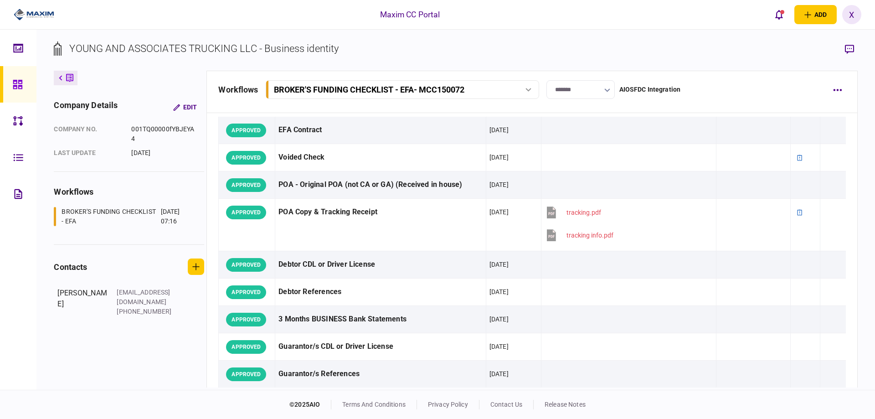
click at [37, 16] on img at bounding box center [34, 15] width 41 height 14
click at [778, 15] on icon "open notifications list" at bounding box center [779, 15] width 8 height 10
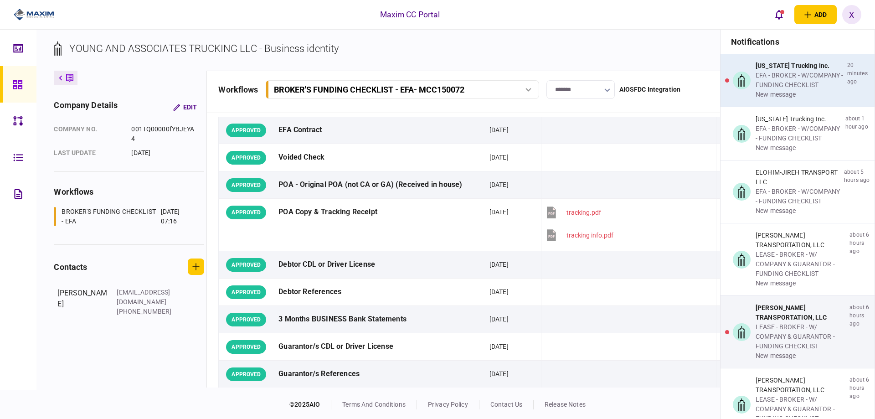
click at [766, 82] on div "EFA - BROKER - W/COMPANY - FUNDING CHECKLIST" at bounding box center [799, 80] width 88 height 19
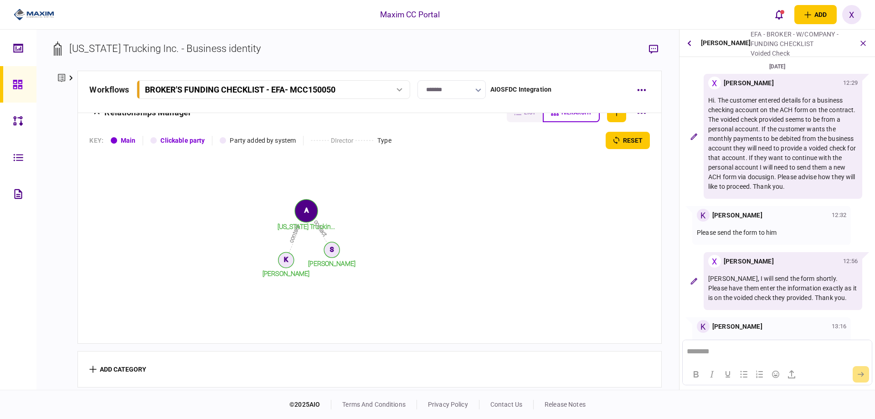
scroll to position [24, 0]
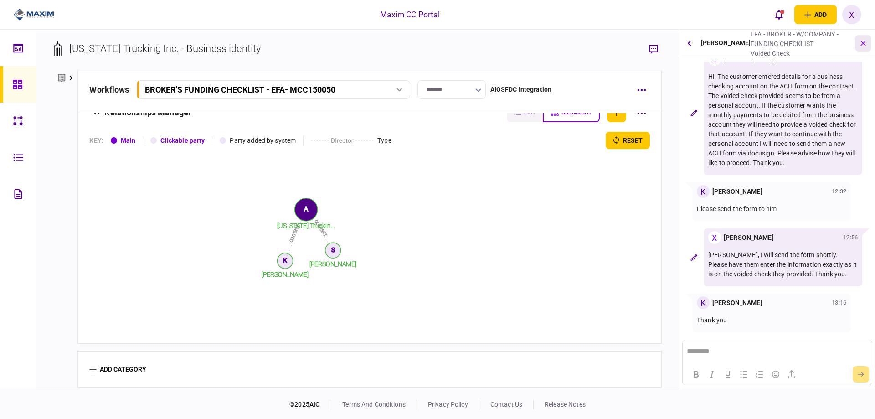
click at [861, 45] on icon "button" at bounding box center [863, 43] width 10 height 10
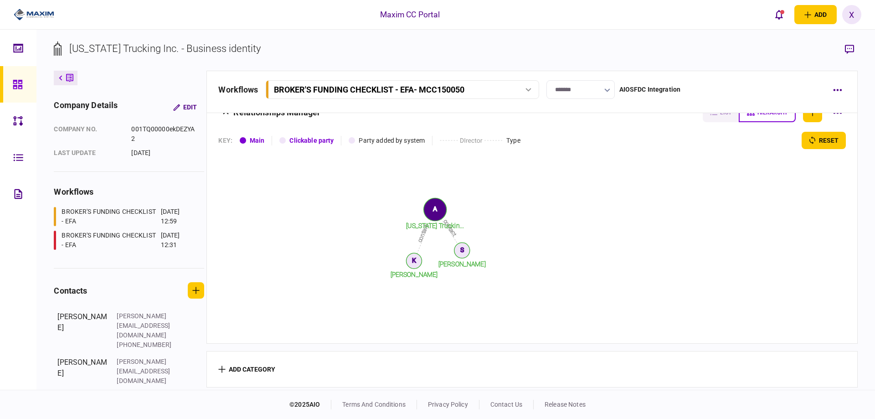
scroll to position [1058, 0]
click at [777, 17] on icon "open notifications list" at bounding box center [779, 15] width 8 height 10
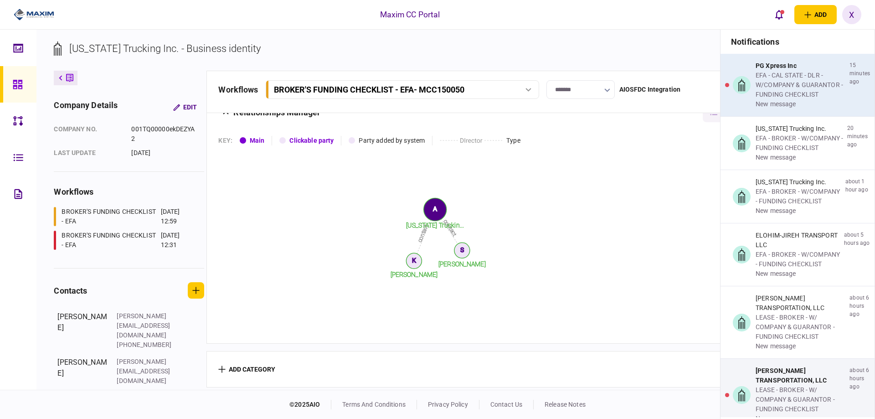
click at [775, 82] on div "EFA - CAL STATE - DLR - W/COMPANY & GUARANTOR - FUNDING CHECKLIST" at bounding box center [800, 85] width 90 height 29
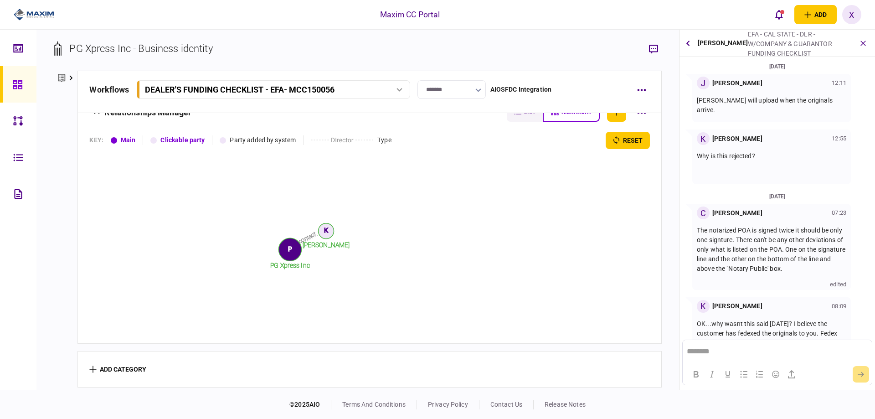
scroll to position [218, 0]
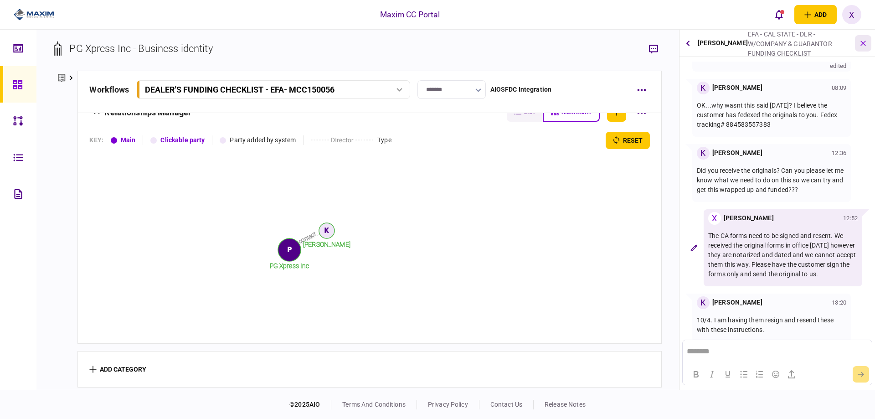
click at [863, 36] on button "button" at bounding box center [863, 43] width 16 height 16
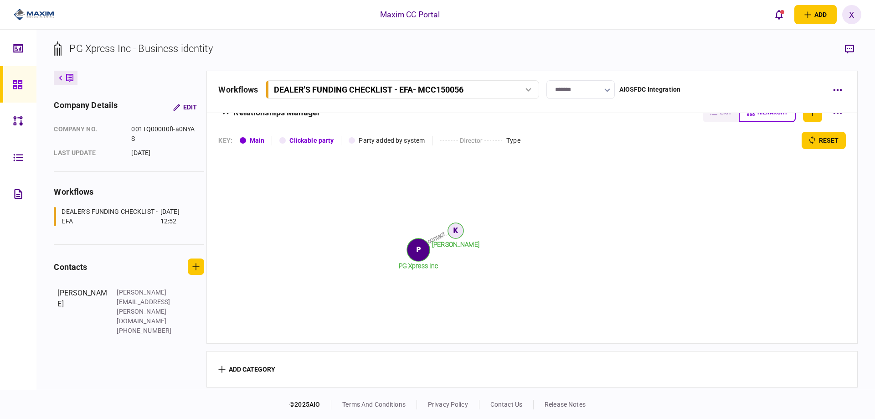
scroll to position [1422, 0]
click at [775, 14] on button "open notifications list" at bounding box center [779, 14] width 19 height 19
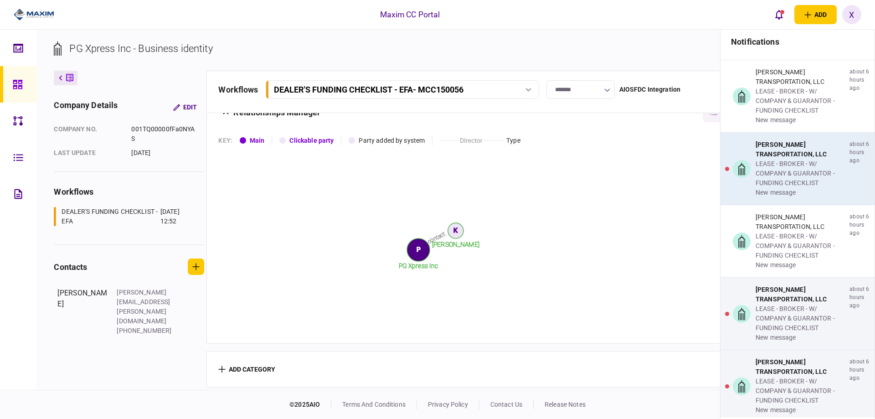
scroll to position [228, 0]
click at [751, 171] on div "[PERSON_NAME] TRANSPORTATION, LLC LEASE - BROKER - W/ COMPANY & GUARANTOR - FUN…" at bounding box center [797, 167] width 154 height 72
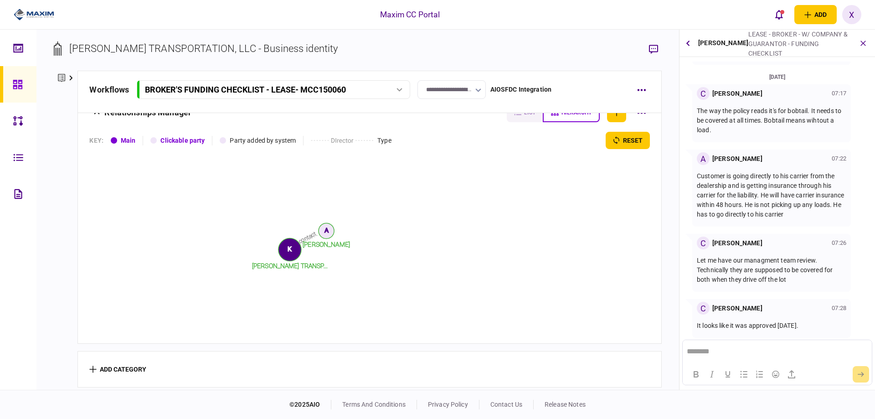
scroll to position [490, 0]
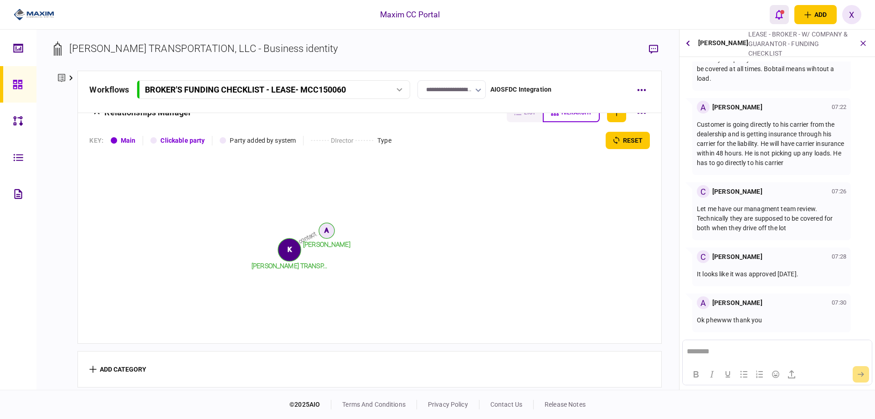
click at [783, 13] on div "open notifications list" at bounding box center [782, 12] width 4 height 4
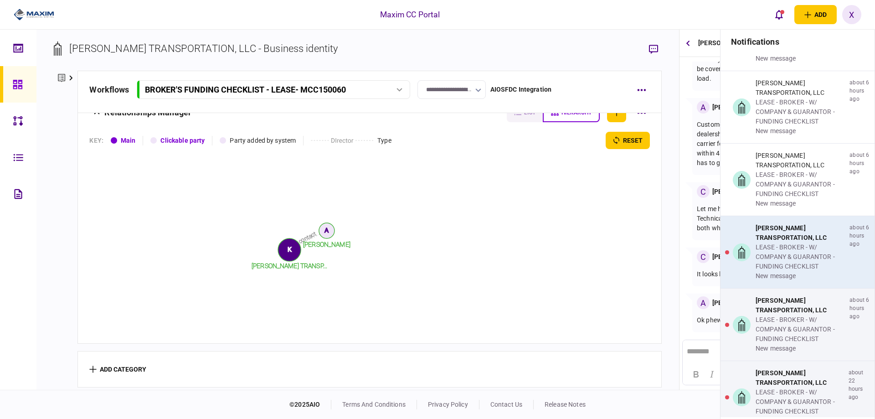
scroll to position [319, 0]
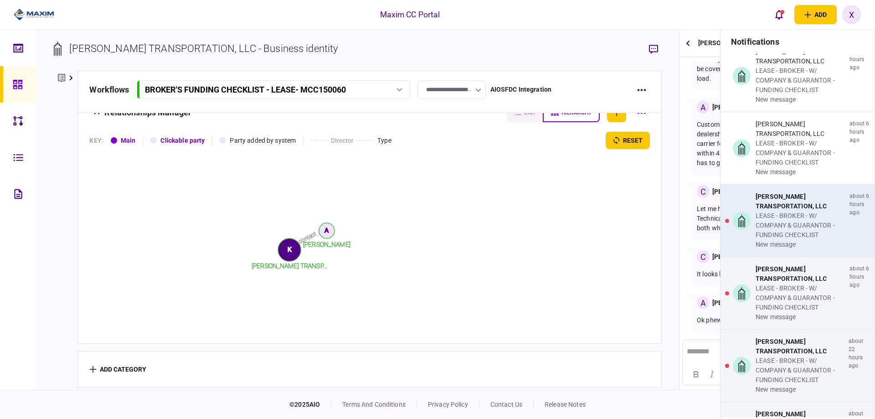
click at [779, 232] on div "LEASE - BROKER - W/ COMPANY & GUARANTOR - FUNDING CHECKLIST" at bounding box center [800, 225] width 90 height 29
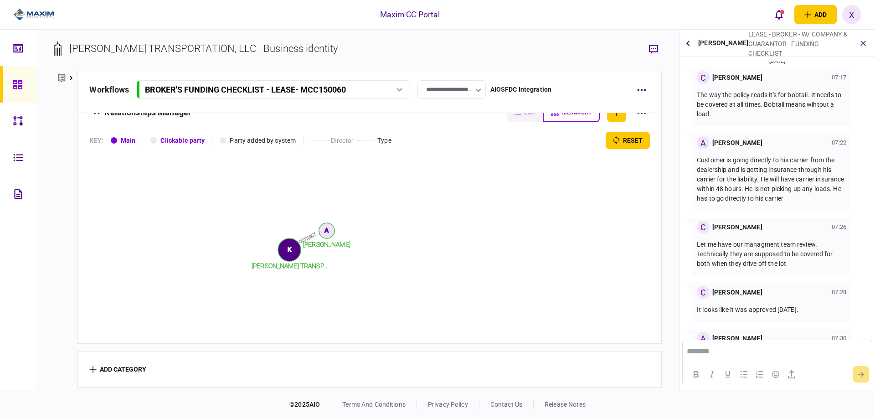
scroll to position [490, 0]
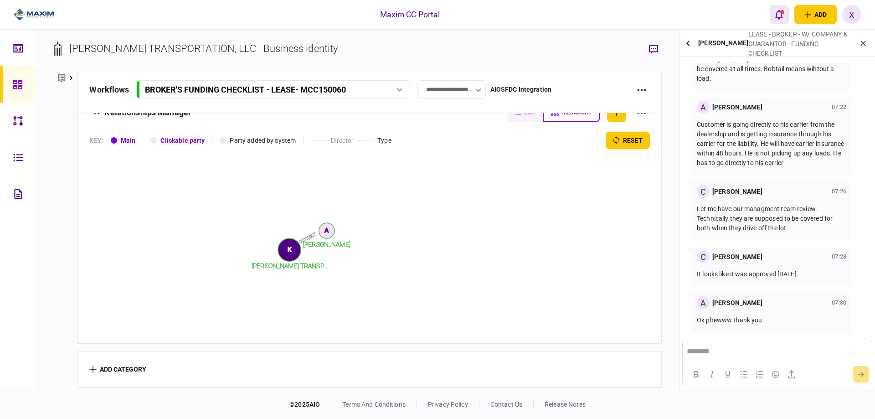
click at [778, 14] on icon "open notifications list" at bounding box center [779, 15] width 8 height 10
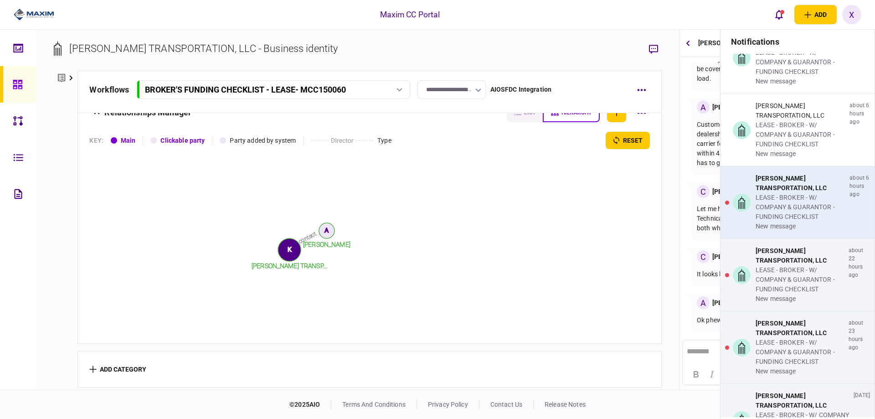
scroll to position [410, 0]
click at [765, 211] on div "LEASE - BROKER - W/ COMPANY & GUARANTOR - FUNDING CHECKLIST" at bounding box center [800, 206] width 90 height 29
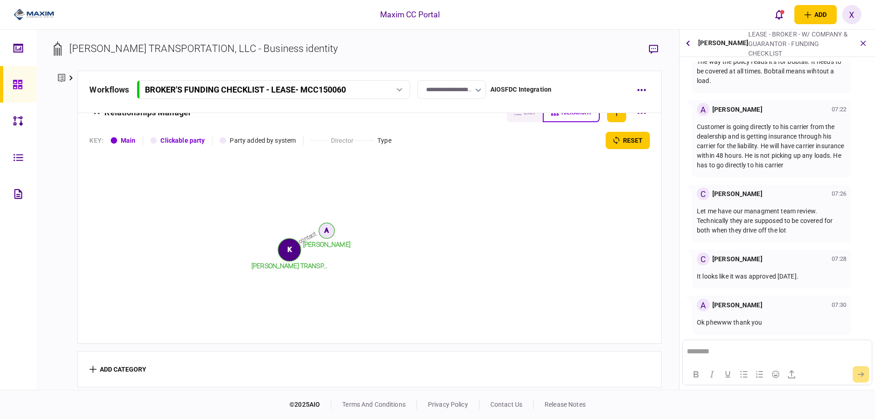
scroll to position [490, 0]
click at [775, 12] on icon "open notifications list" at bounding box center [779, 15] width 8 height 10
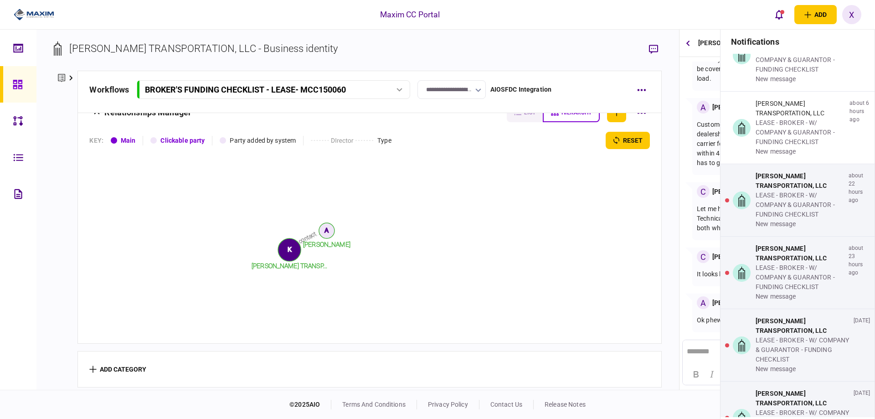
scroll to position [501, 0]
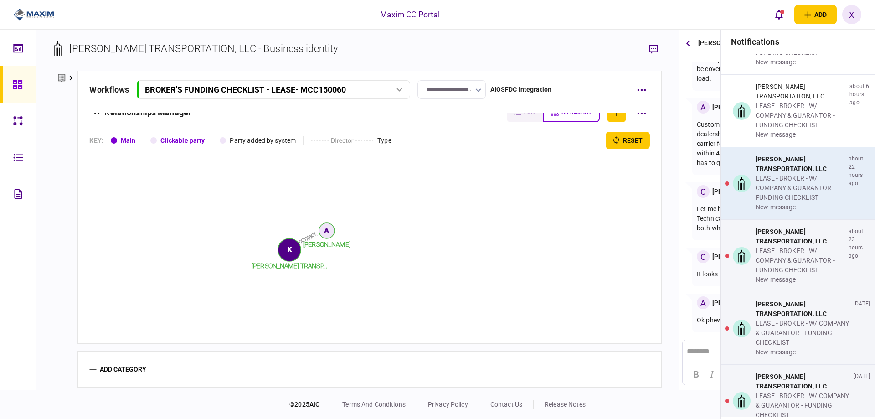
click at [781, 174] on div "[PERSON_NAME] TRANSPORTATION, LLC" at bounding box center [799, 163] width 89 height 19
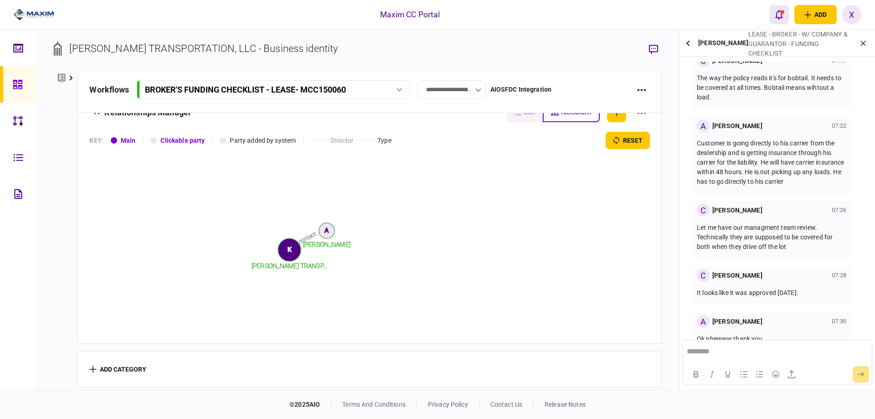
scroll to position [490, 0]
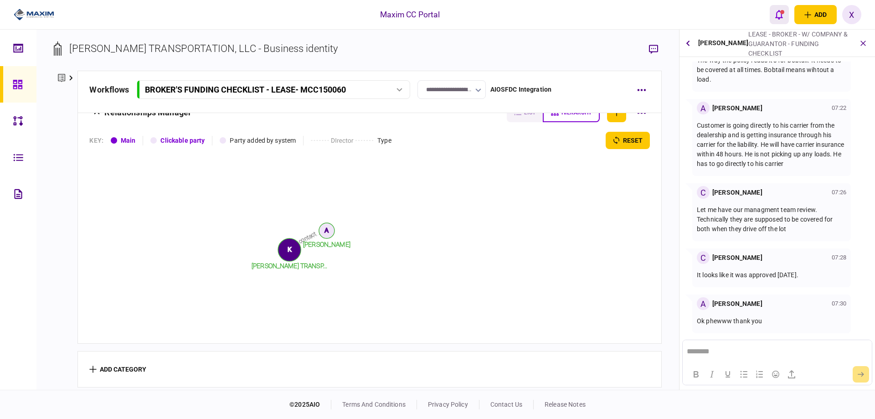
click at [779, 13] on icon "open notifications list" at bounding box center [779, 15] width 8 height 10
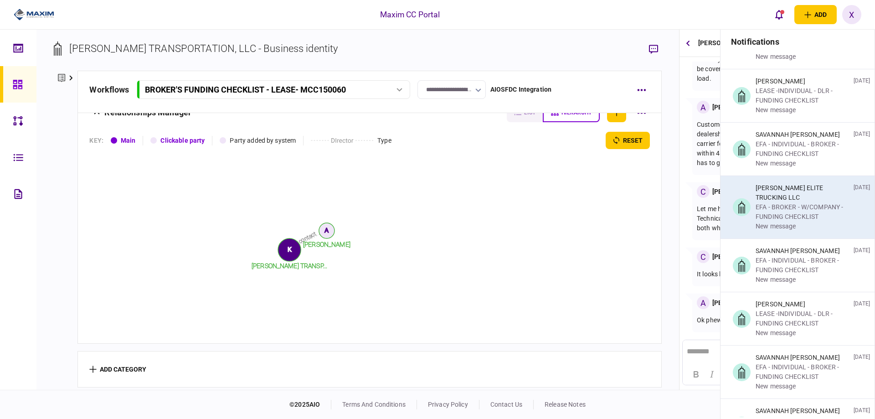
scroll to position [2460, 0]
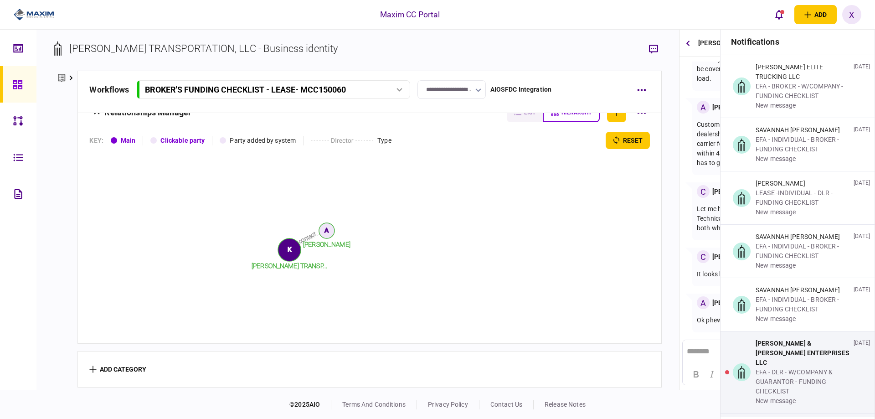
click at [743, 44] on h3 "notifications" at bounding box center [797, 42] width 154 height 24
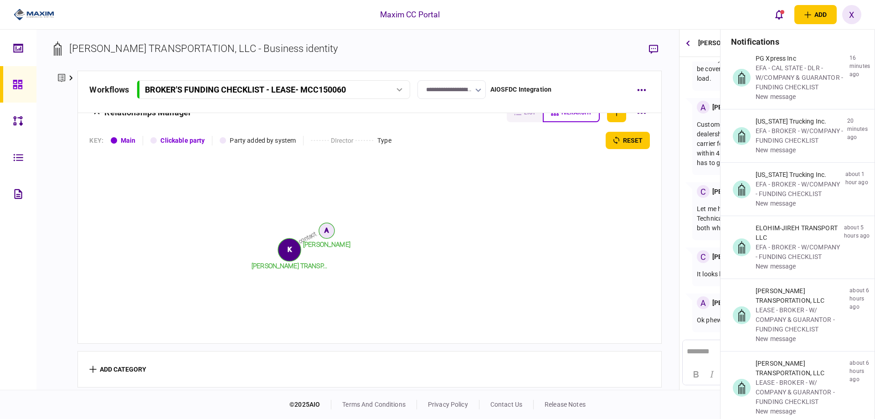
scroll to position [0, 0]
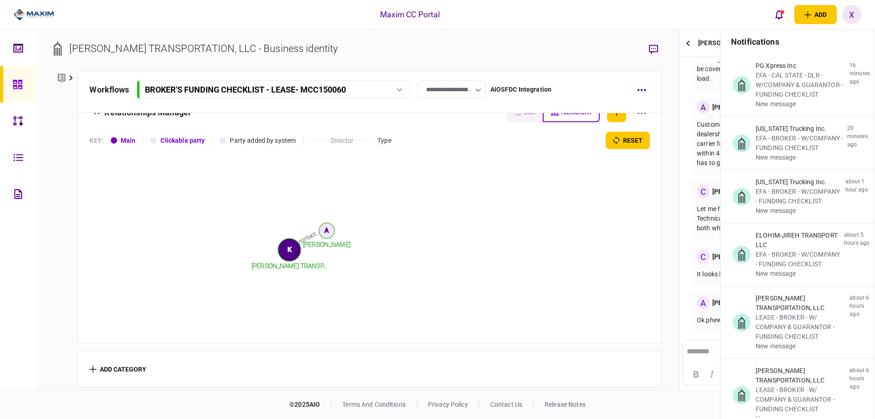
click at [40, 17] on img at bounding box center [34, 15] width 41 height 14
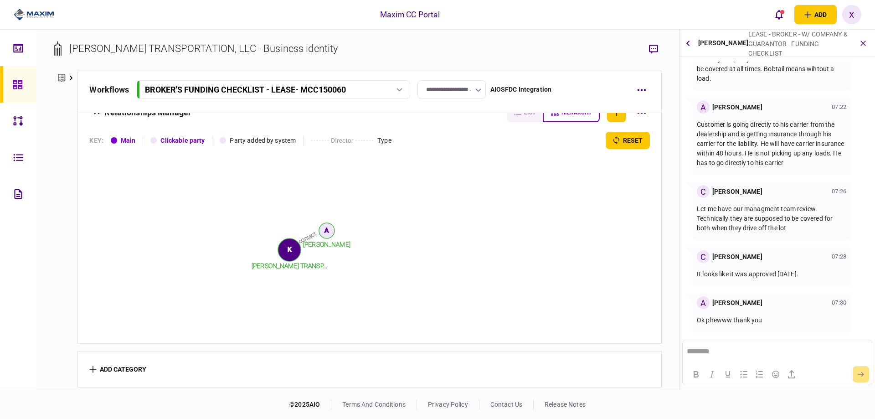
click at [36, 12] on img at bounding box center [34, 15] width 41 height 14
click at [651, 49] on button "button" at bounding box center [653, 49] width 16 height 16
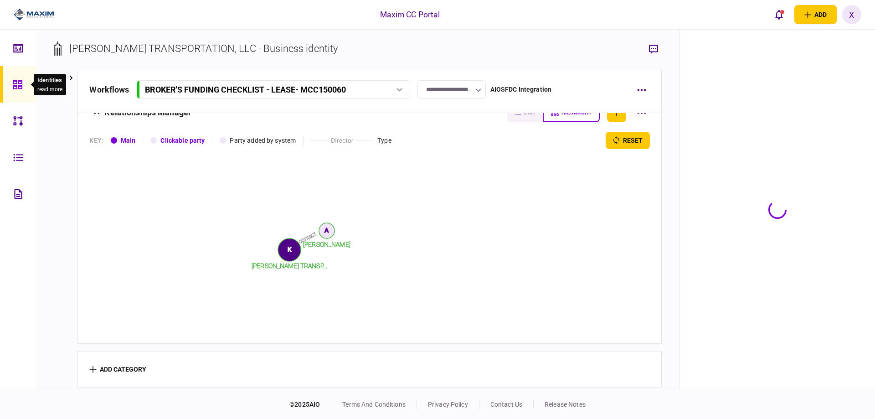
click at [16, 74] on div at bounding box center [20, 84] width 15 height 36
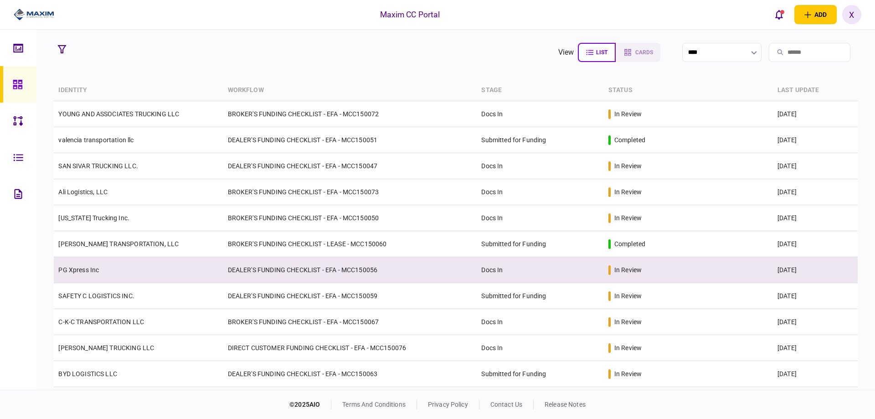
click at [68, 271] on link "PG Xpress Inc" at bounding box center [78, 269] width 41 height 7
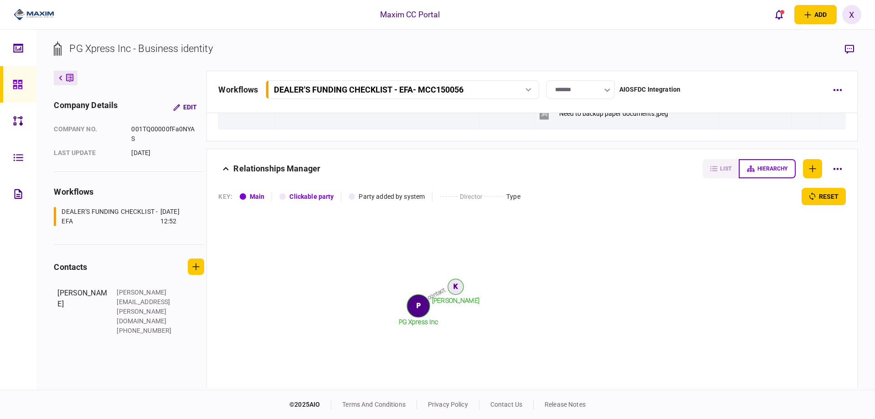
scroll to position [1422, 0]
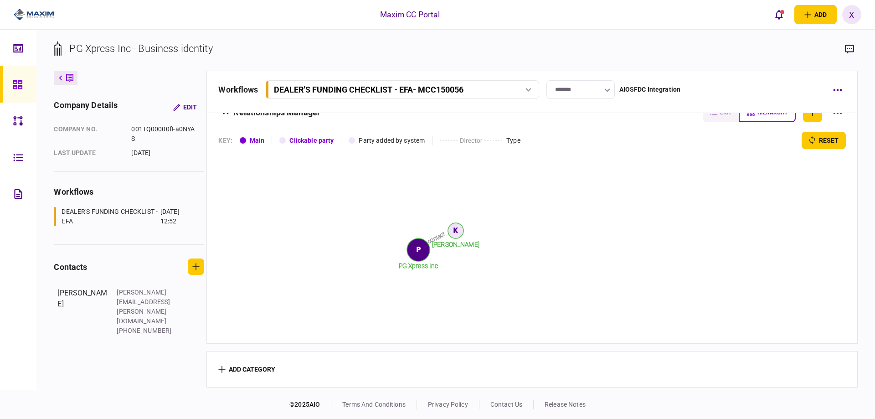
click at [58, 81] on button at bounding box center [66, 78] width 24 height 15
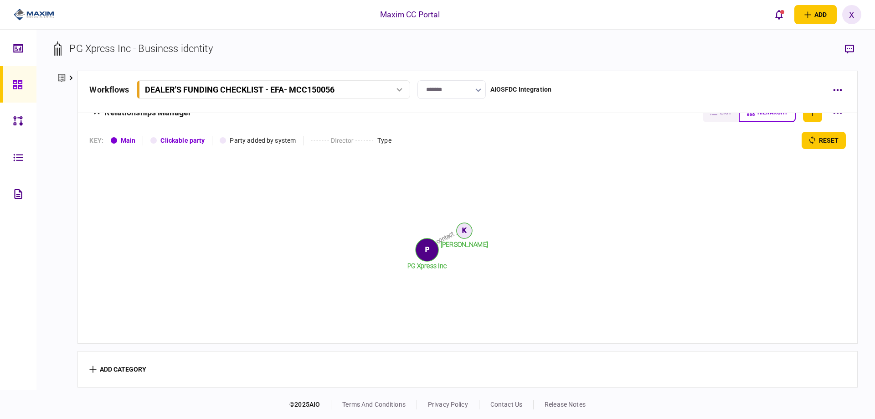
click at [13, 85] on icon at bounding box center [18, 84] width 10 height 10
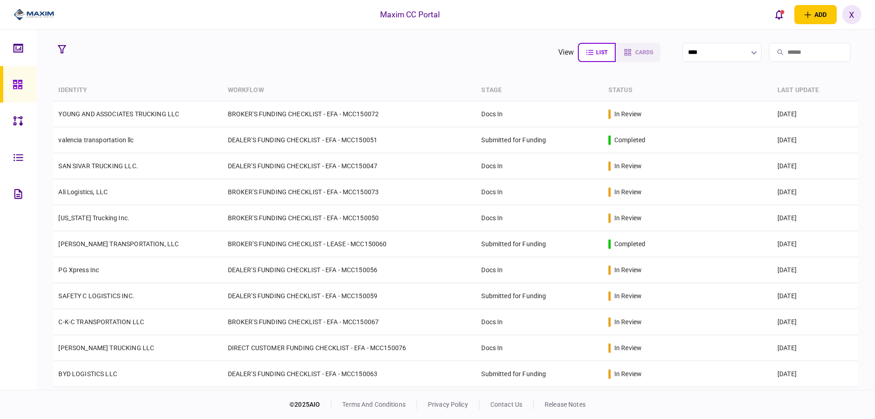
click at [46, 13] on img at bounding box center [34, 15] width 41 height 14
click at [48, 9] on img at bounding box center [34, 15] width 41 height 14
click at [776, 11] on icon "open notifications list" at bounding box center [779, 15] width 8 height 10
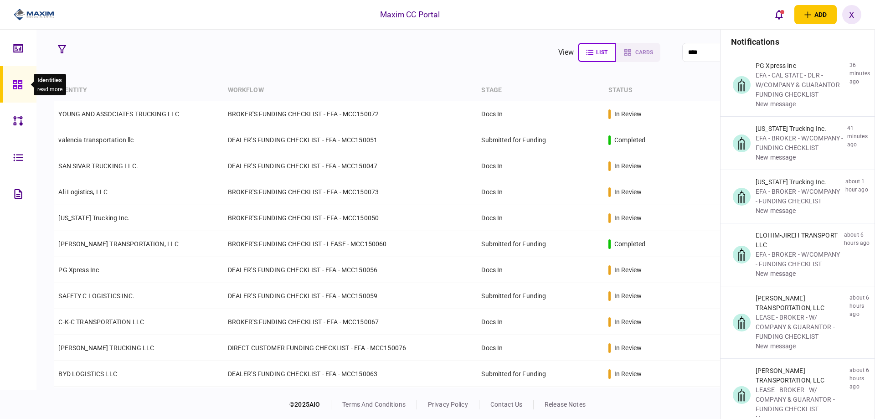
click at [18, 83] on icon at bounding box center [17, 84] width 9 height 9
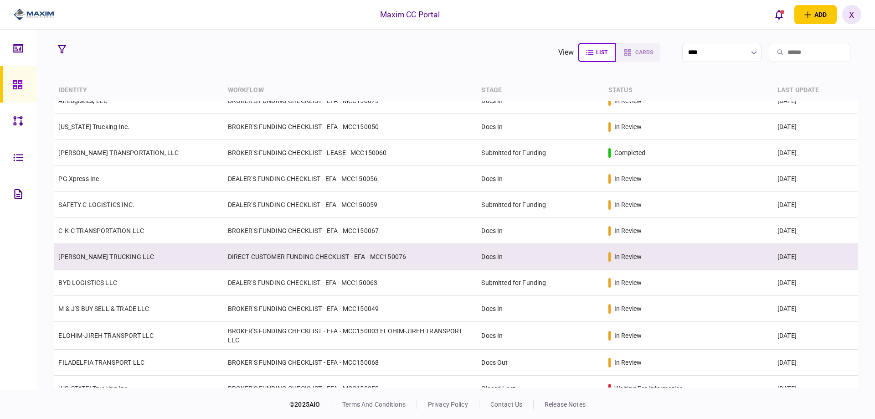
scroll to position [137, 0]
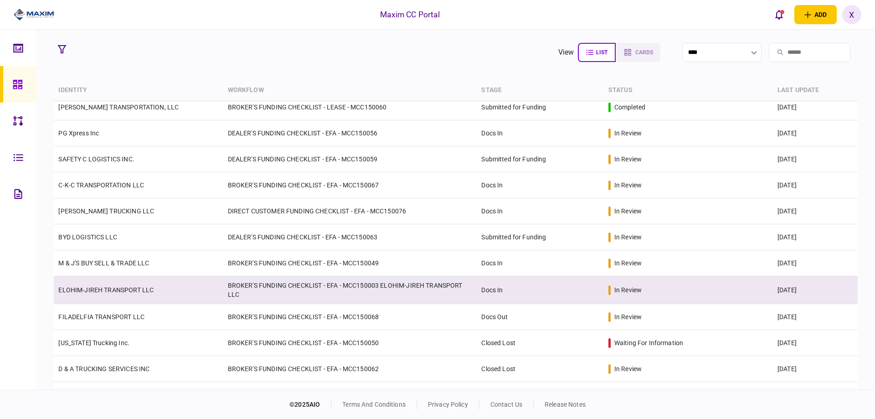
click at [112, 292] on link "ELOHIM-JIREH TRANSPORT LLC" at bounding box center [105, 289] width 95 height 7
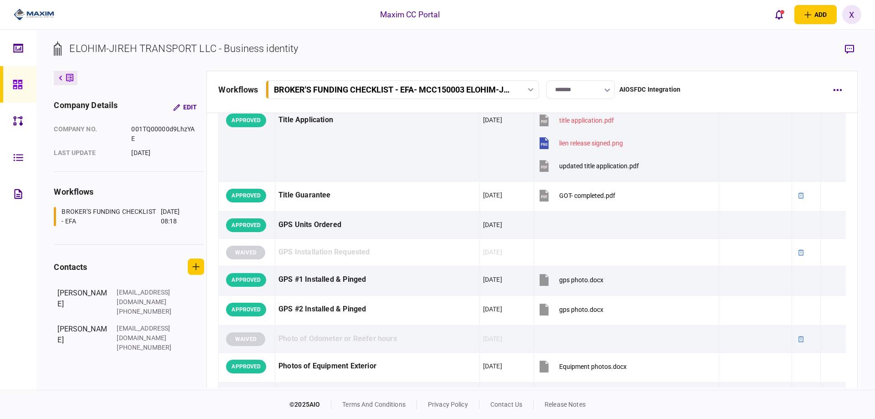
scroll to position [866, 0]
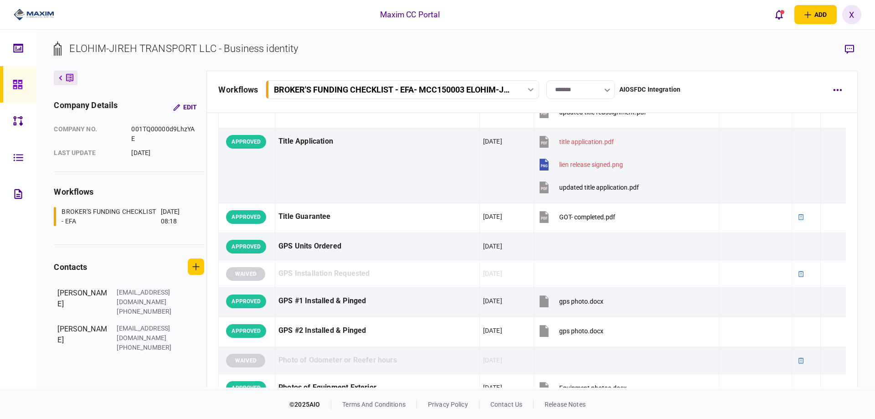
click at [13, 82] on icon at bounding box center [18, 84] width 10 height 10
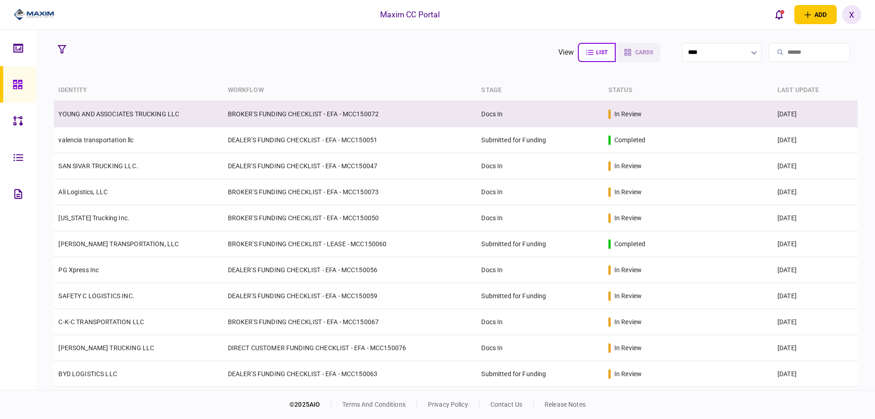
click at [123, 115] on link "YOUNG AND ASSOCIATES TRUCKING LLC" at bounding box center [118, 113] width 121 height 7
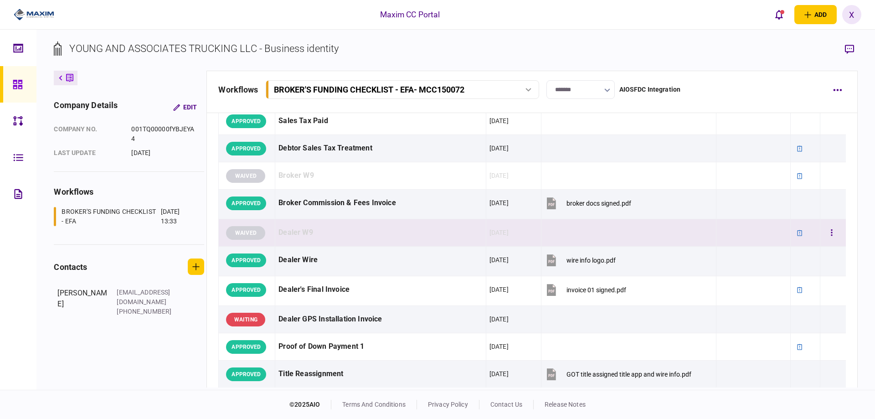
scroll to position [547, 0]
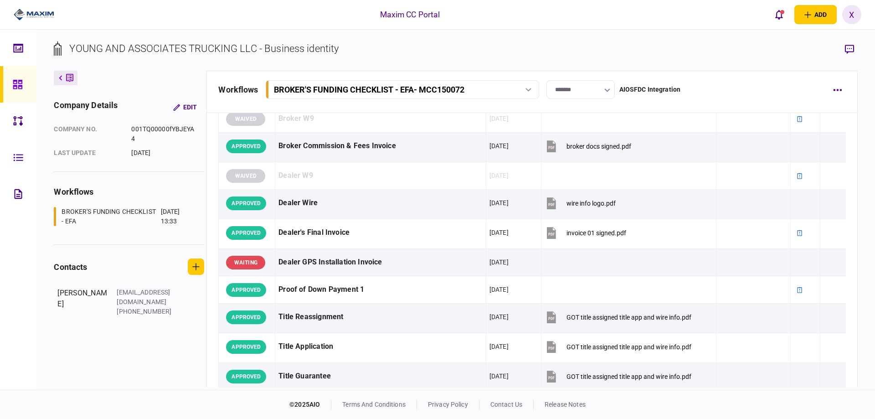
click at [41, 18] on img at bounding box center [34, 15] width 41 height 14
click at [38, 15] on img at bounding box center [34, 15] width 41 height 14
click at [28, 81] on link at bounding box center [18, 84] width 36 height 36
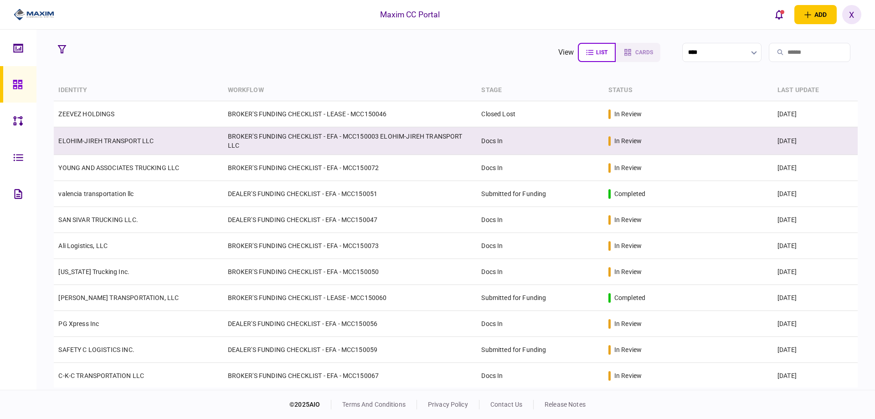
click at [102, 141] on link "ELOHIM-JIREH TRANSPORT LLC" at bounding box center [105, 140] width 95 height 7
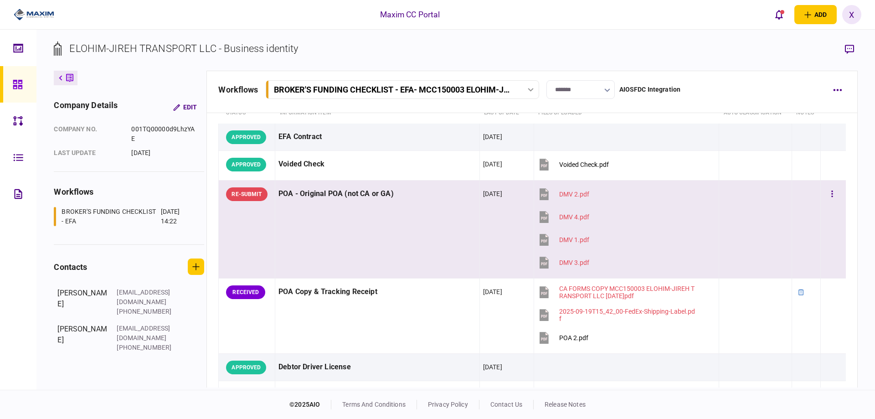
scroll to position [91, 0]
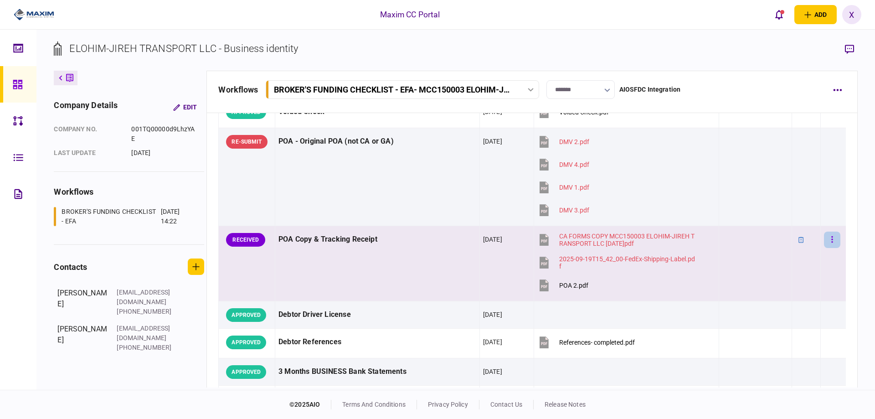
click at [824, 237] on button "button" at bounding box center [832, 239] width 16 height 16
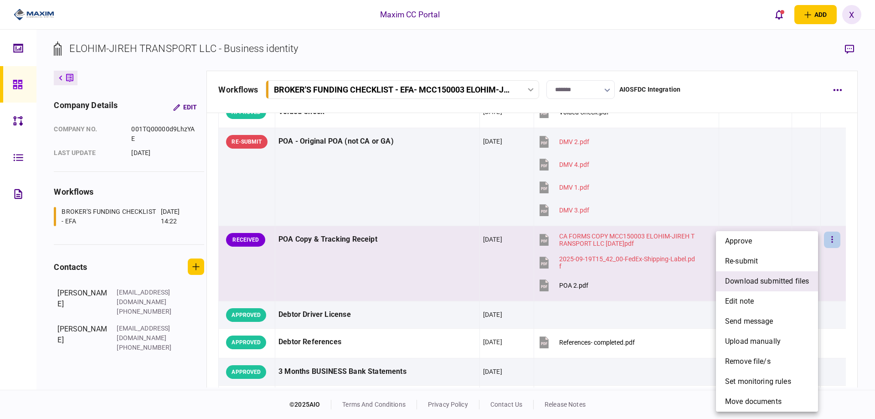
click at [778, 284] on span "download submitted files" at bounding box center [767, 281] width 84 height 11
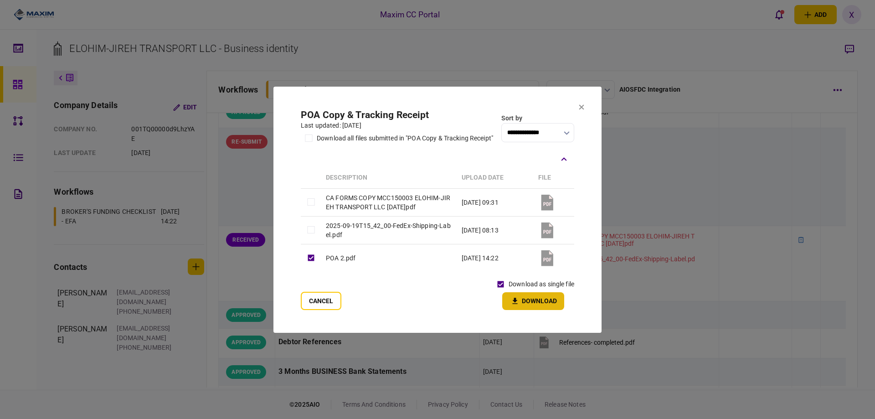
click at [518, 302] on icon "button" at bounding box center [514, 301] width 11 height 9
click at [581, 103] on button at bounding box center [581, 106] width 5 height 7
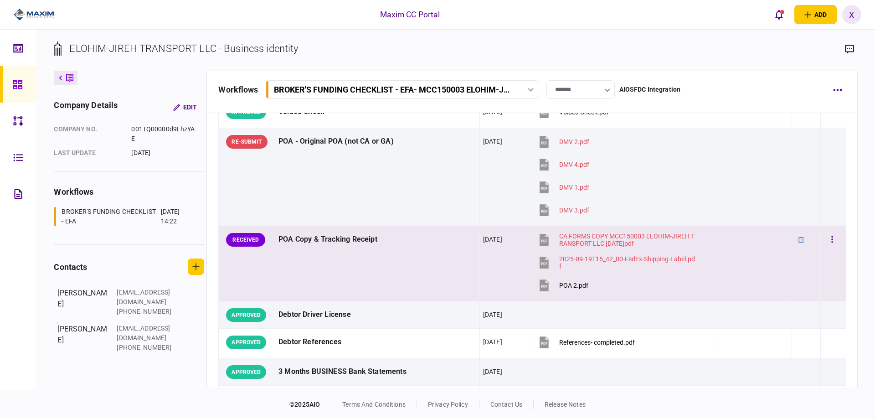
click at [831, 231] on div at bounding box center [833, 239] width 18 height 21
click at [831, 238] on icon "button" at bounding box center [832, 239] width 2 height 9
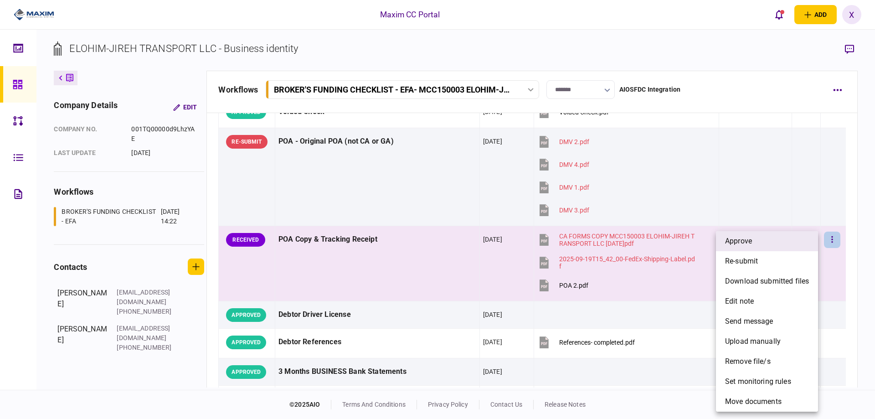
click at [789, 242] on li "approve" at bounding box center [767, 241] width 102 height 20
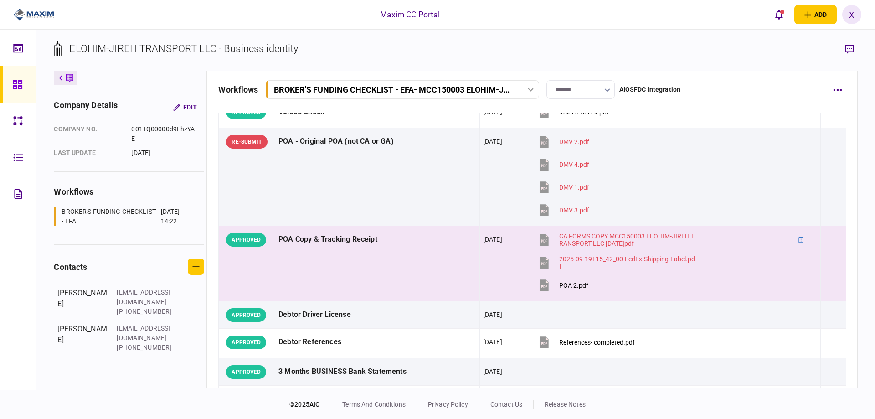
click at [10, 87] on link at bounding box center [18, 84] width 36 height 36
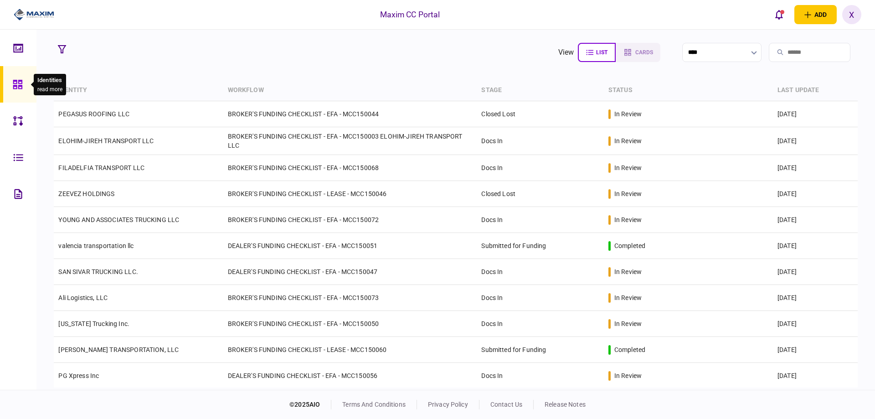
click at [27, 93] on div at bounding box center [20, 84] width 15 height 36
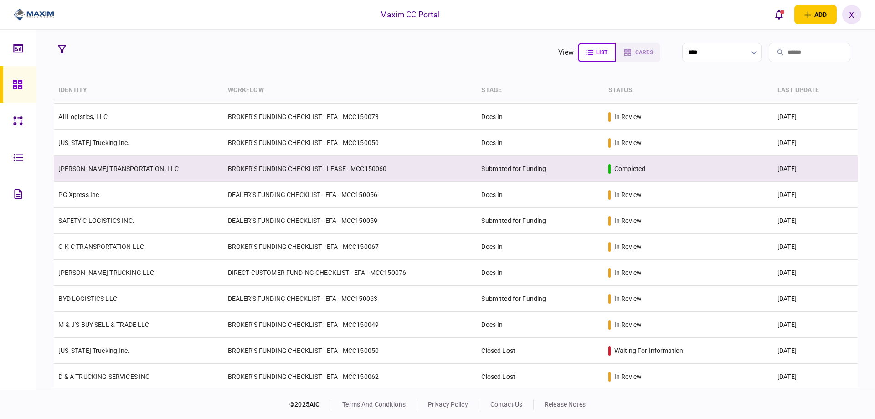
scroll to position [182, 0]
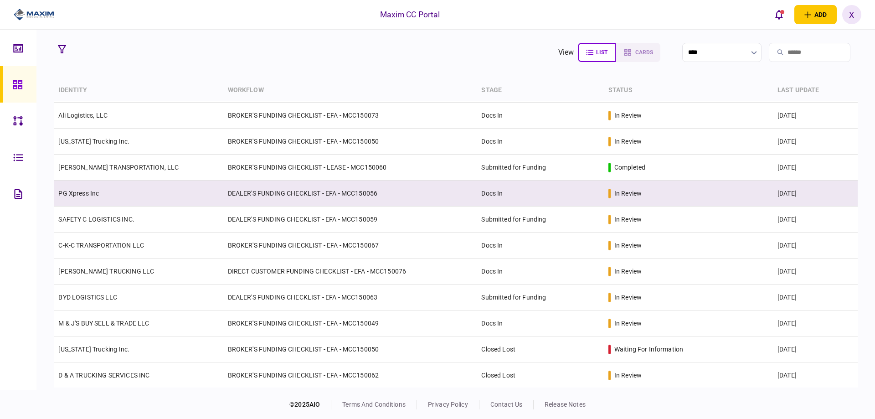
click at [94, 190] on link "PG Xpress Inc" at bounding box center [78, 193] width 41 height 7
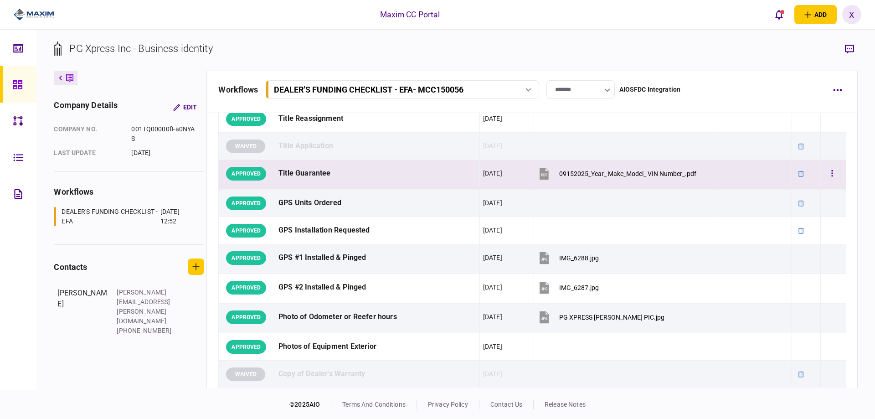
scroll to position [1002, 0]
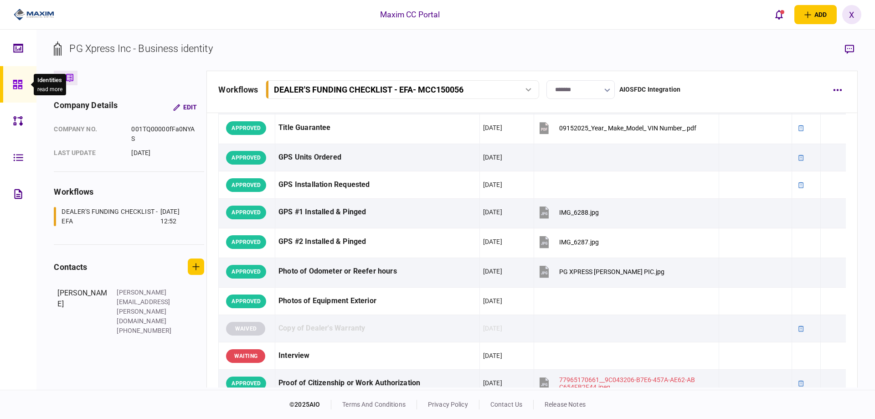
click at [19, 85] on icon at bounding box center [17, 84] width 9 height 9
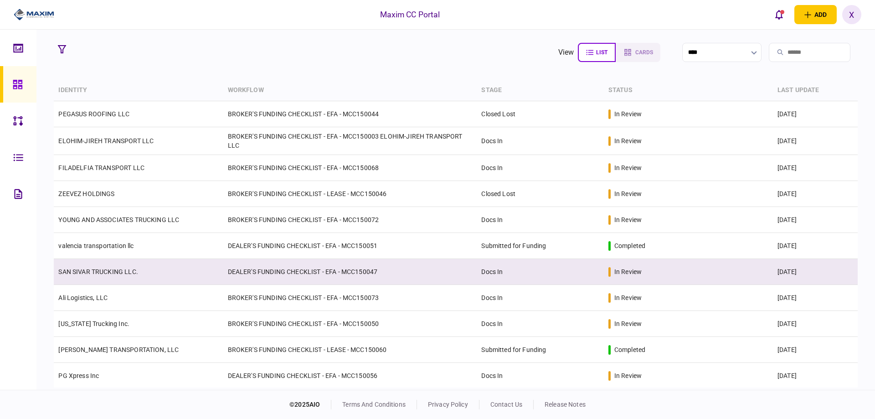
click at [87, 264] on td "SAN SIVAR TRUCKING LLC." at bounding box center [138, 272] width 169 height 26
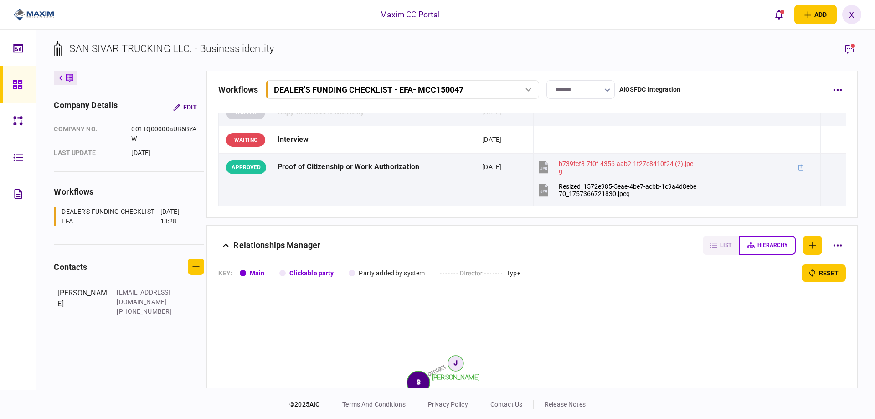
scroll to position [1367, 0]
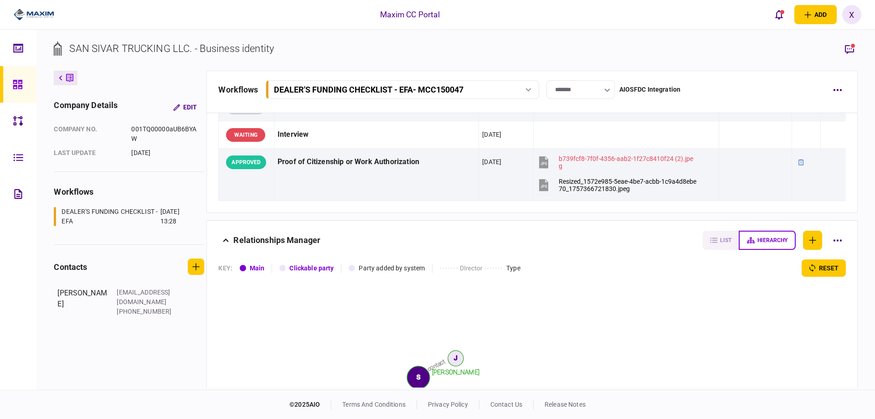
click at [8, 82] on link at bounding box center [18, 84] width 36 height 36
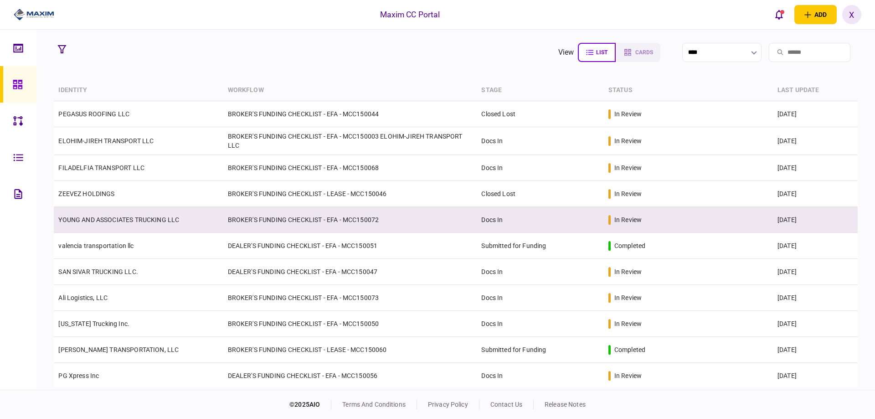
click at [92, 216] on link "YOUNG AND ASSOCIATES TRUCKING LLC" at bounding box center [118, 219] width 121 height 7
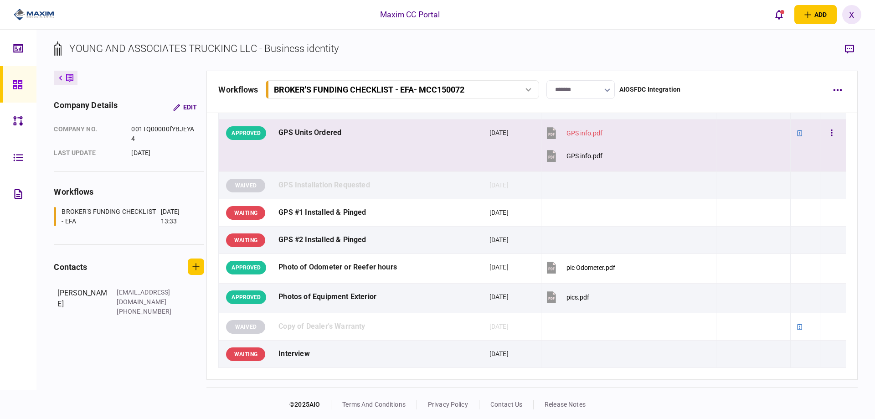
scroll to position [820, 0]
